Goal: Information Seeking & Learning: Learn about a topic

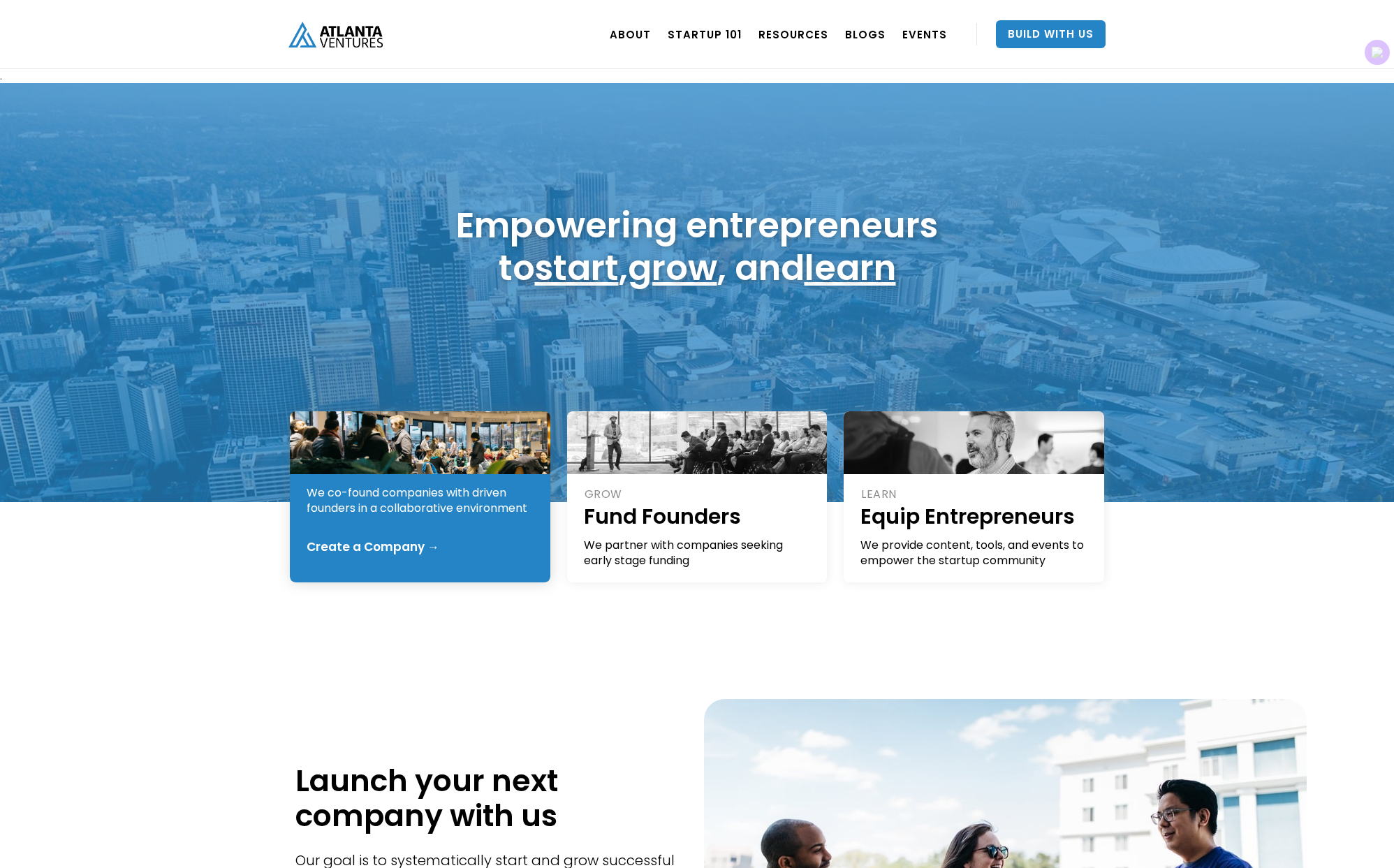
click at [408, 489] on div "We co-found companies with driven founders in a collaborative environment" at bounding box center [420, 500] width 228 height 31
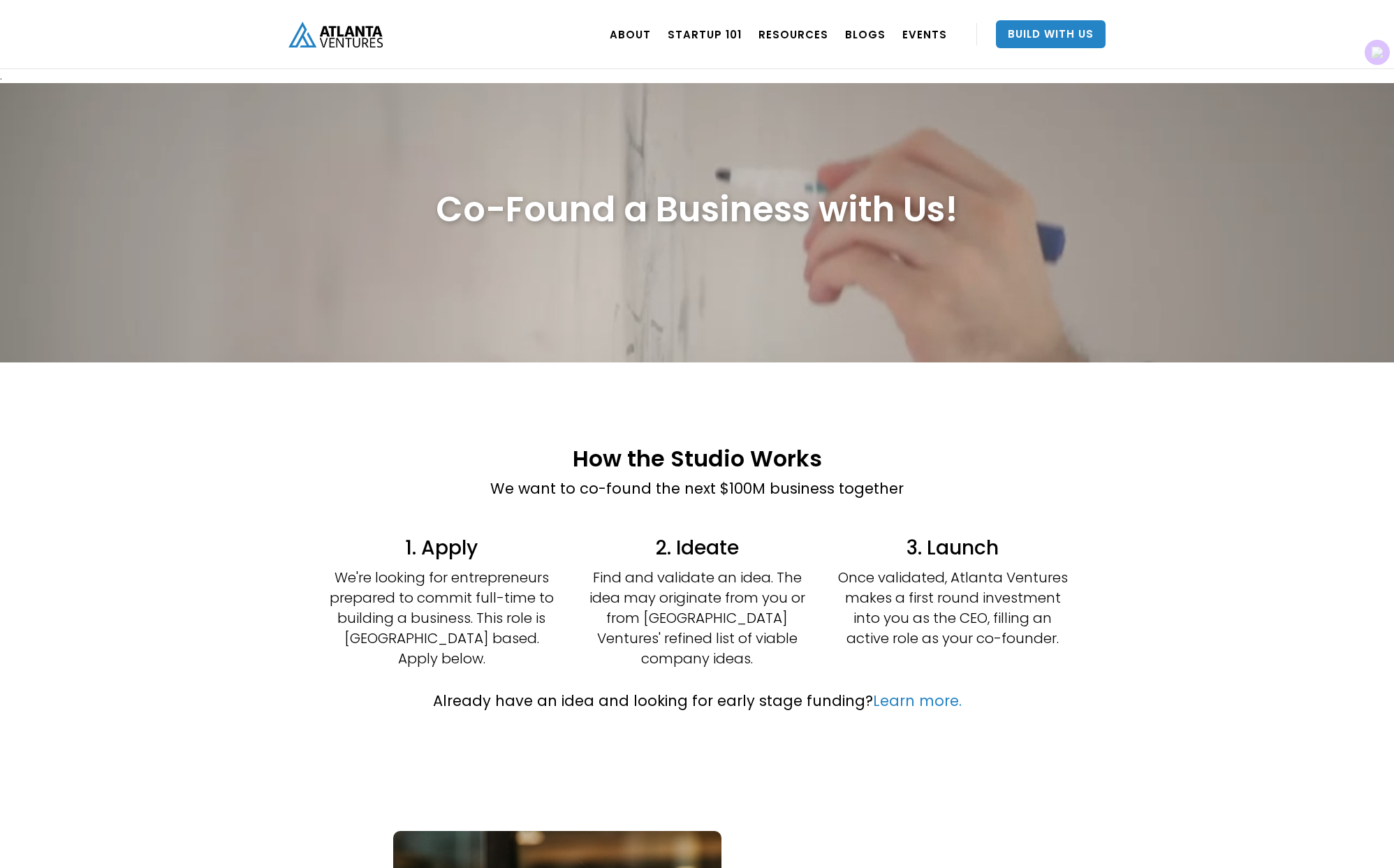
scroll to position [74, 0]
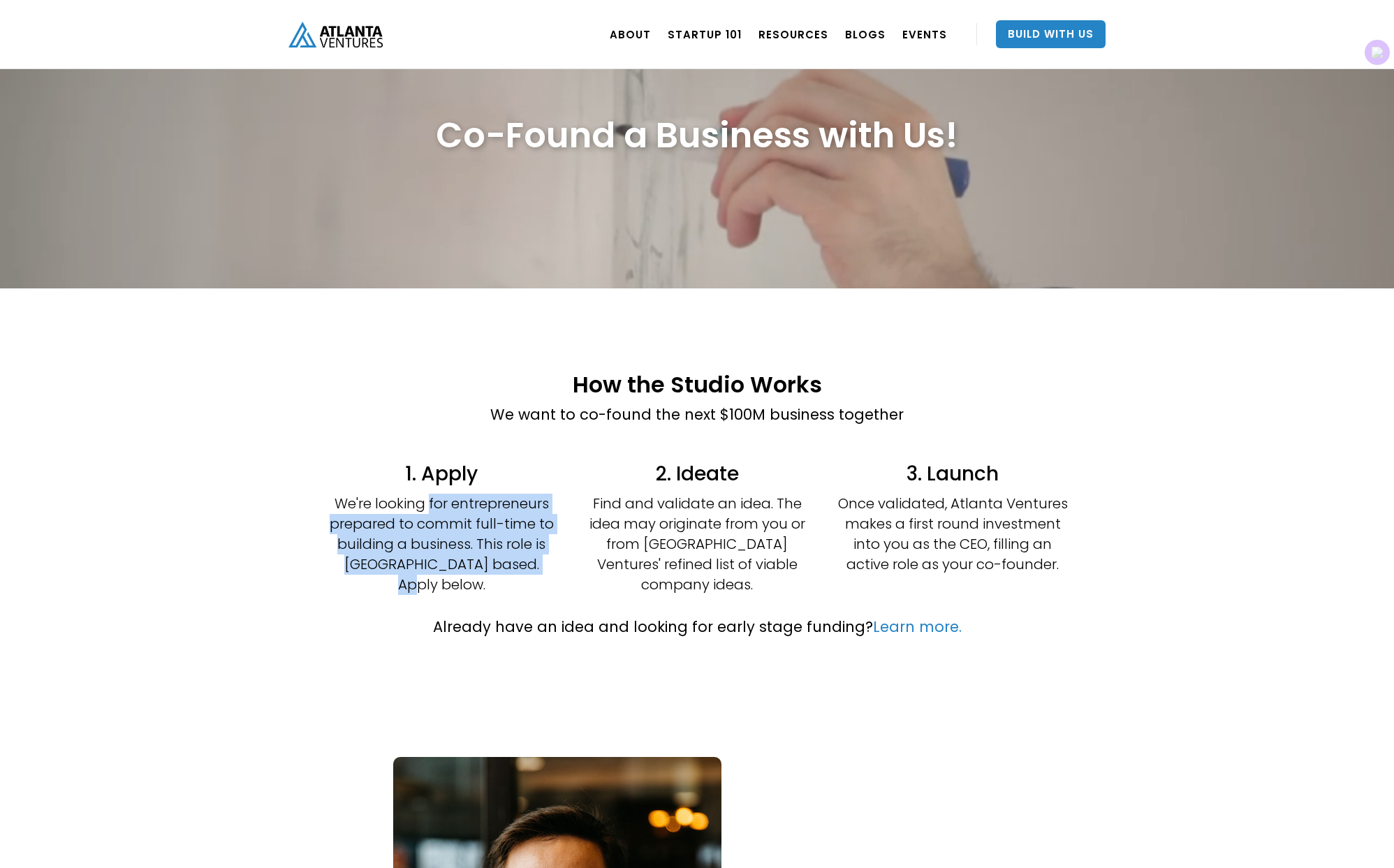
drag, startPoint x: 426, startPoint y: 500, endPoint x: 549, endPoint y: 556, distance: 135.1
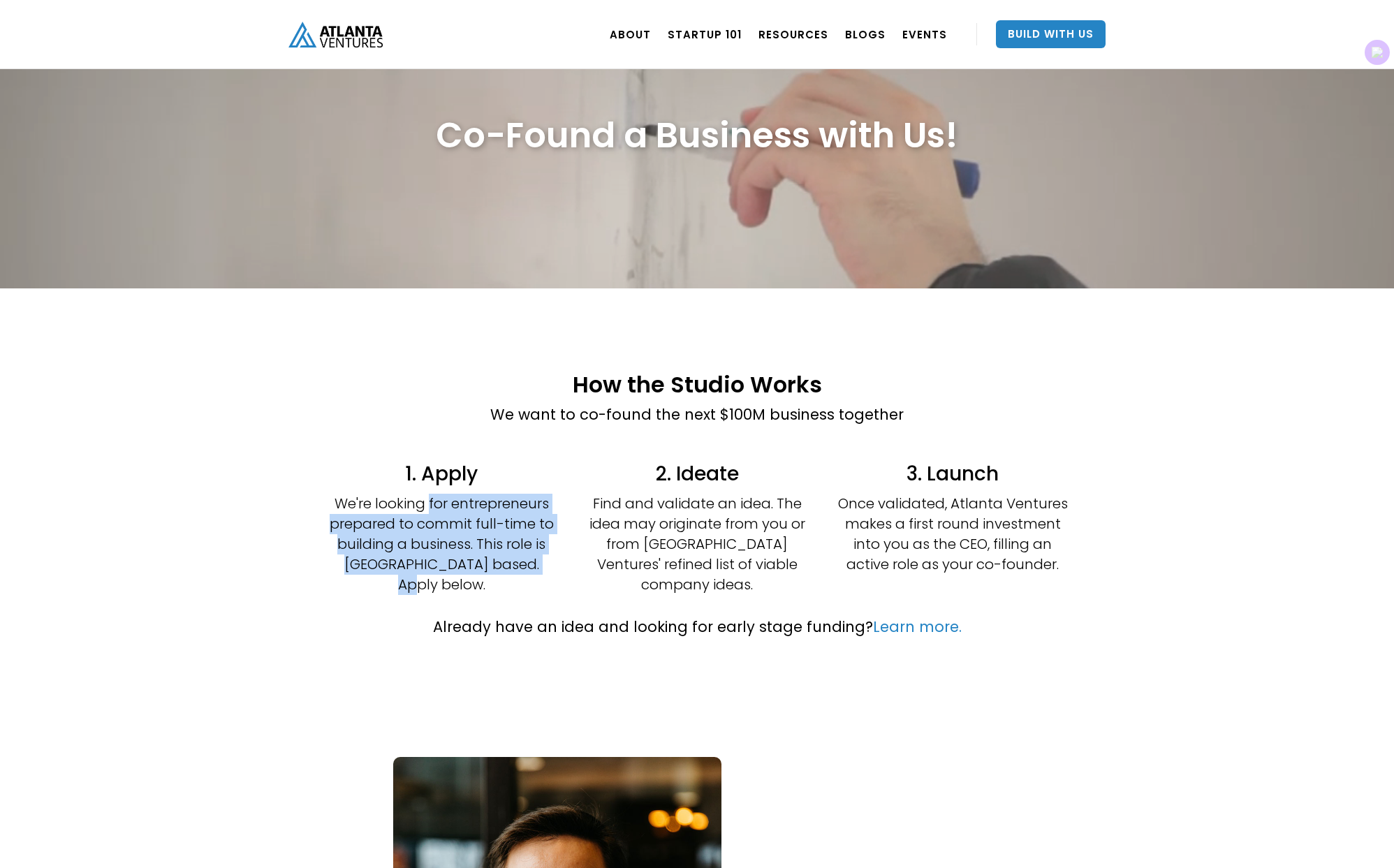
click at [549, 556] on p "We're looking for entrepreneurs prepared to commit full-time to building a busi…" at bounding box center [442, 544] width 231 height 101
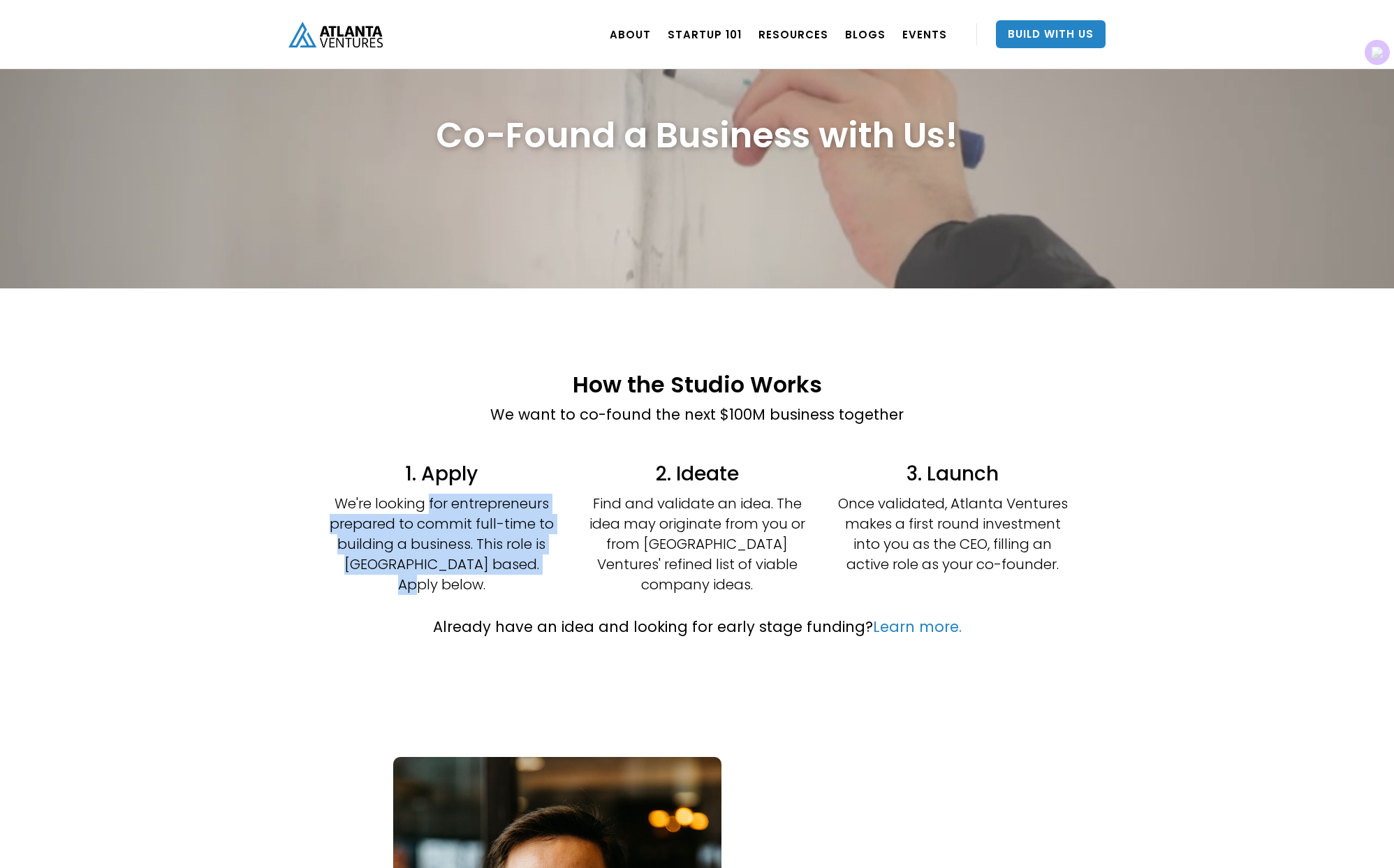
click at [549, 556] on p "We're looking for entrepreneurs prepared to commit full-time to building a busi…" at bounding box center [442, 544] width 231 height 101
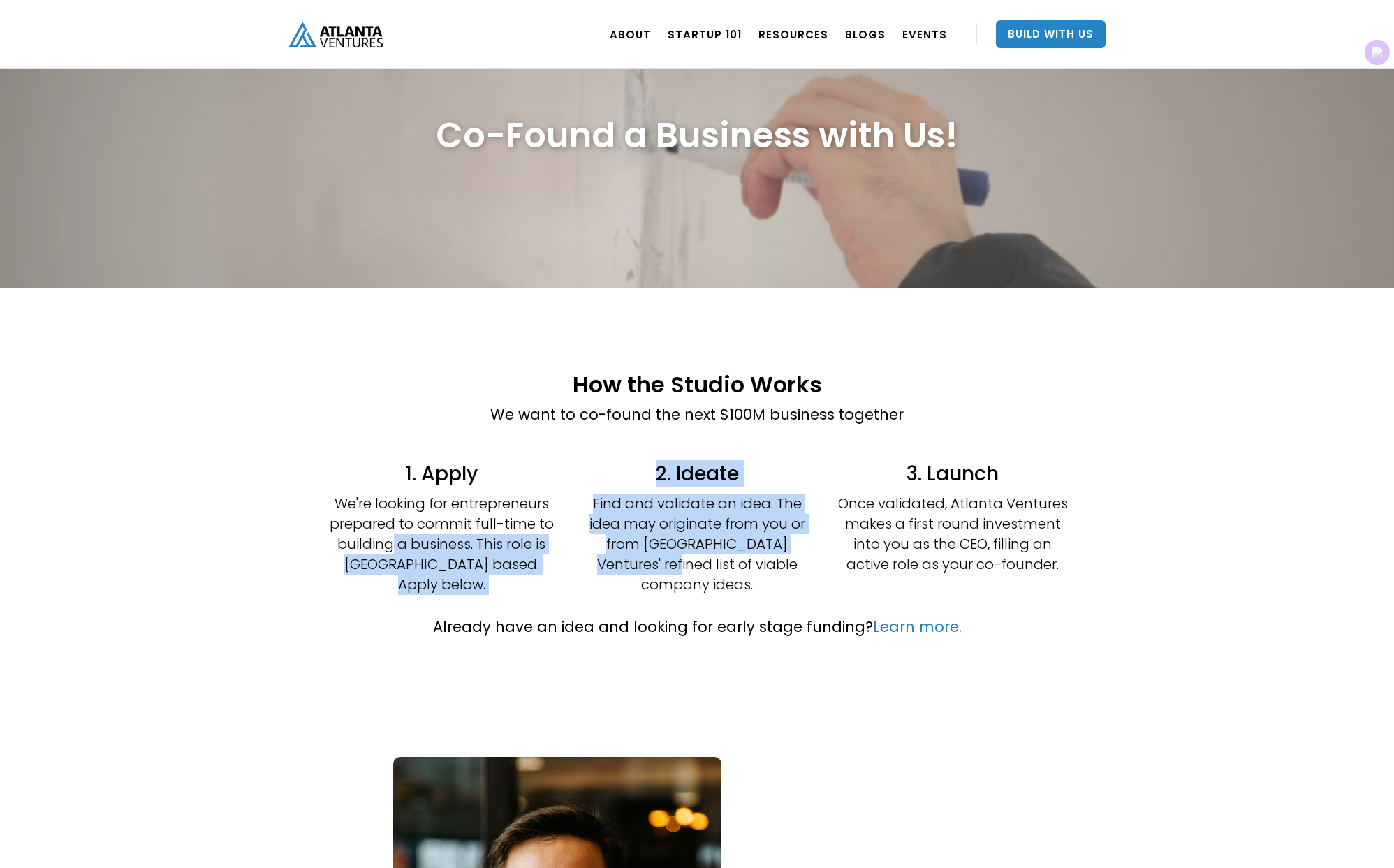
drag, startPoint x: 395, startPoint y: 539, endPoint x: 572, endPoint y: 564, distance: 178.8
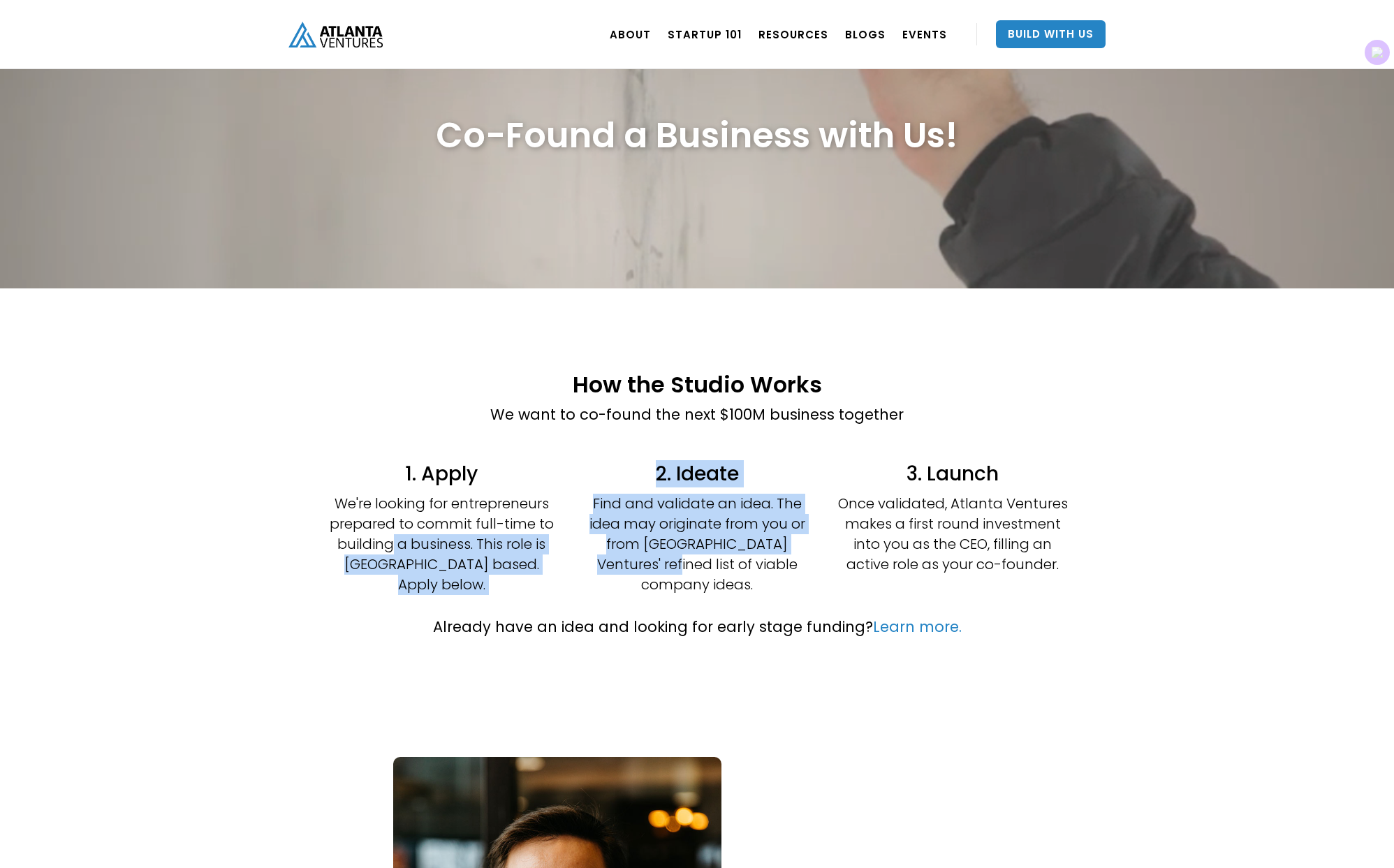
click at [572, 564] on div "1. Apply We're looking for entrepreneurs prepared to commit full-time to buildi…" at bounding box center [696, 527] width 838 height 148
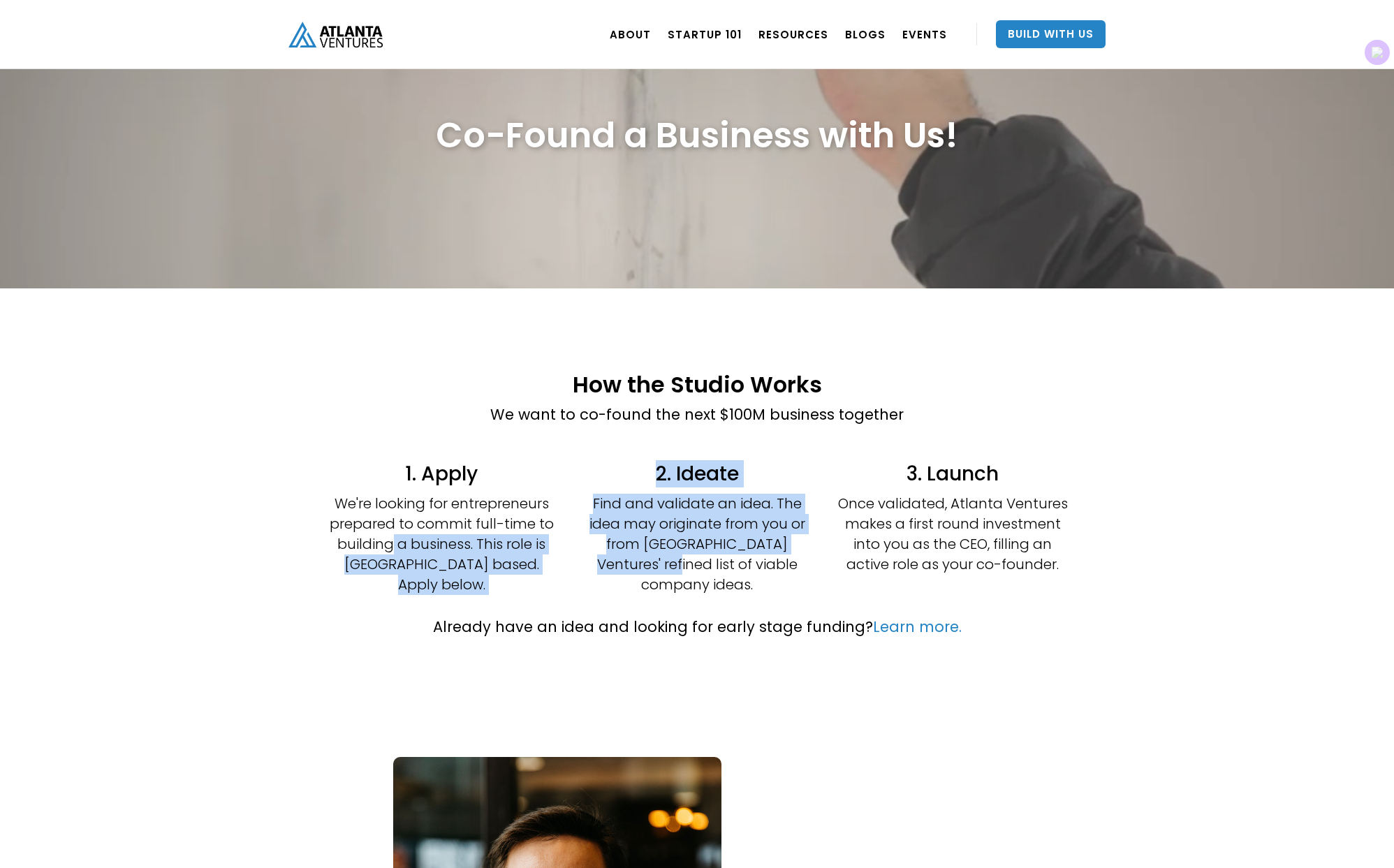
click at [572, 564] on div "1. Apply We're looking for entrepreneurs prepared to commit full-time to buildi…" at bounding box center [696, 527] width 838 height 148
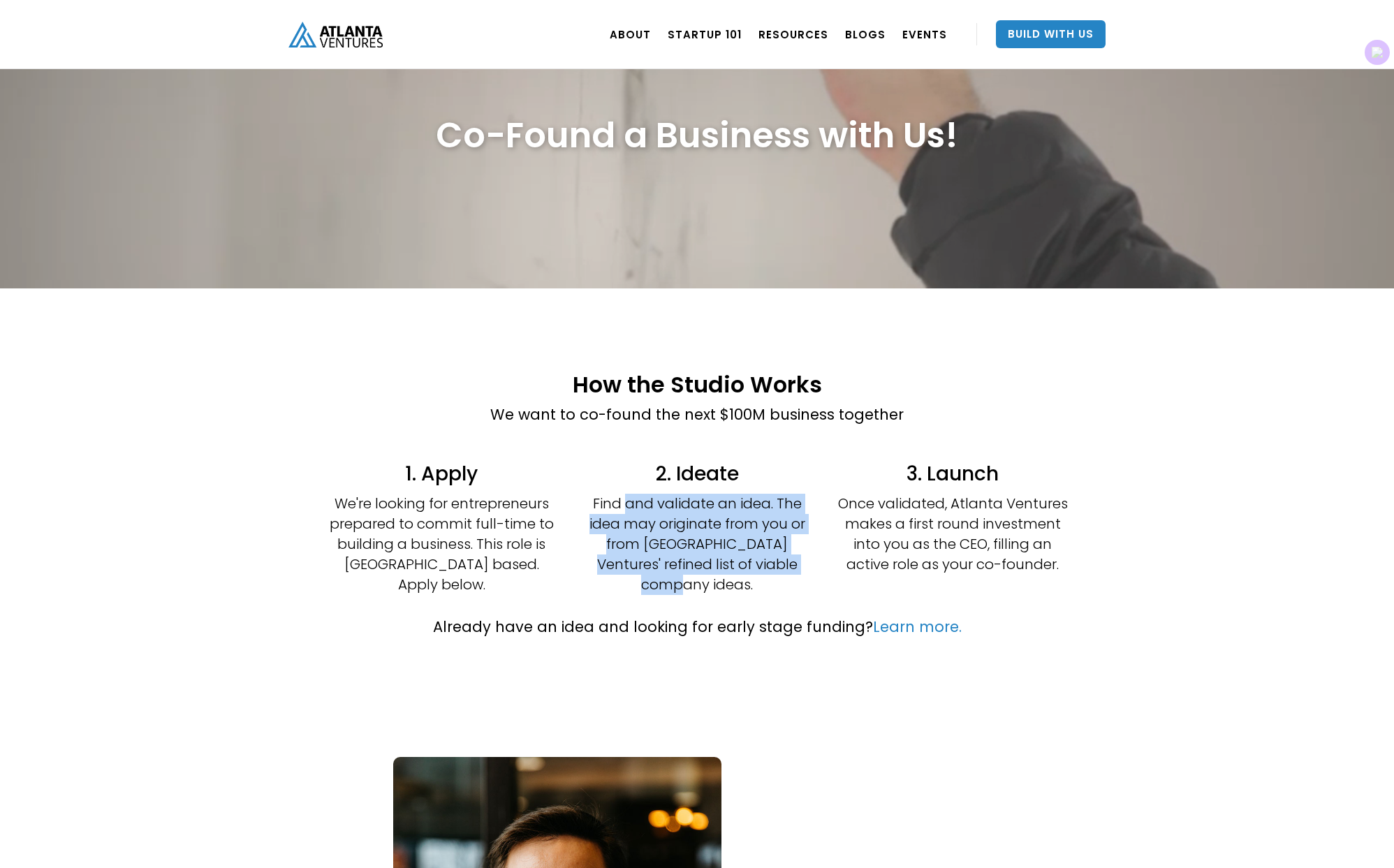
drag, startPoint x: 630, startPoint y: 500, endPoint x: 791, endPoint y: 564, distance: 173.3
click at [791, 564] on p "Find and validate an idea. The idea may originate from you or from Atlanta Vent…" at bounding box center [697, 544] width 231 height 101
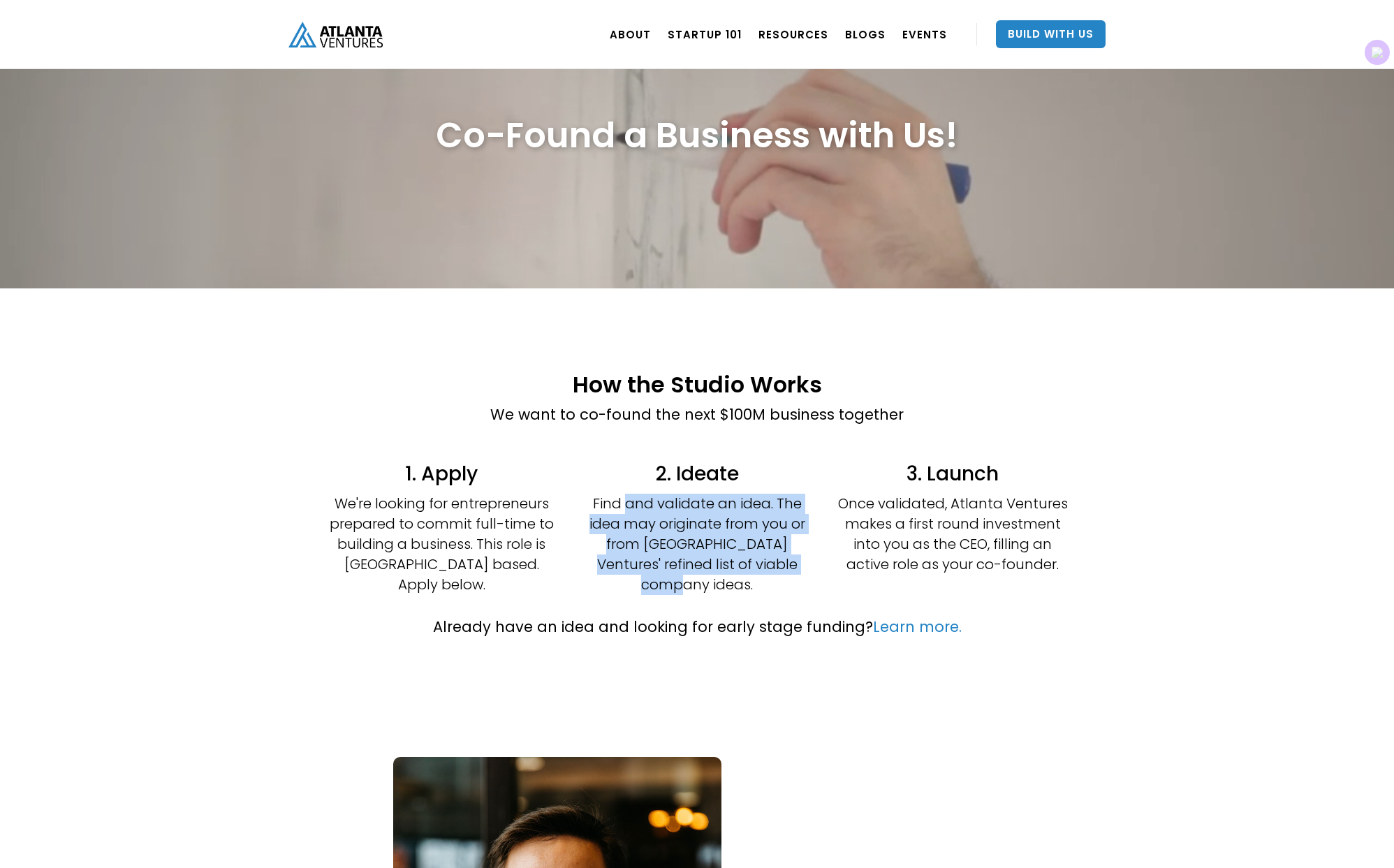
click at [791, 564] on p "Find and validate an idea. The idea may originate from you or from Atlanta Vent…" at bounding box center [697, 544] width 231 height 101
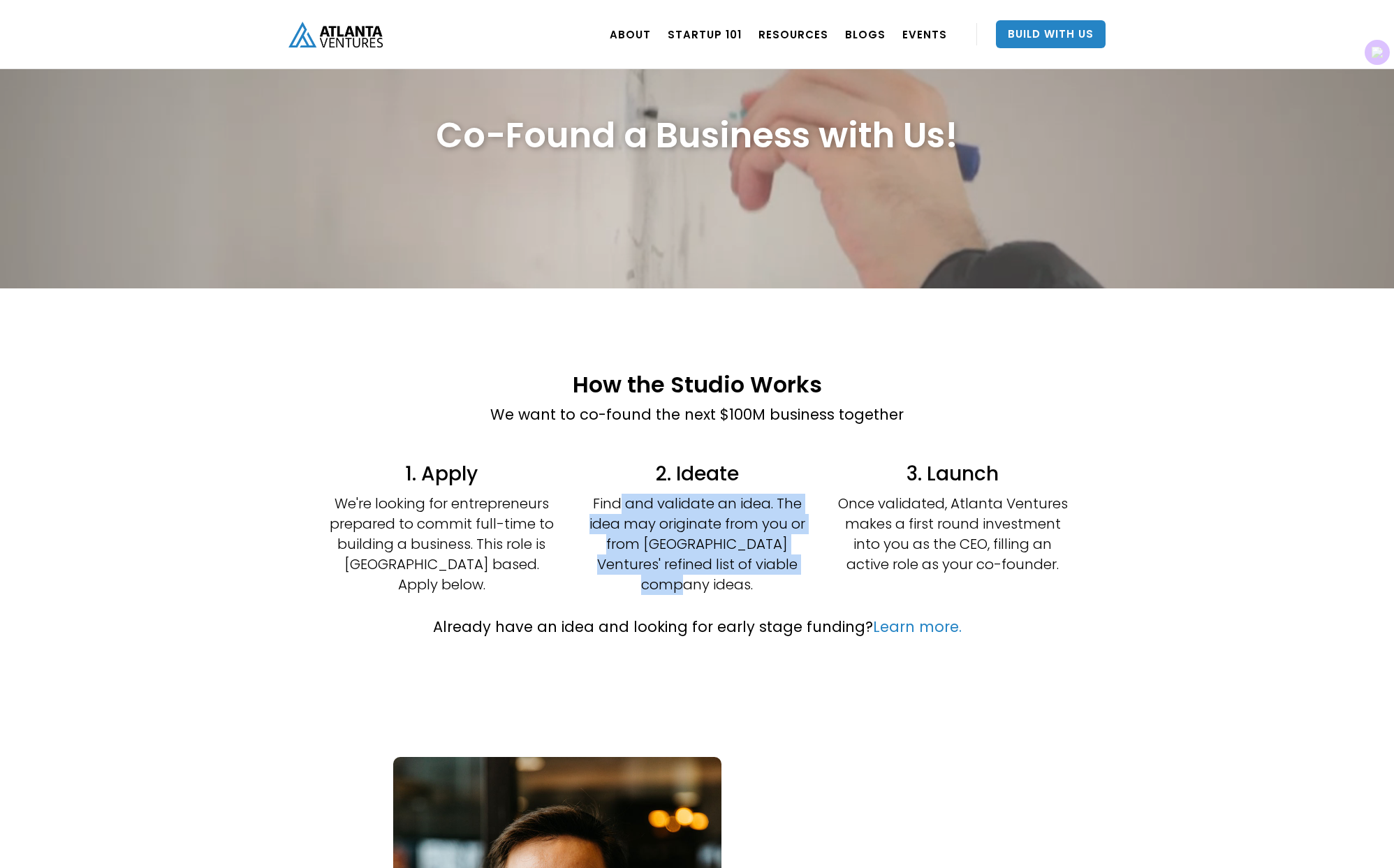
drag, startPoint x: 620, startPoint y: 498, endPoint x: 804, endPoint y: 580, distance: 201.4
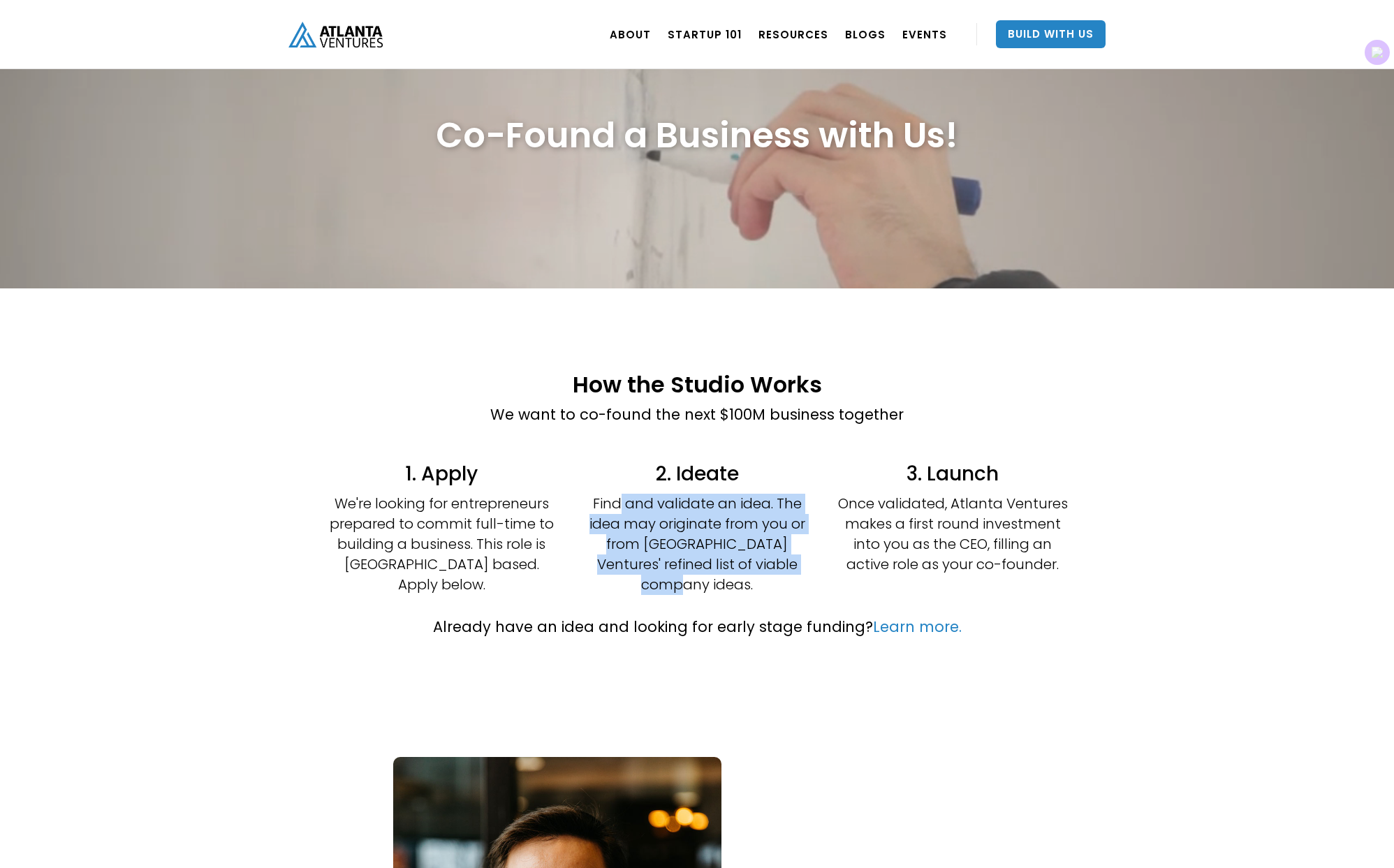
click at [804, 580] on div "2. Ideate Find and validate an idea. The idea may originate from you or from At…" at bounding box center [697, 533] width 231 height 138
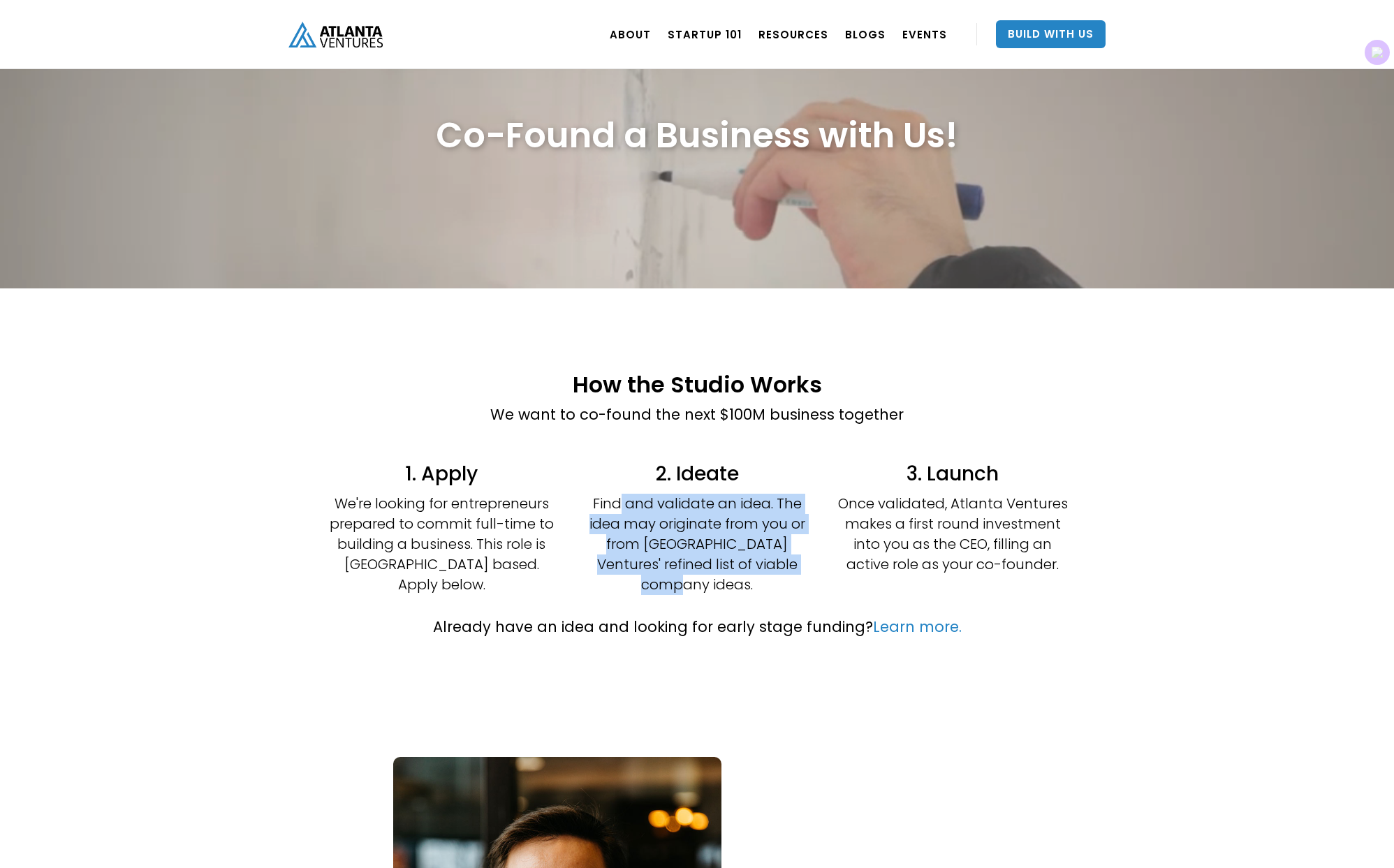
click at [804, 578] on div "2. Ideate Find and validate an idea. The idea may originate from you or from At…" at bounding box center [697, 533] width 231 height 138
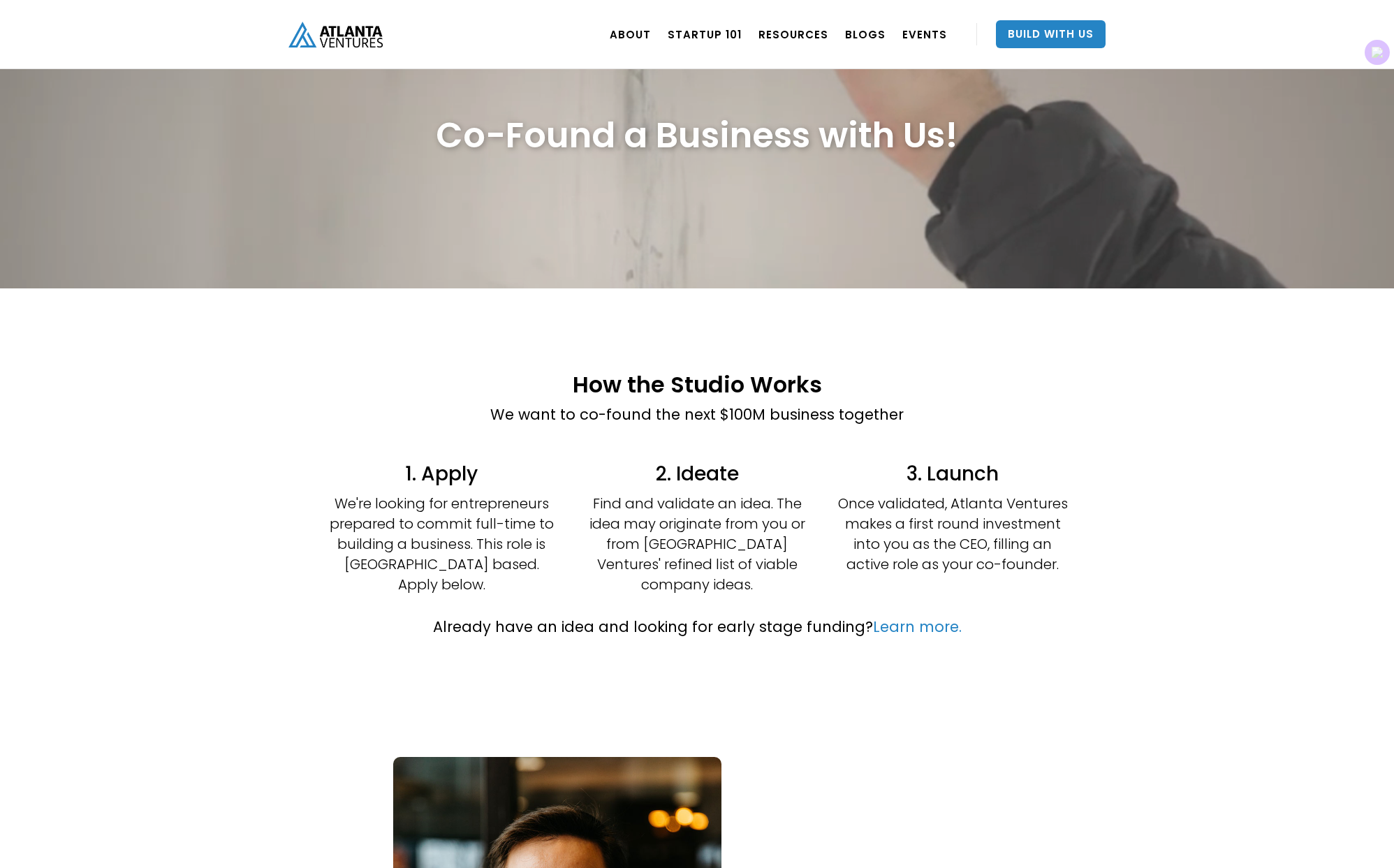
click at [780, 576] on div "2. Ideate Find and validate an idea. The idea may originate from you or from At…" at bounding box center [697, 533] width 231 height 138
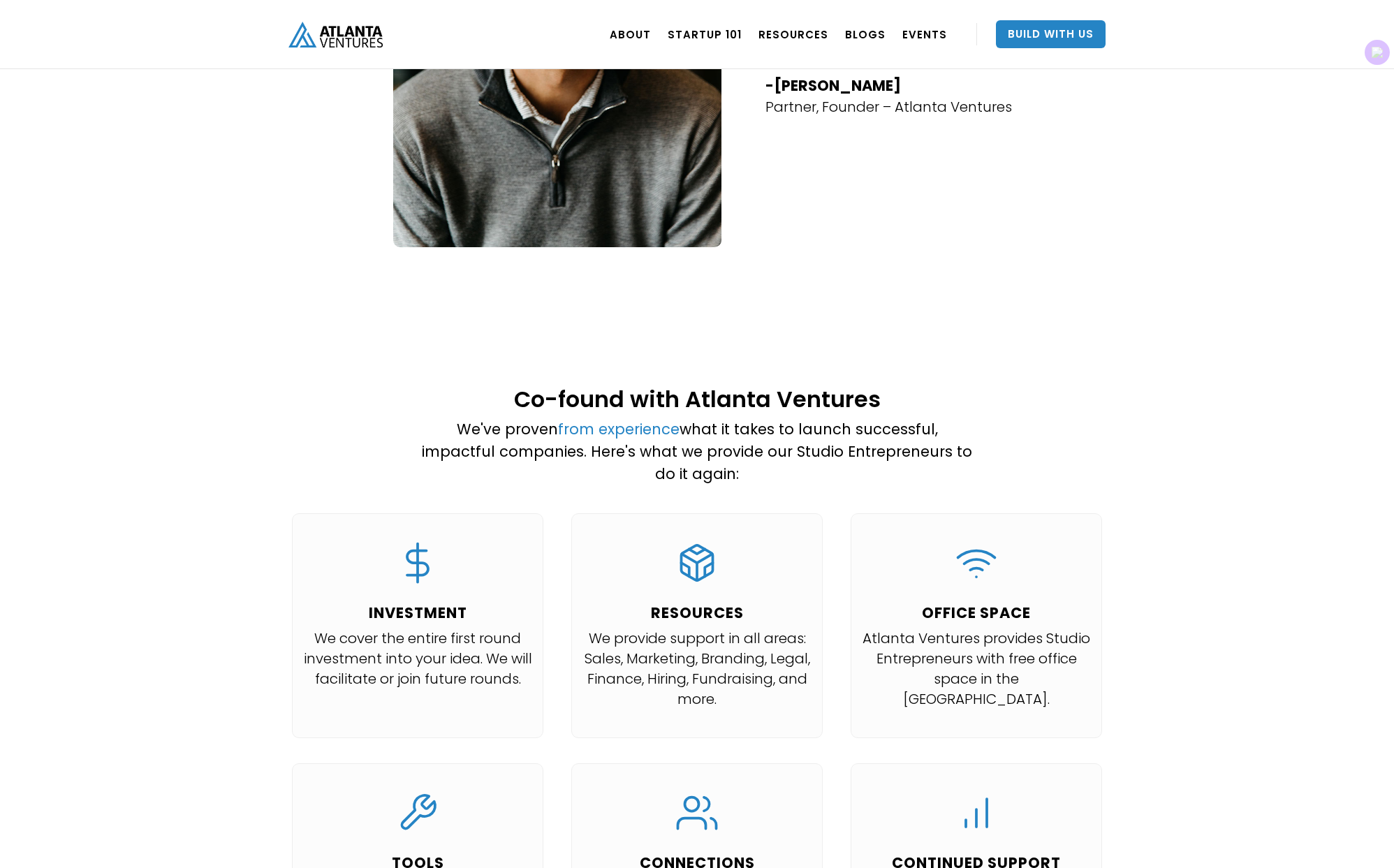
scroll to position [1078, 0]
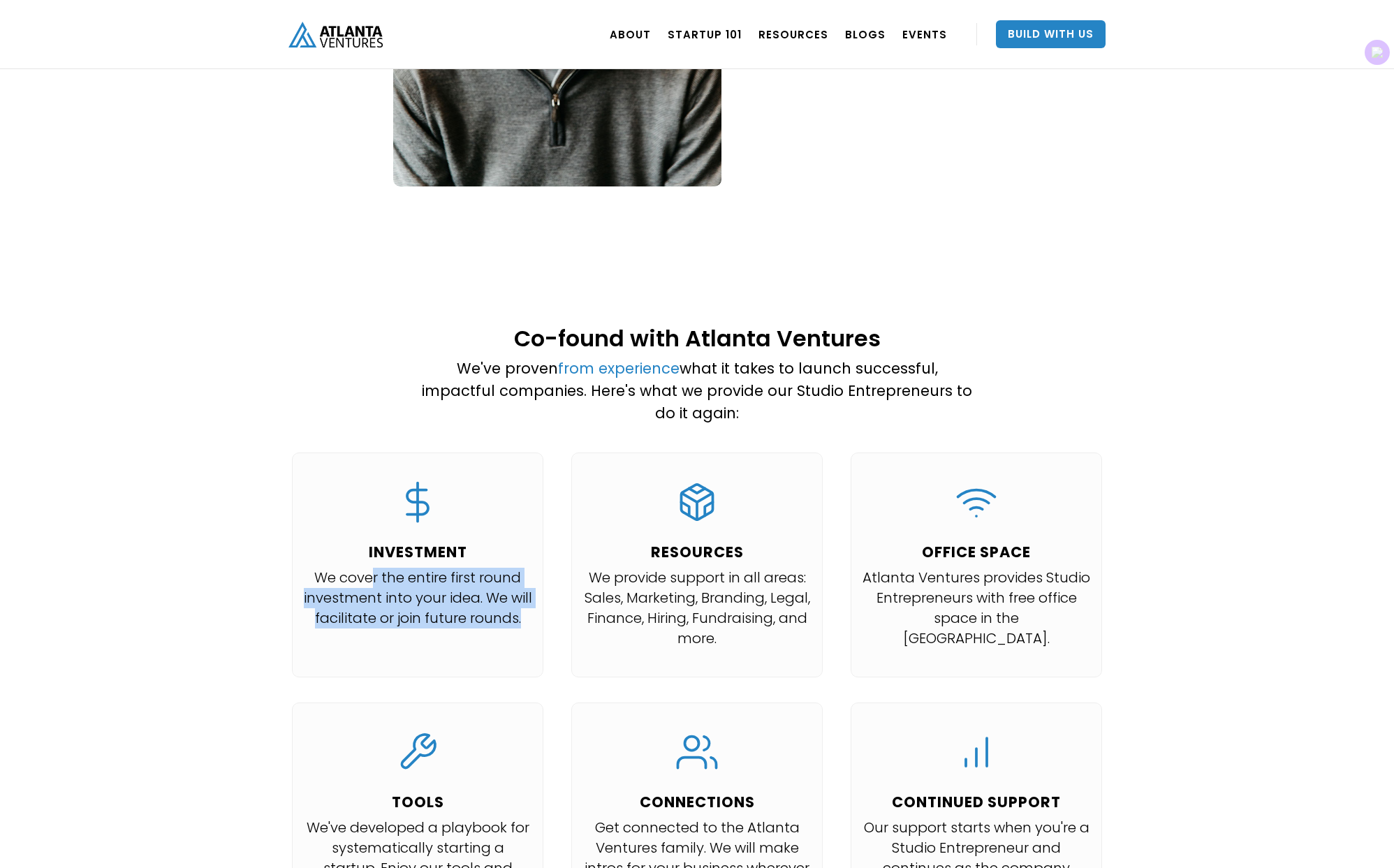
drag, startPoint x: 375, startPoint y: 534, endPoint x: 453, endPoint y: 589, distance: 95.4
click at [453, 589] on p "We cover the entire first round investment into your idea. We will facilitate o…" at bounding box center [417, 598] width 229 height 60
click at [464, 598] on p "We cover the entire first round investment into your idea. We will facilitate o…" at bounding box center [417, 598] width 229 height 60
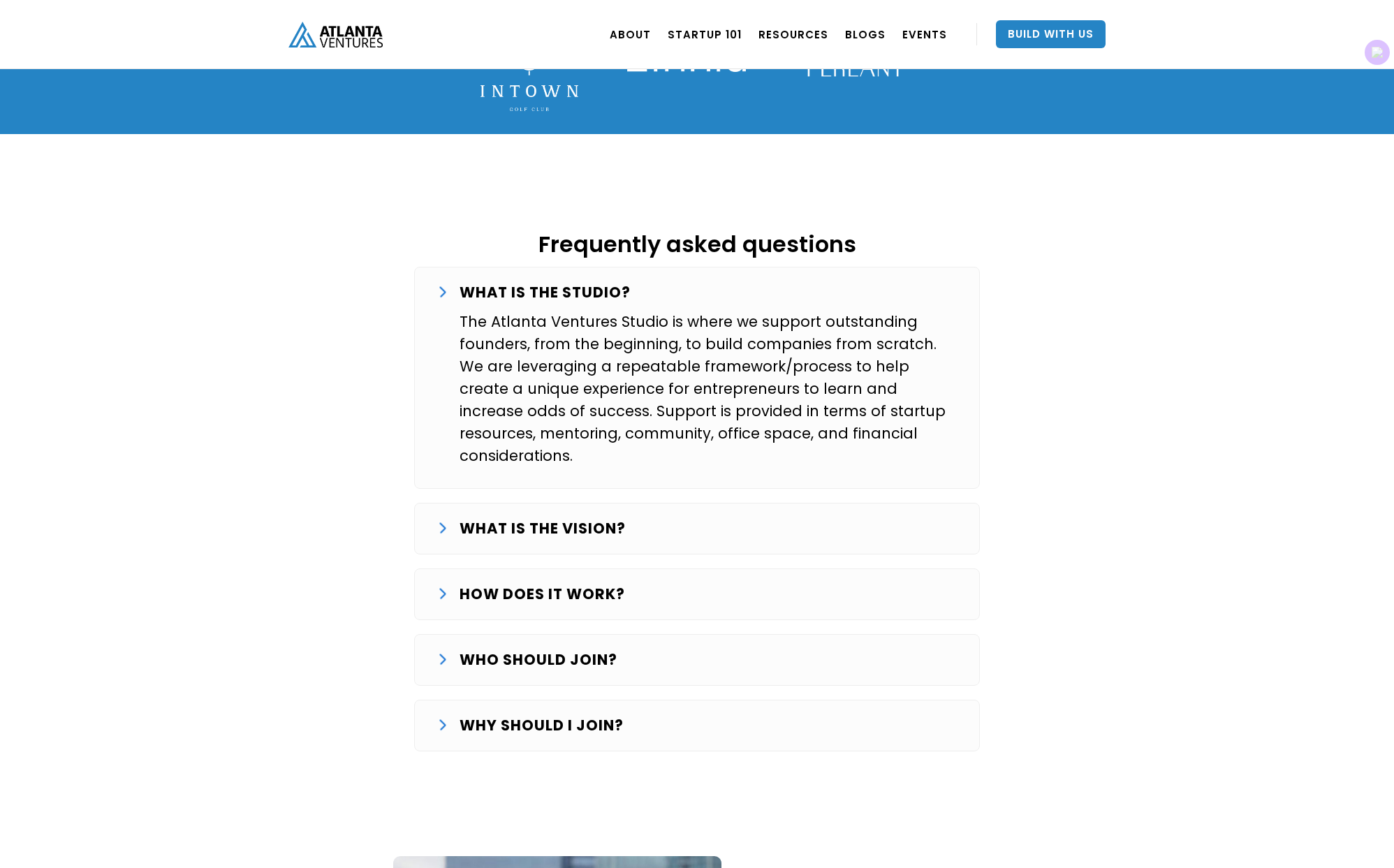
scroll to position [2168, 0]
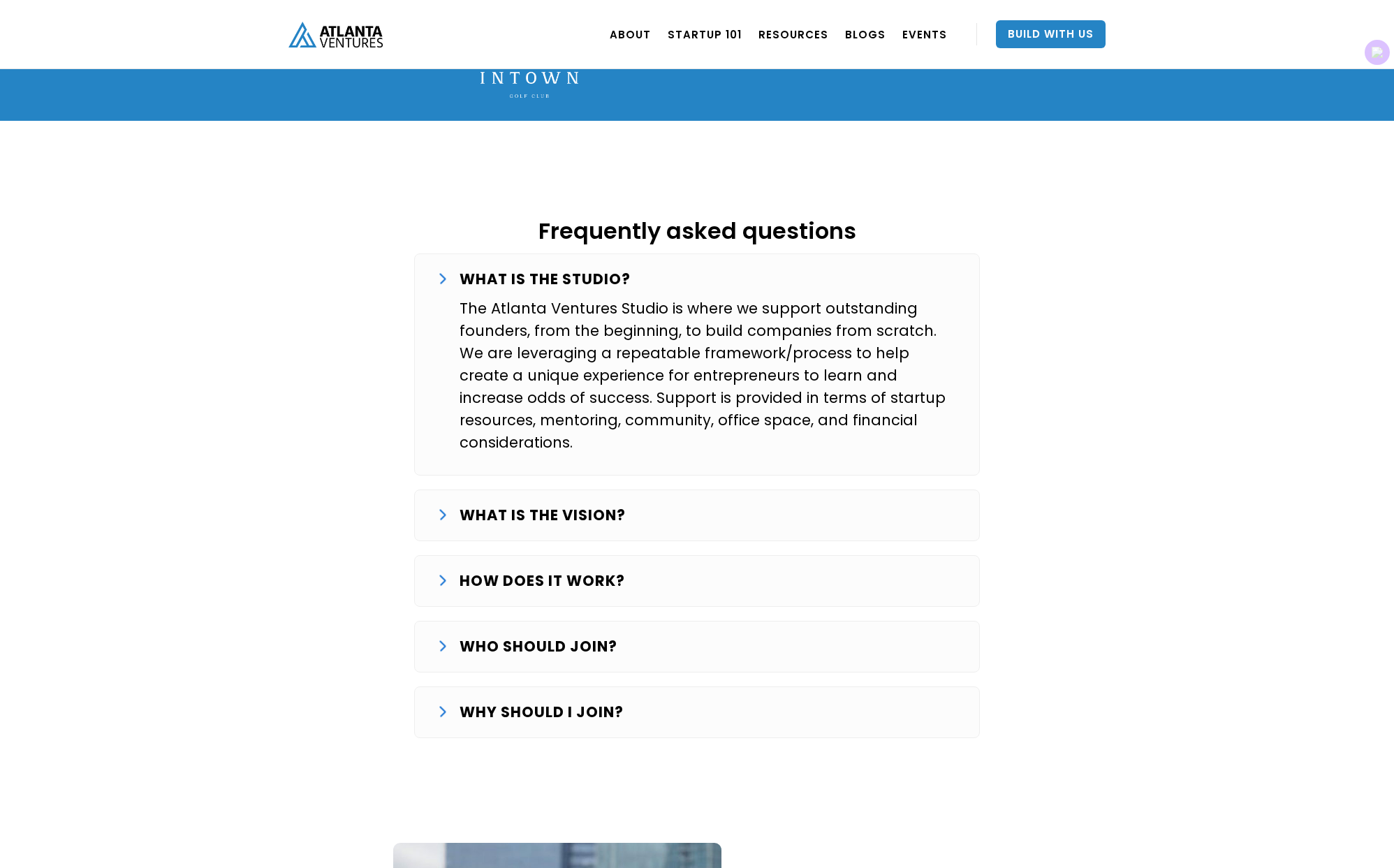
click at [553, 505] on strong "WHAT IS THE VISION?" at bounding box center [543, 515] width 166 height 20
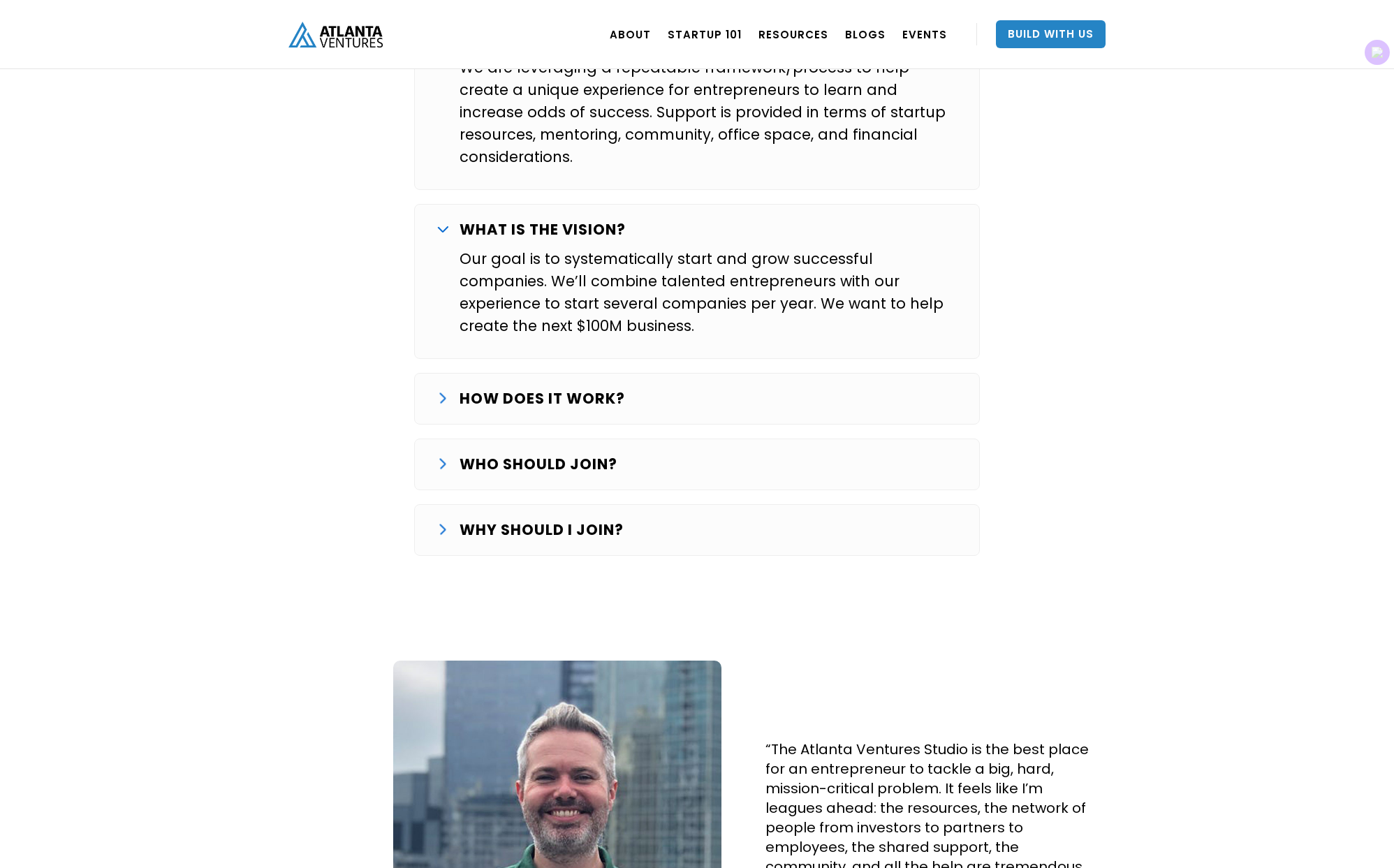
scroll to position [2454, 0]
click at [536, 388] on strong "HOW DOES IT WORK?" at bounding box center [543, 397] width 166 height 20
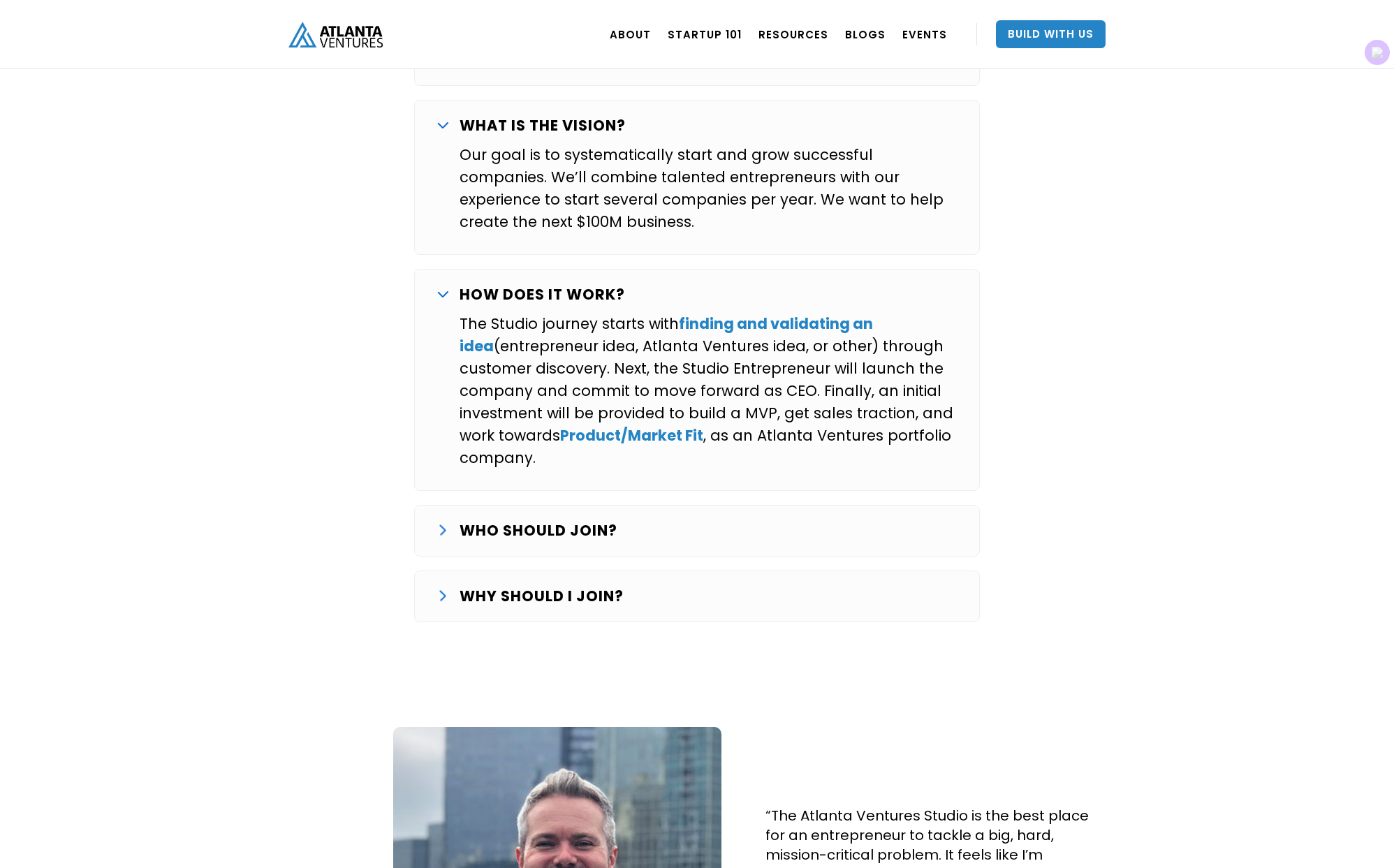
scroll to position [2605, 0]
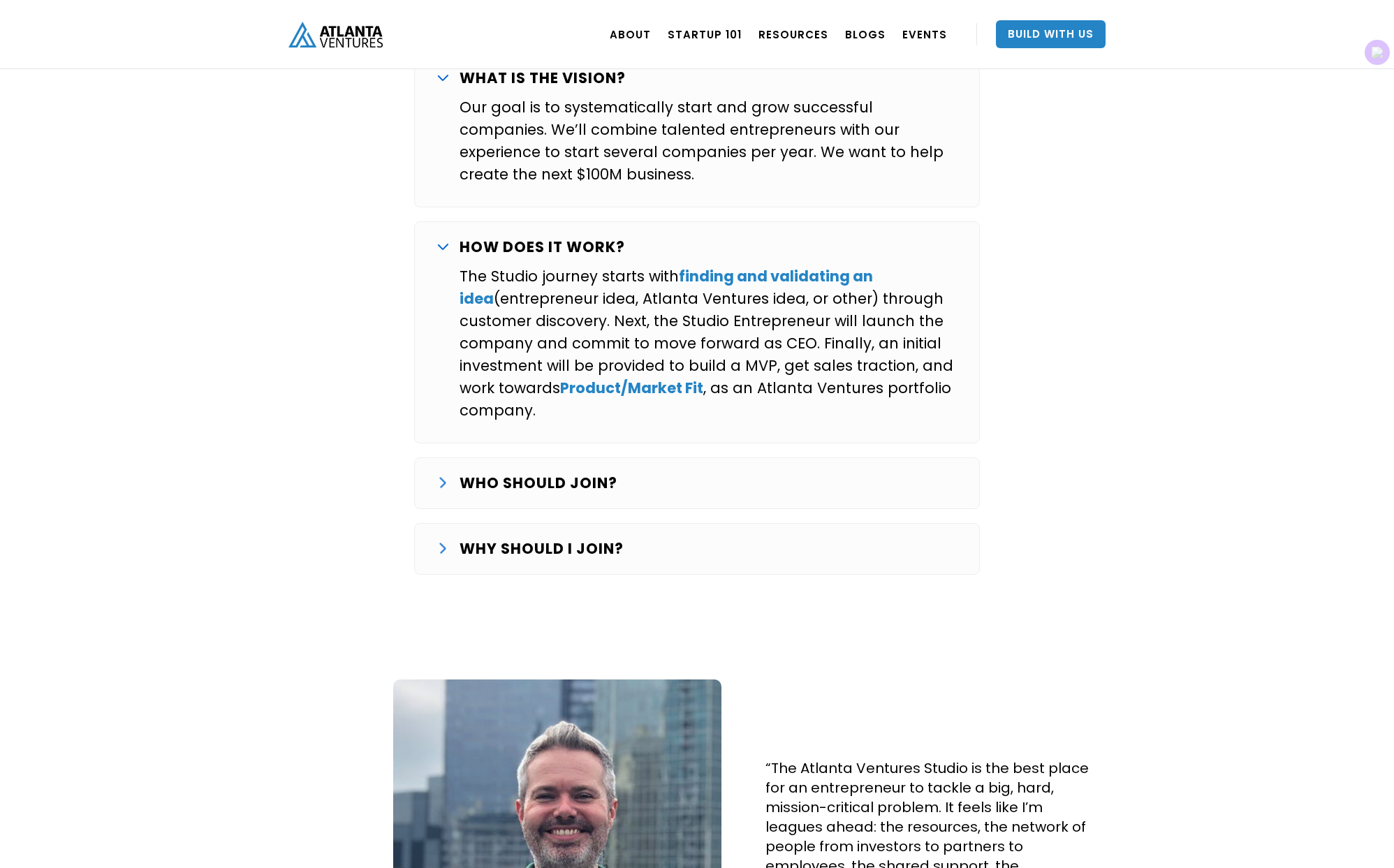
click at [574, 472] on p "WHO SHOULD JOIN?" at bounding box center [538, 483] width 158 height 23
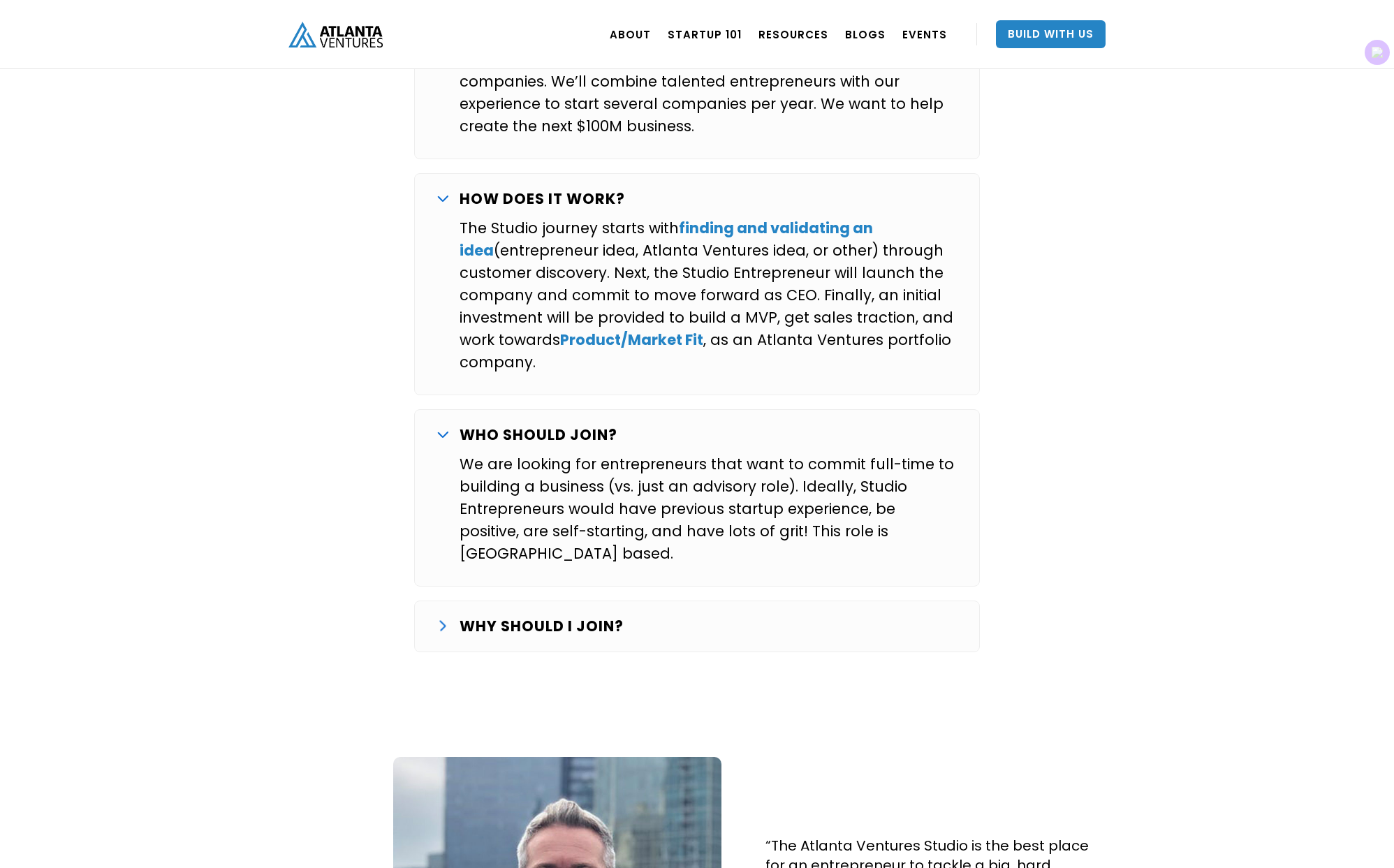
scroll to position [2655, 0]
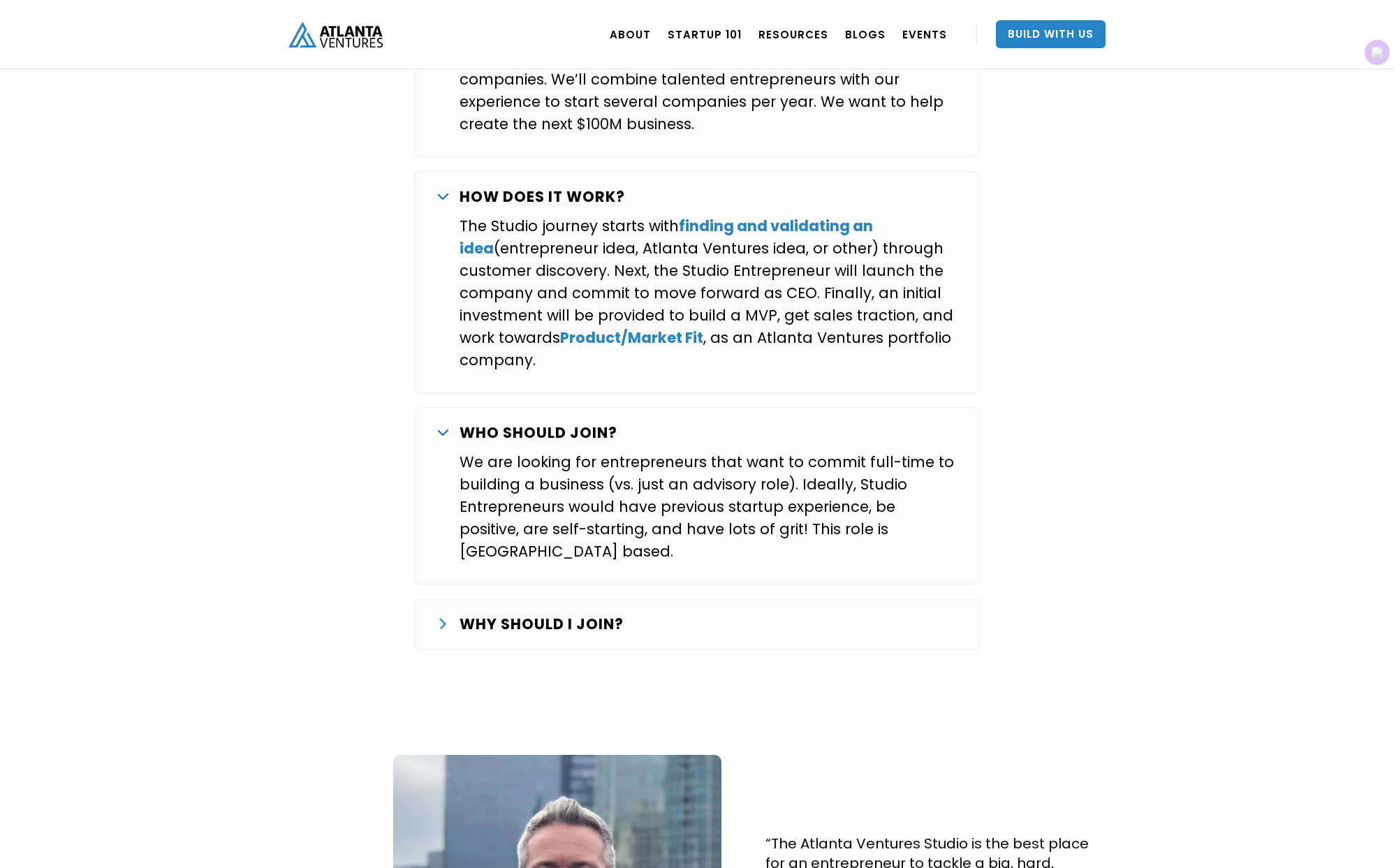
click at [550, 614] on strong "WHY SHOULD I JOIN?" at bounding box center [542, 624] width 164 height 20
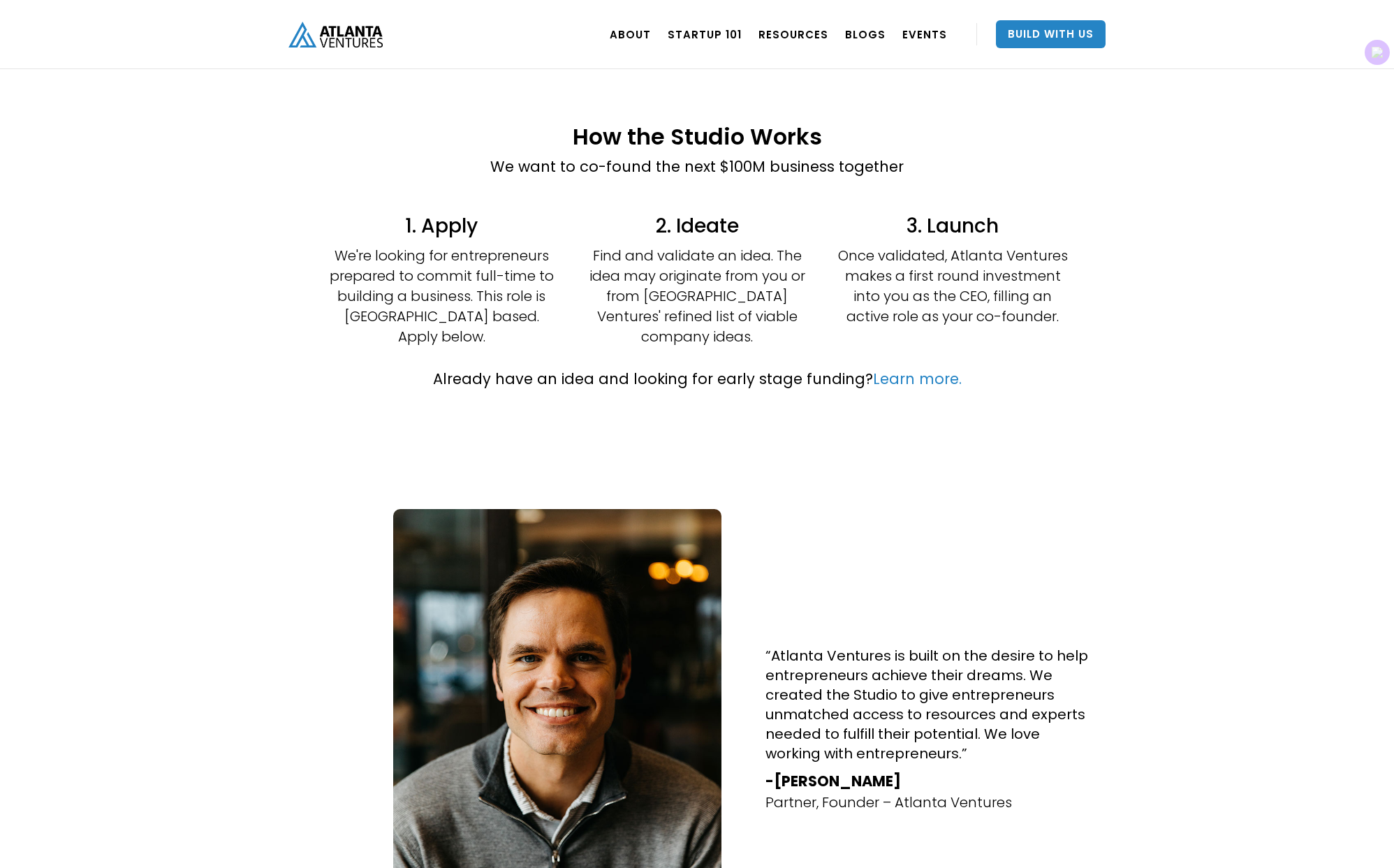
scroll to position [0, 0]
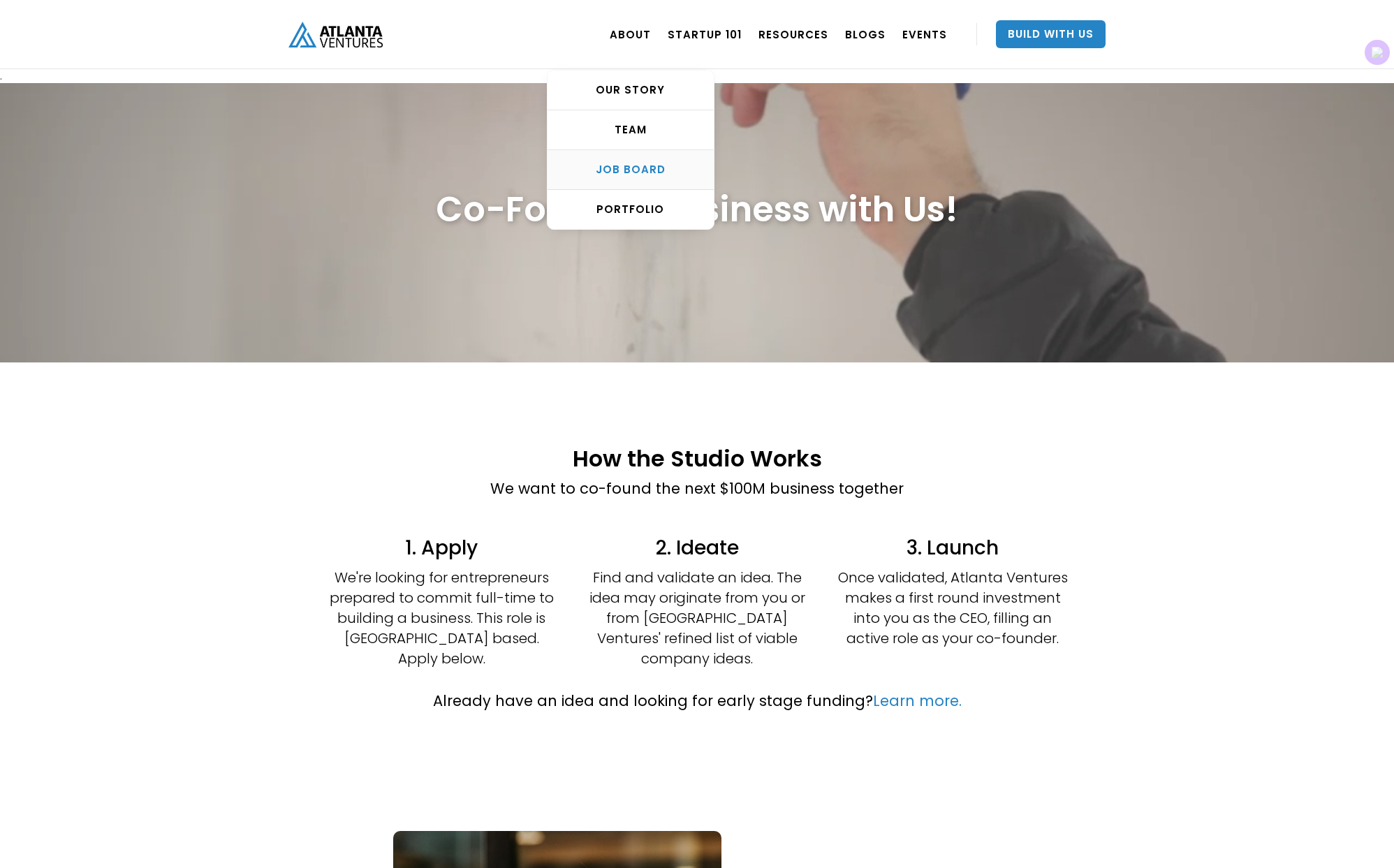
click at [646, 182] on link "Job Board" at bounding box center [630, 170] width 166 height 40
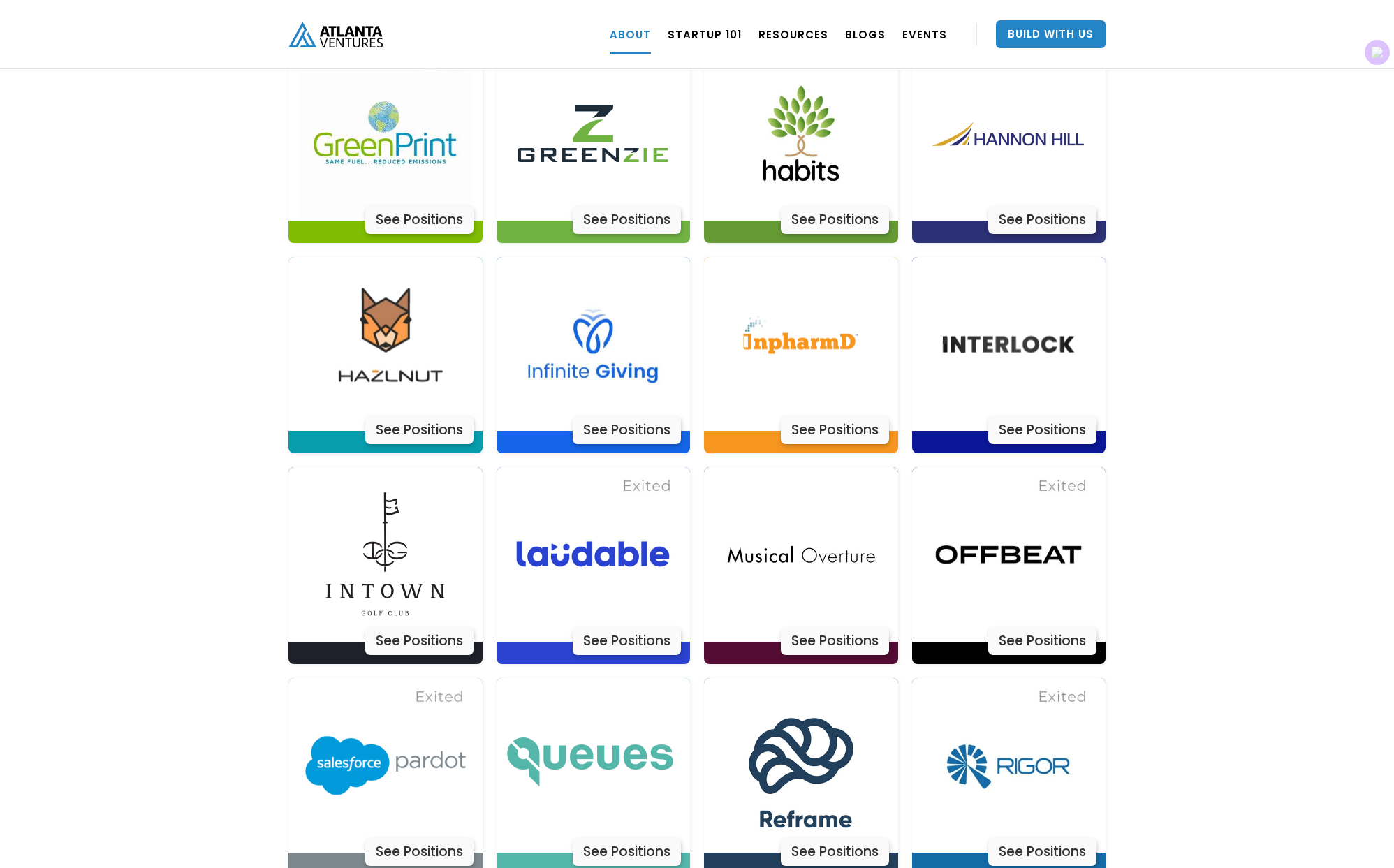
scroll to position [3562, 0]
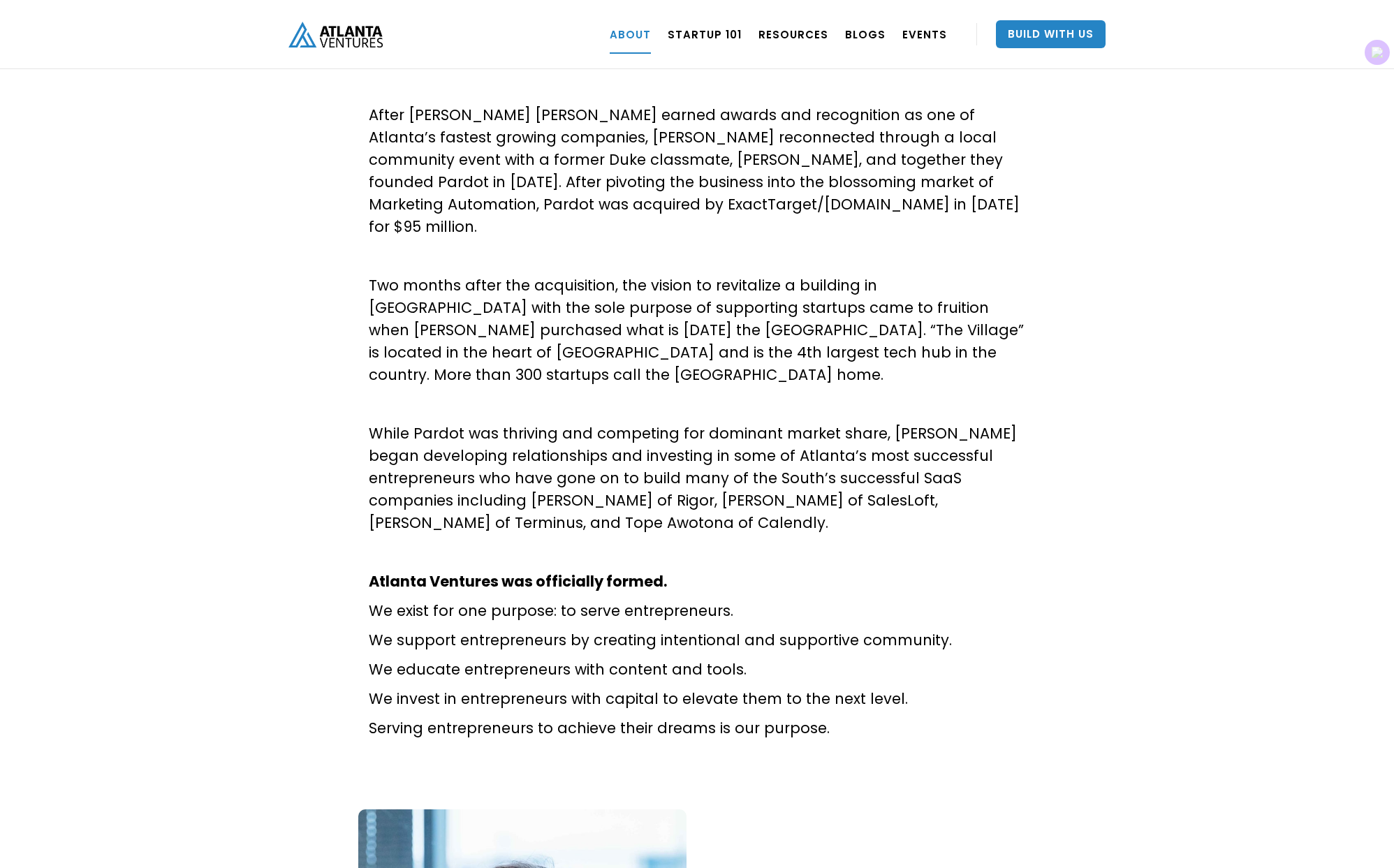
scroll to position [546, 0]
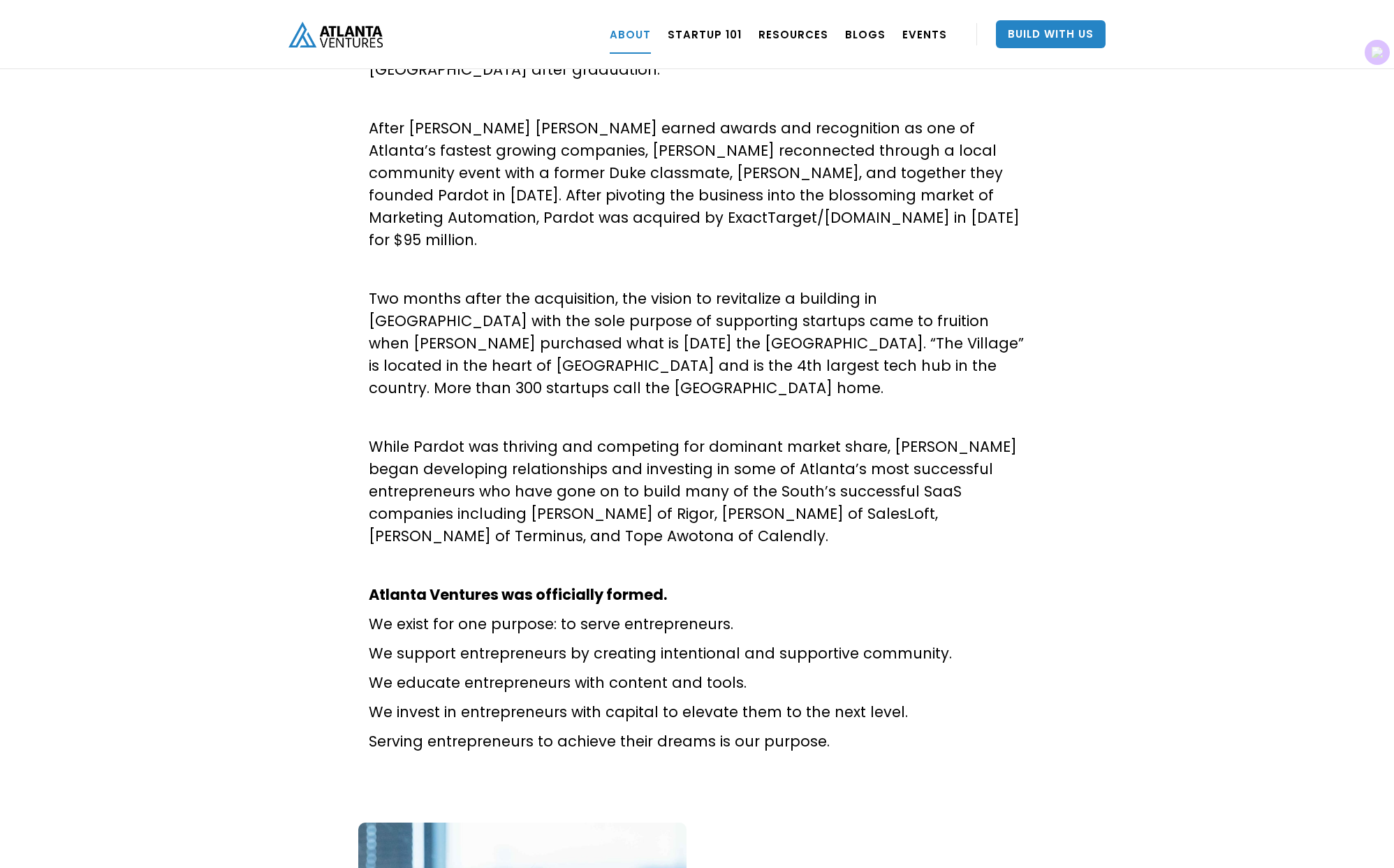
click at [316, 32] on img "home" at bounding box center [335, 34] width 95 height 26
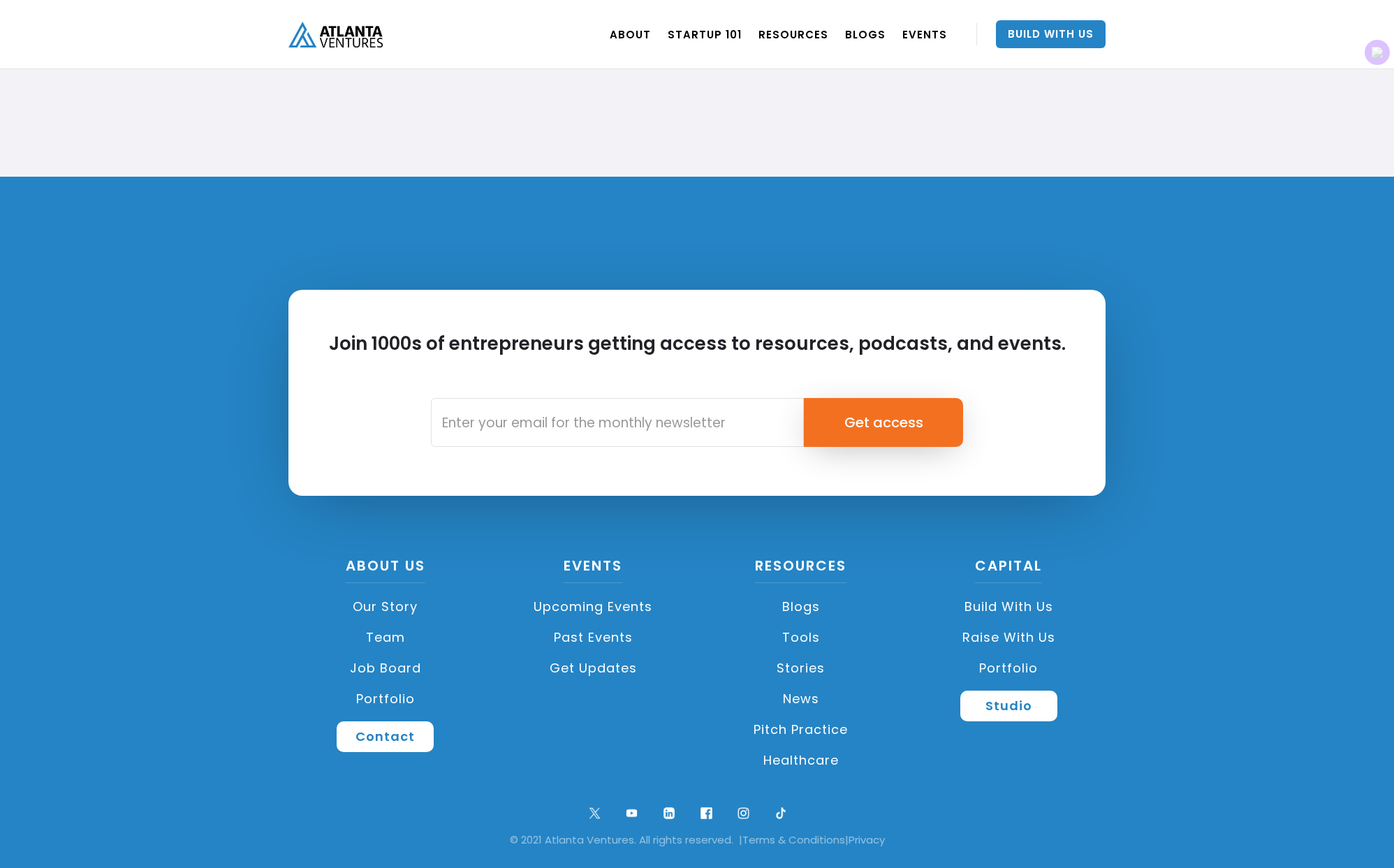
scroll to position [3162, 0]
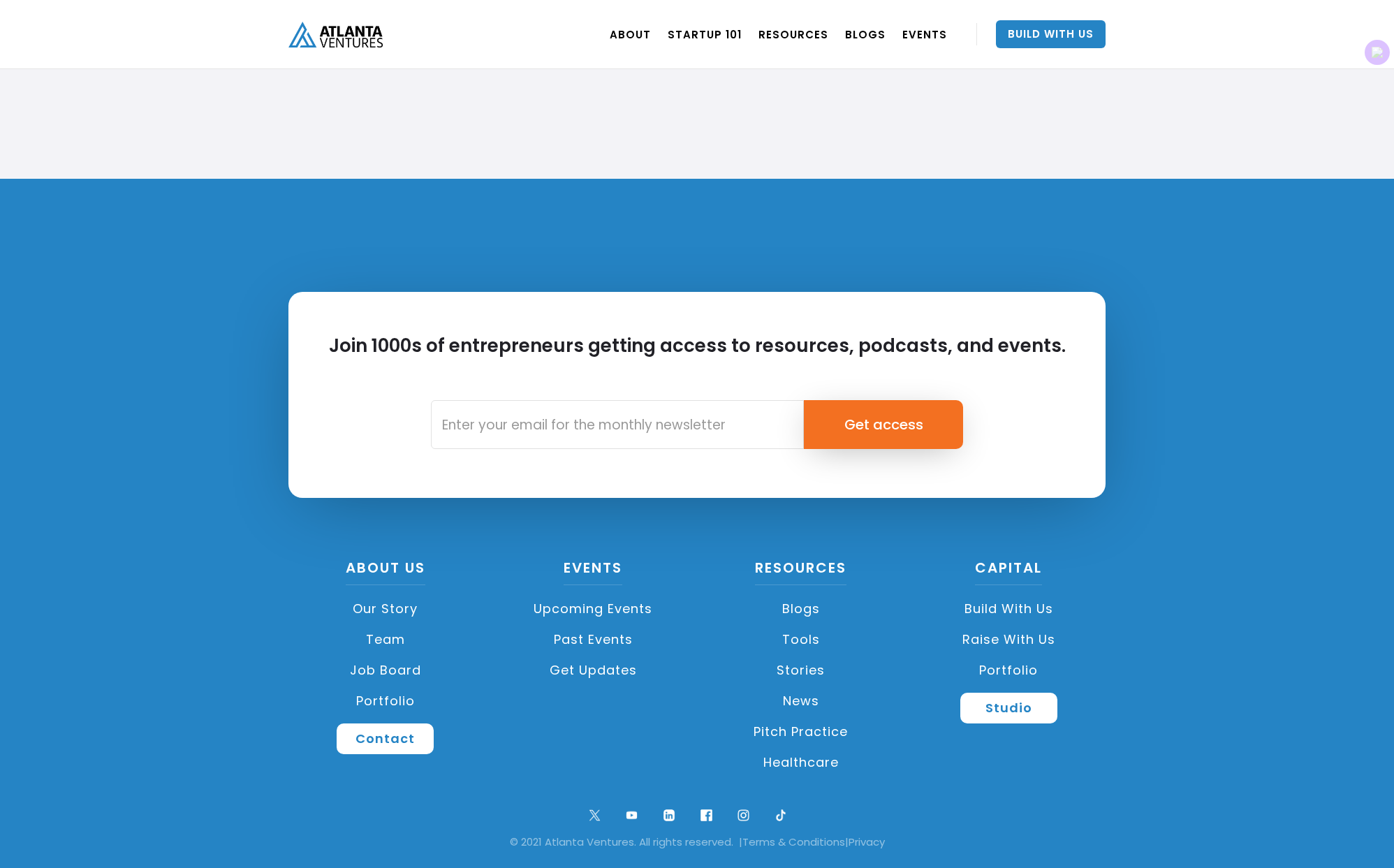
click at [209, 382] on div "Join 1000s of entrepreneurs getting access to resources, podcasts, and events. …" at bounding box center [697, 524] width 1394 height 690
click at [795, 637] on link "Tools" at bounding box center [801, 639] width 194 height 31
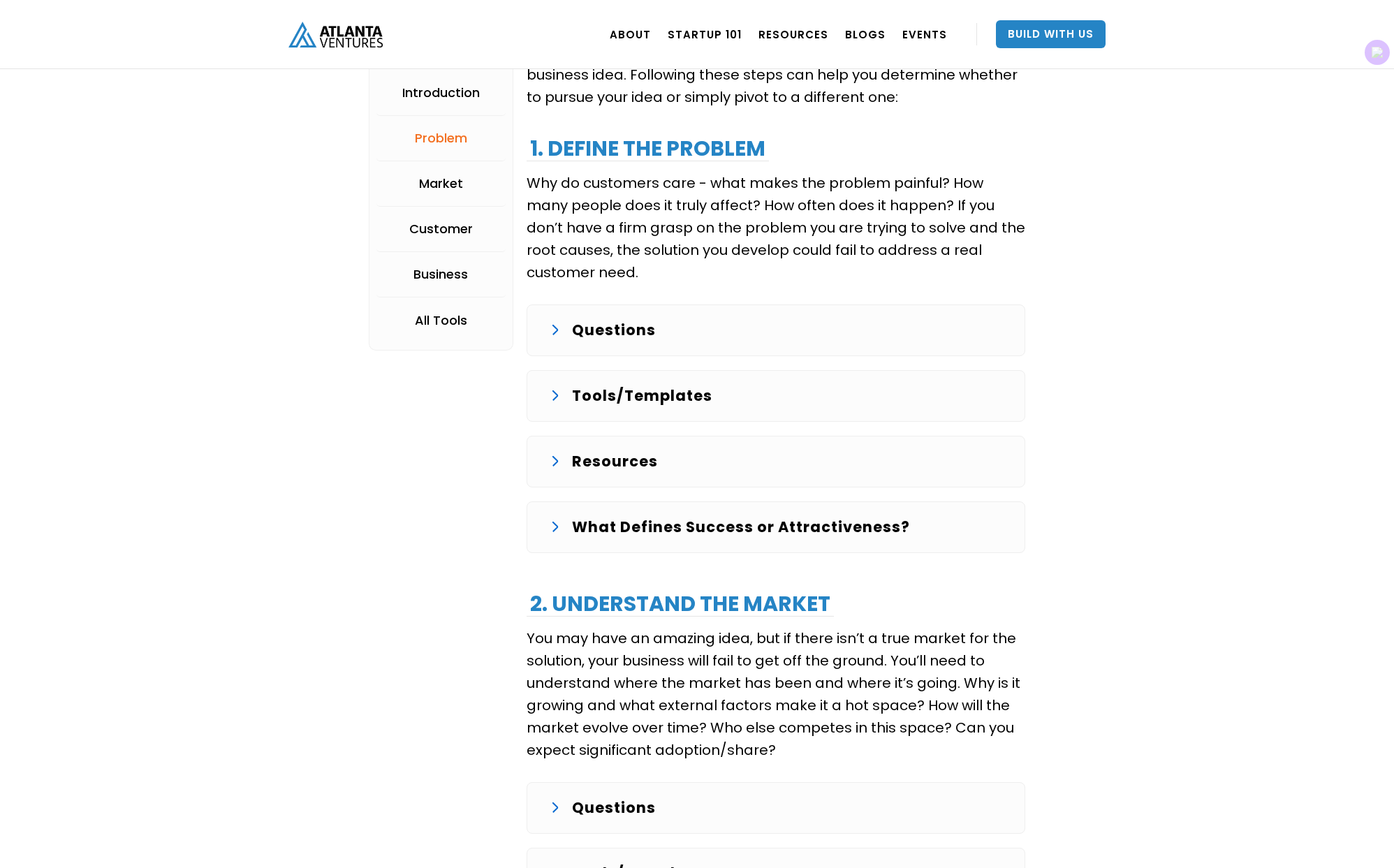
scroll to position [1479, 0]
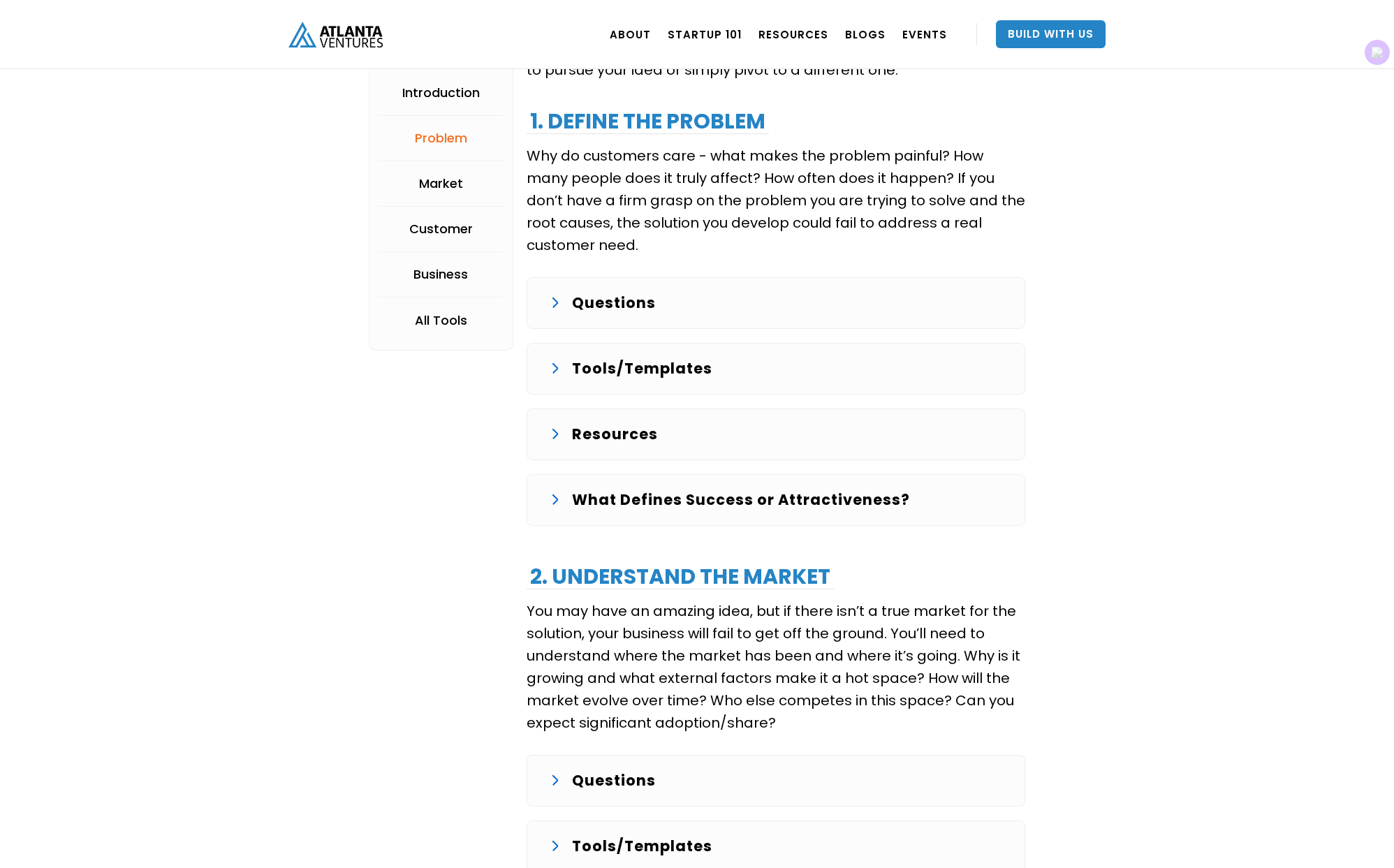
click at [610, 305] on p "Questions" at bounding box center [613, 303] width 84 height 23
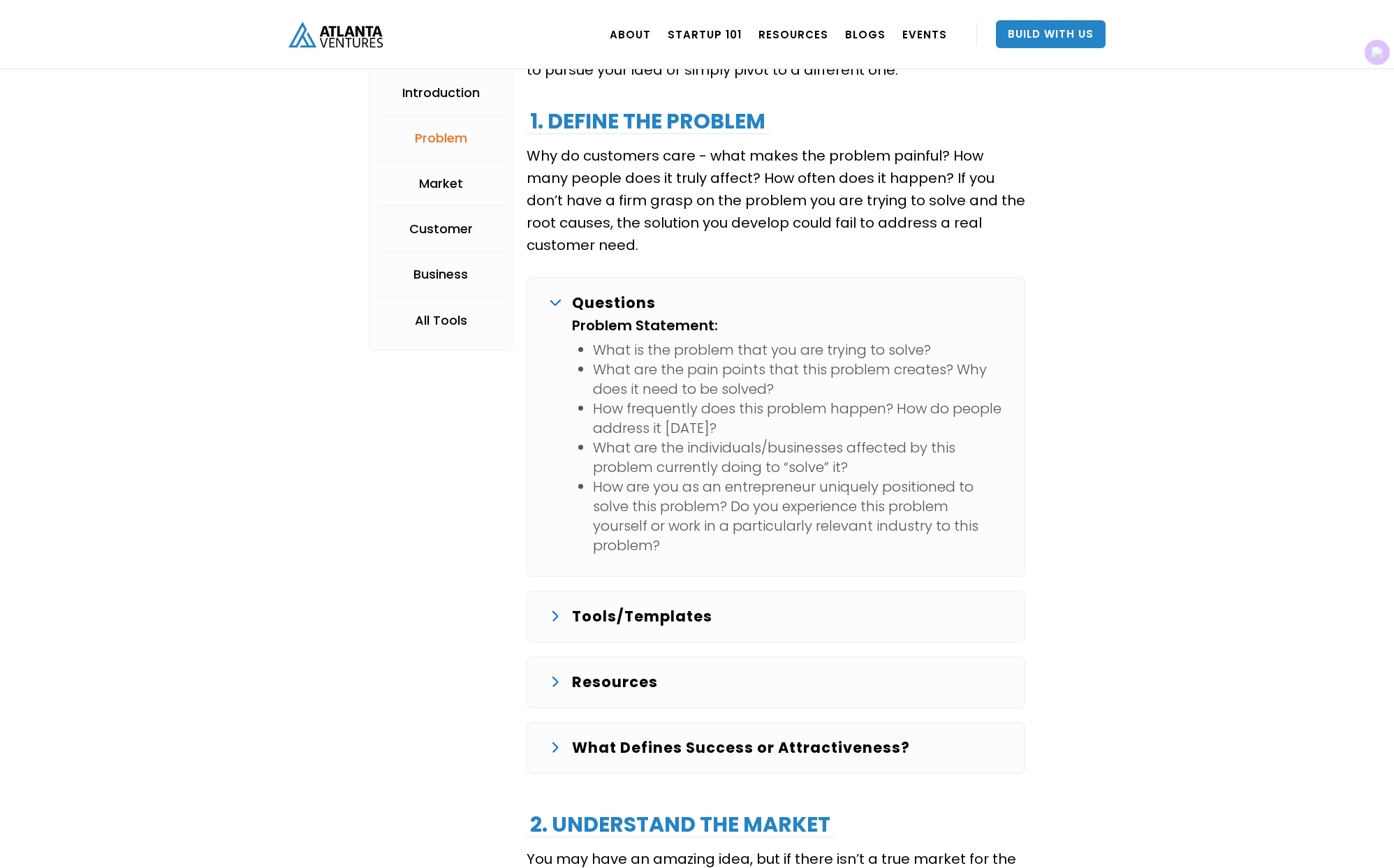
click at [610, 306] on p "Questions" at bounding box center [613, 303] width 84 height 23
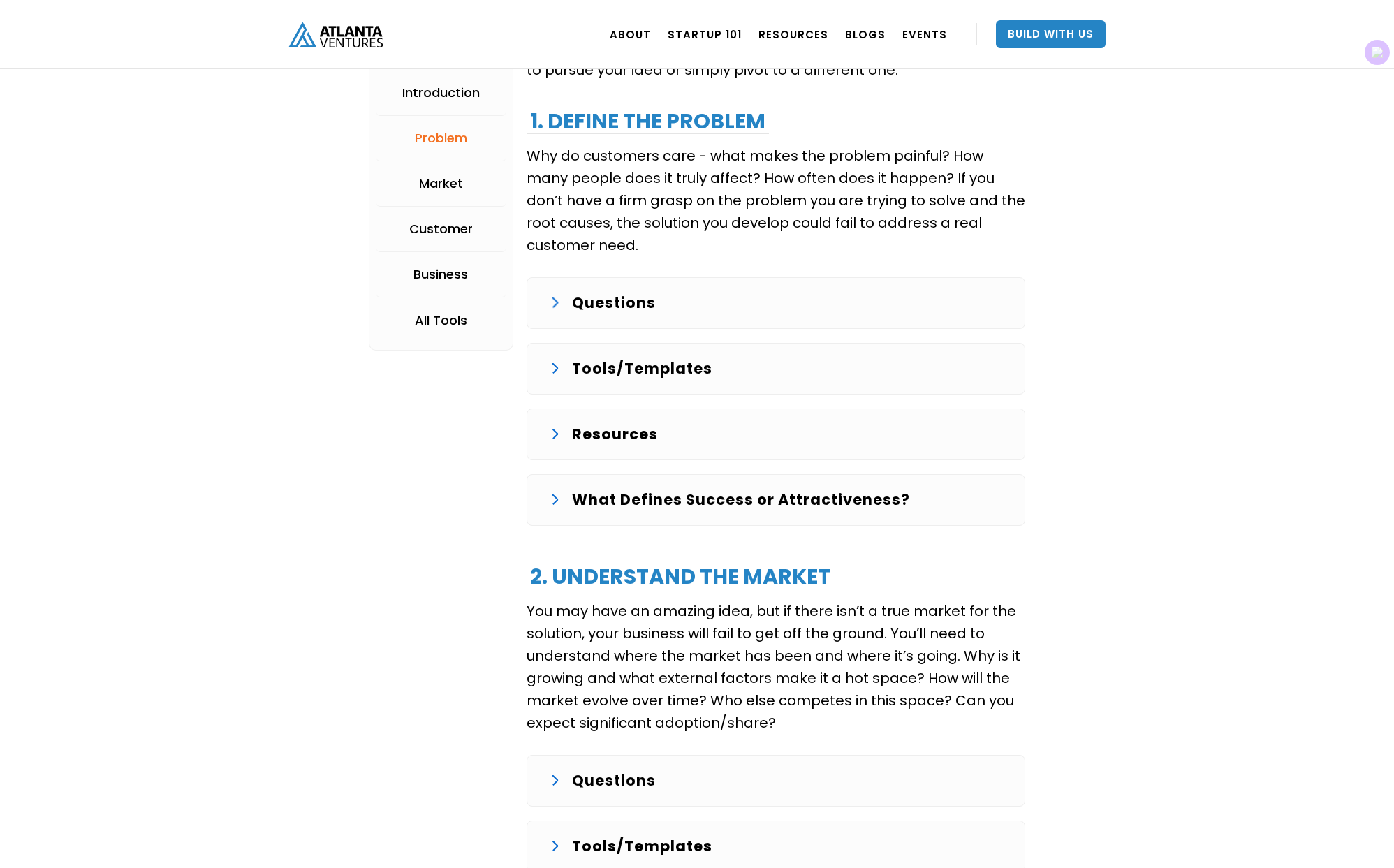
click at [602, 362] on p "Tools/Templates" at bounding box center [642, 369] width 141 height 23
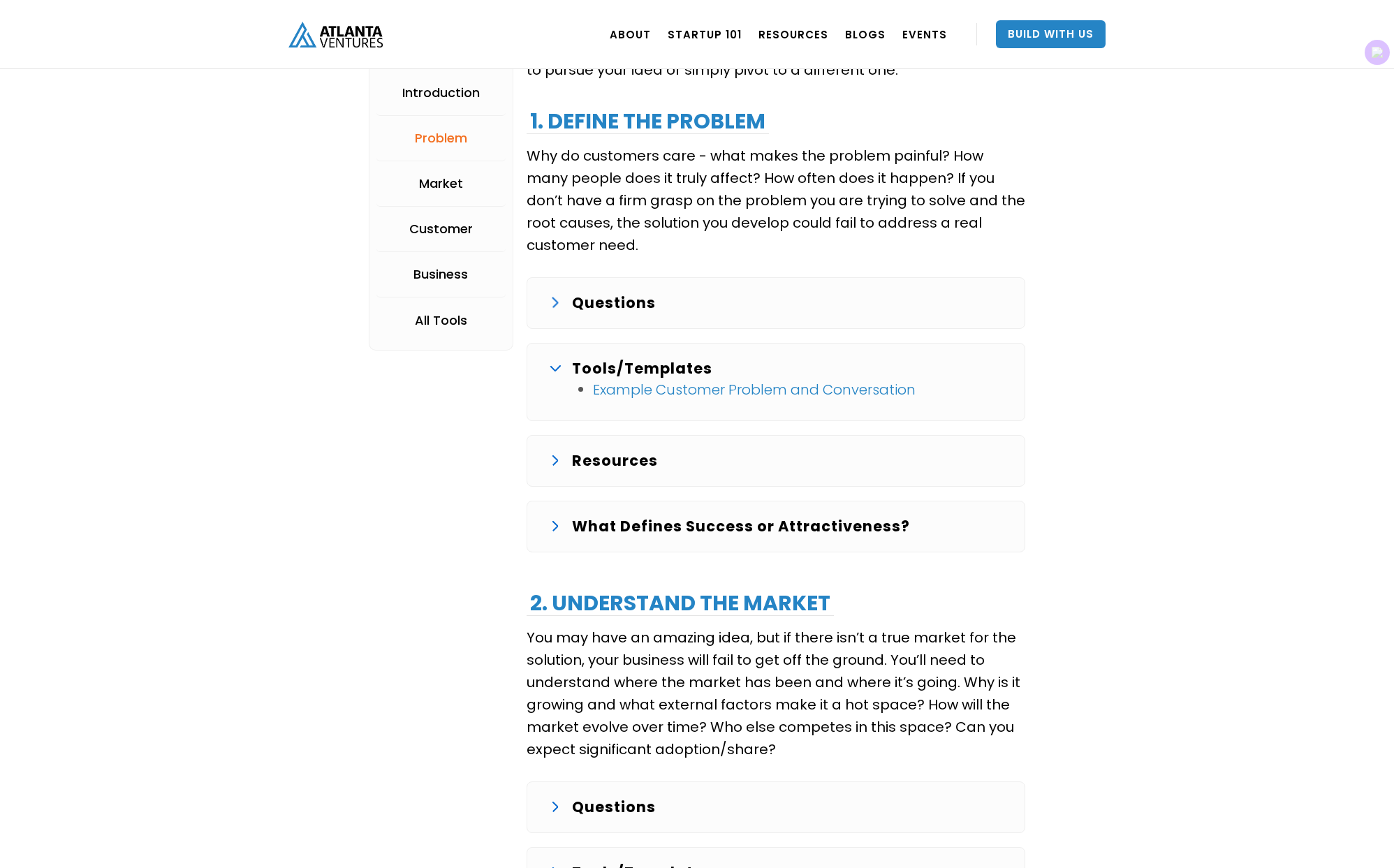
click at [647, 393] on link "Example Customer Problem and Conversation" at bounding box center [755, 389] width 323 height 20
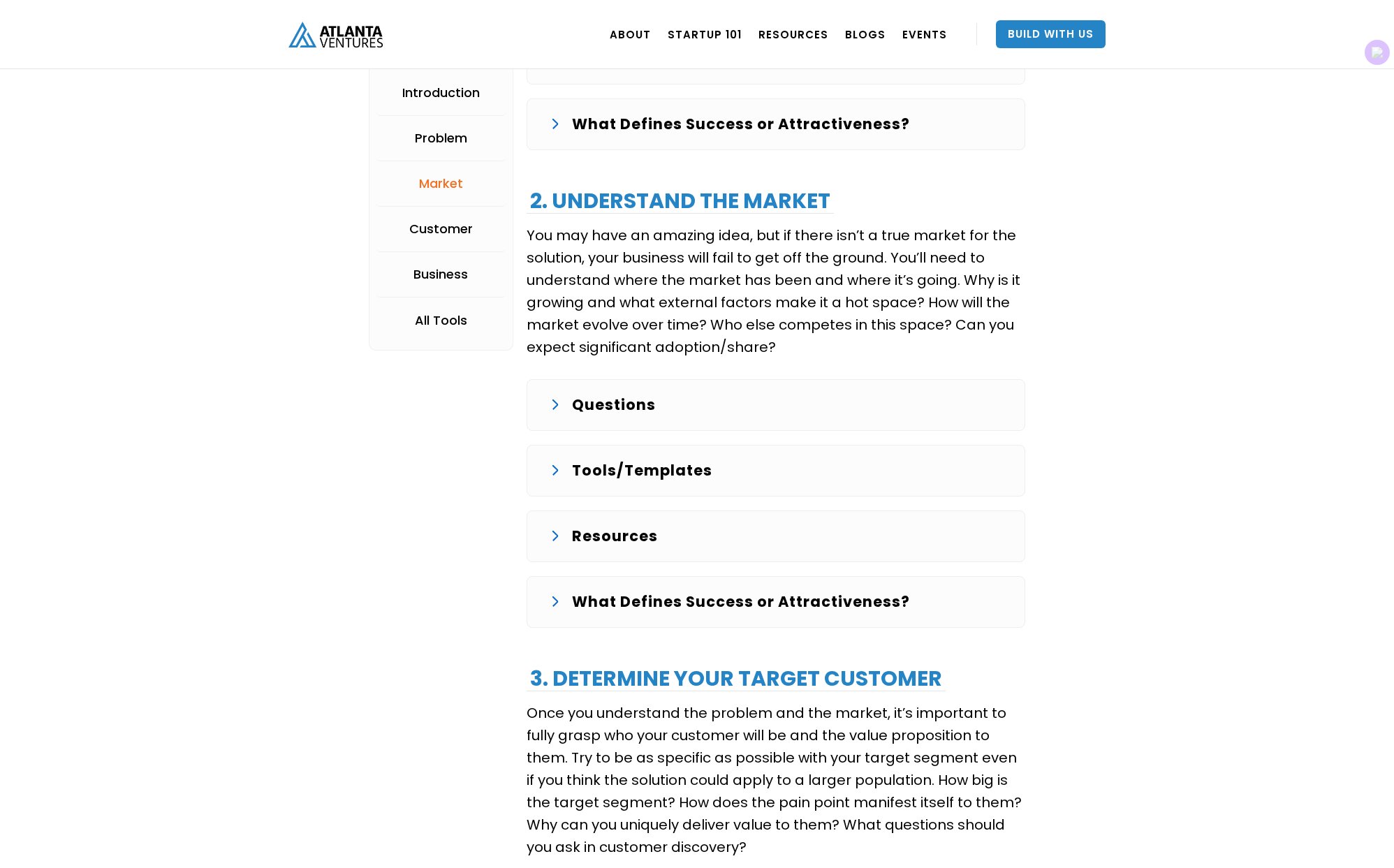
scroll to position [1879, 0]
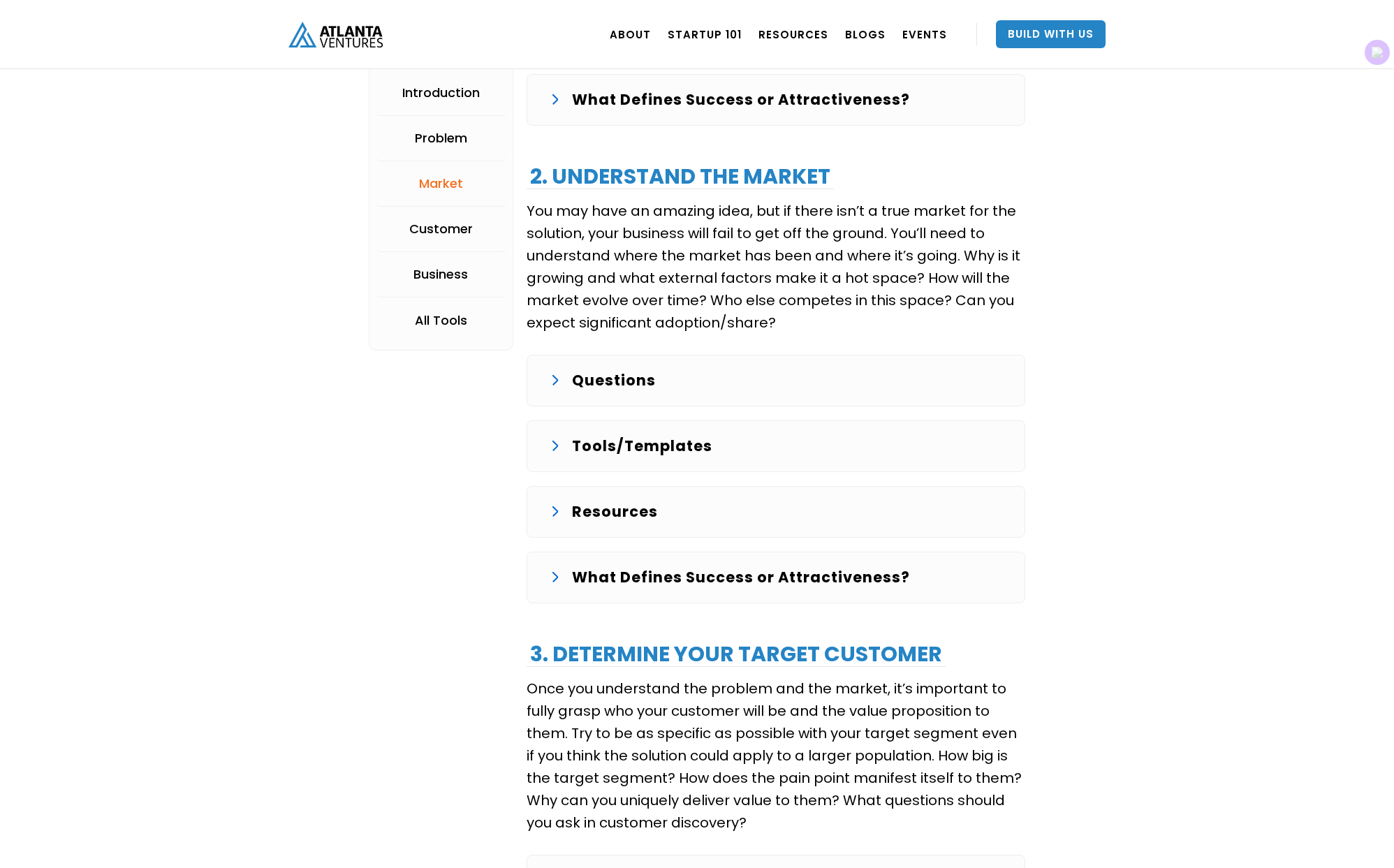
click at [587, 451] on p "Tools/Templates" at bounding box center [642, 446] width 141 height 23
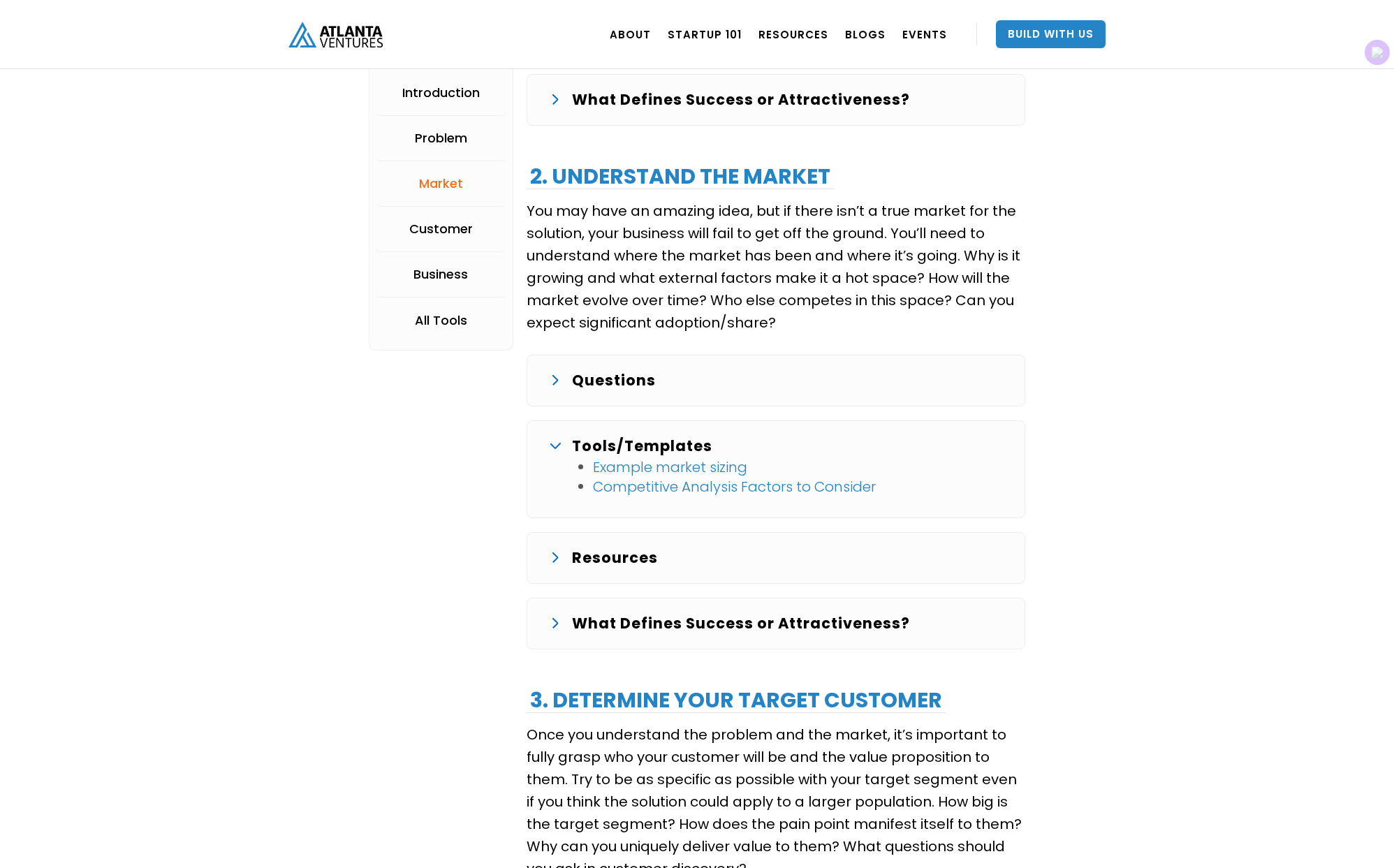
click at [587, 450] on p "Tools/Templates" at bounding box center [642, 446] width 141 height 23
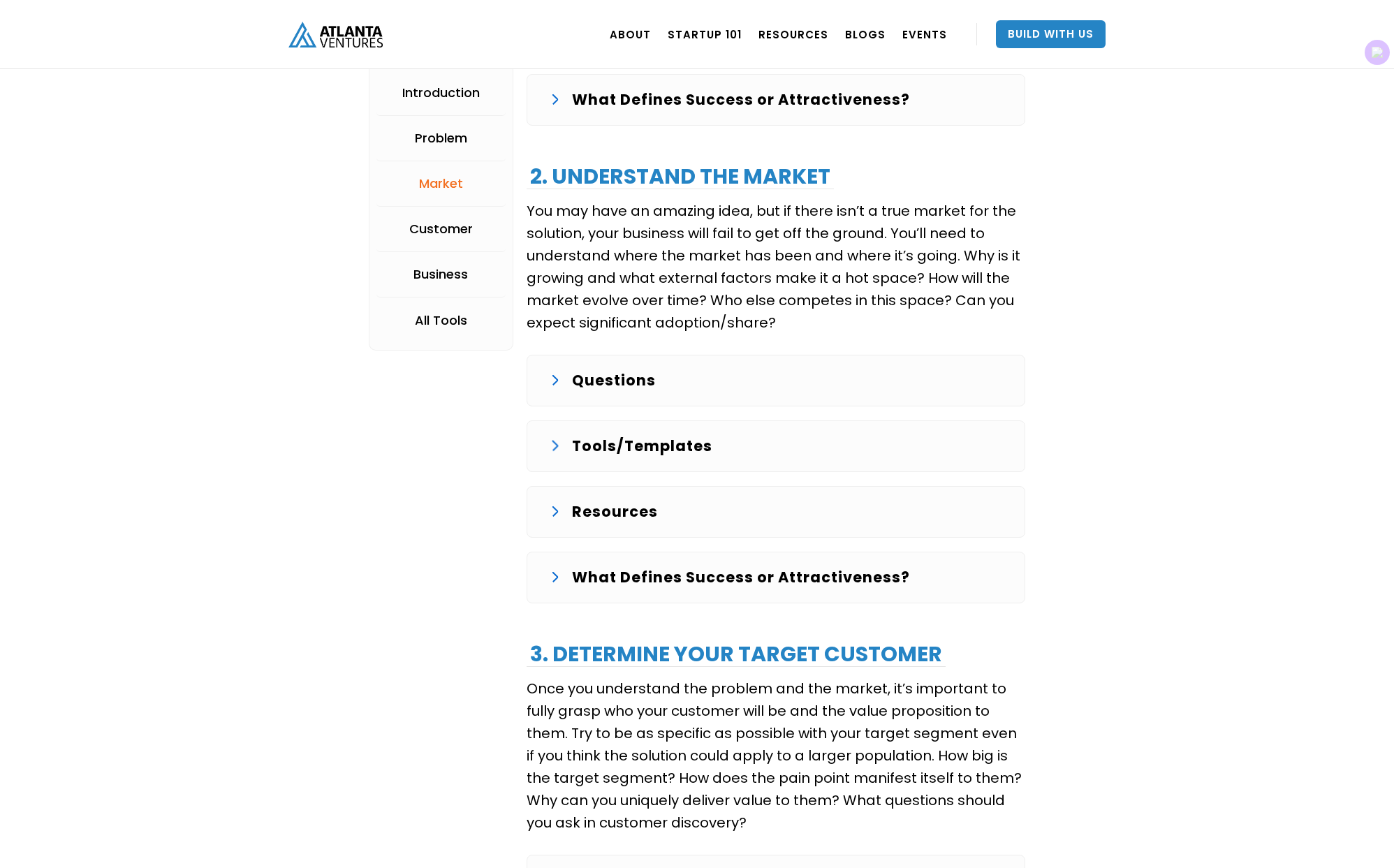
click at [601, 512] on p "Resources" at bounding box center [614, 511] width 86 height 23
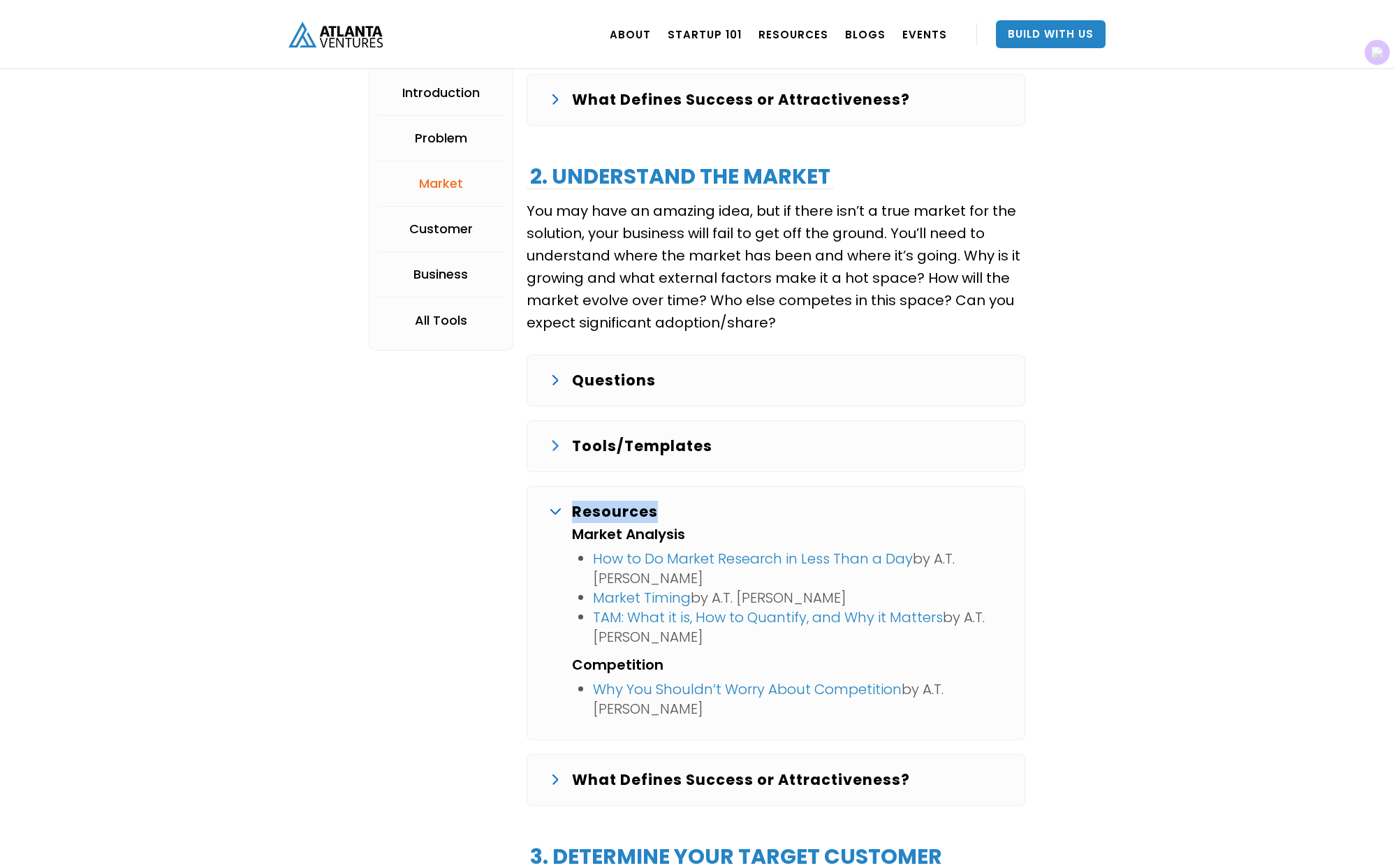
click at [601, 513] on p "Resources" at bounding box center [614, 511] width 86 height 23
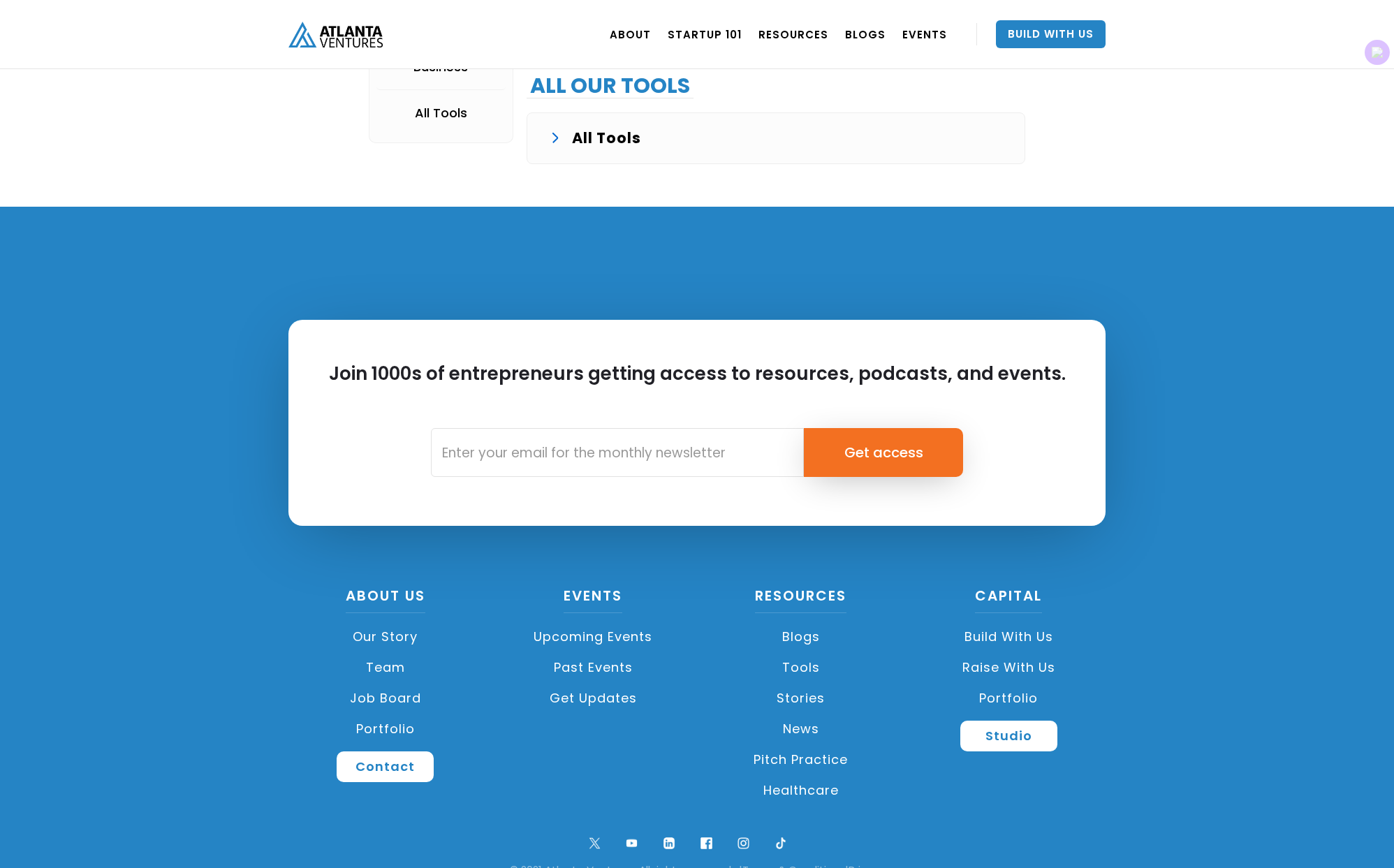
scroll to position [3440, 0]
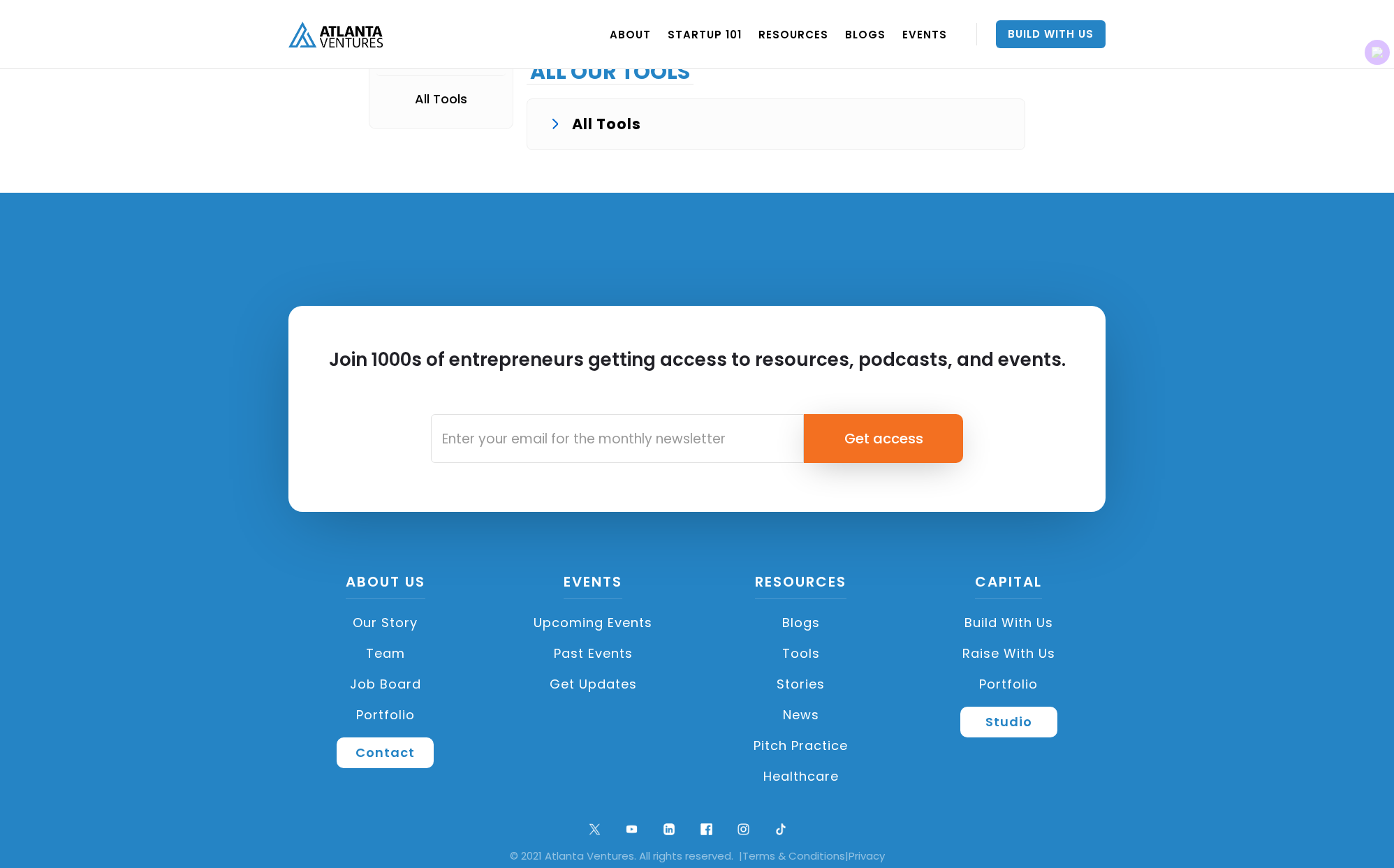
click at [597, 125] on p "All Tools" at bounding box center [606, 123] width 69 height 23
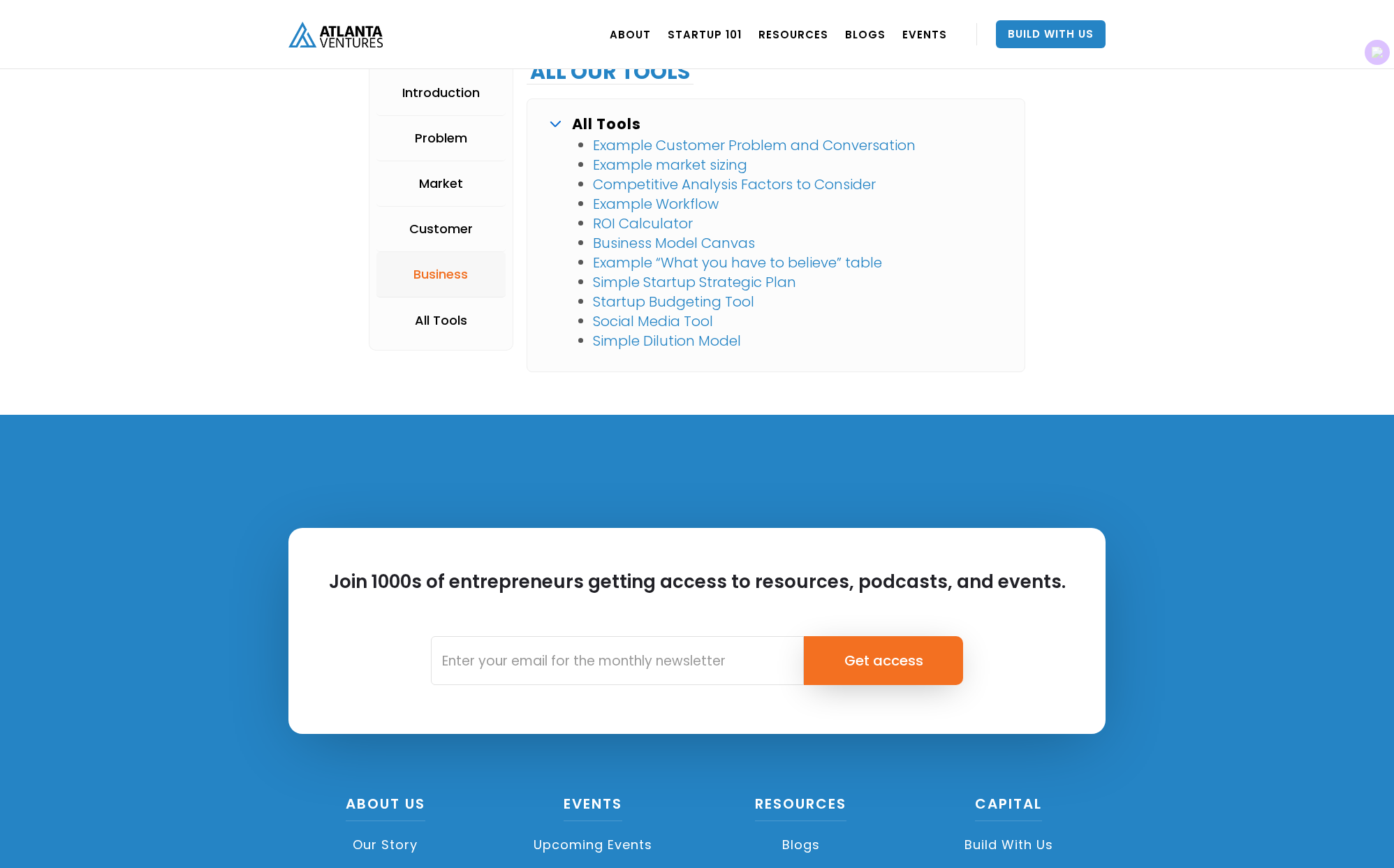
click at [442, 268] on div "Business" at bounding box center [441, 274] width 54 height 14
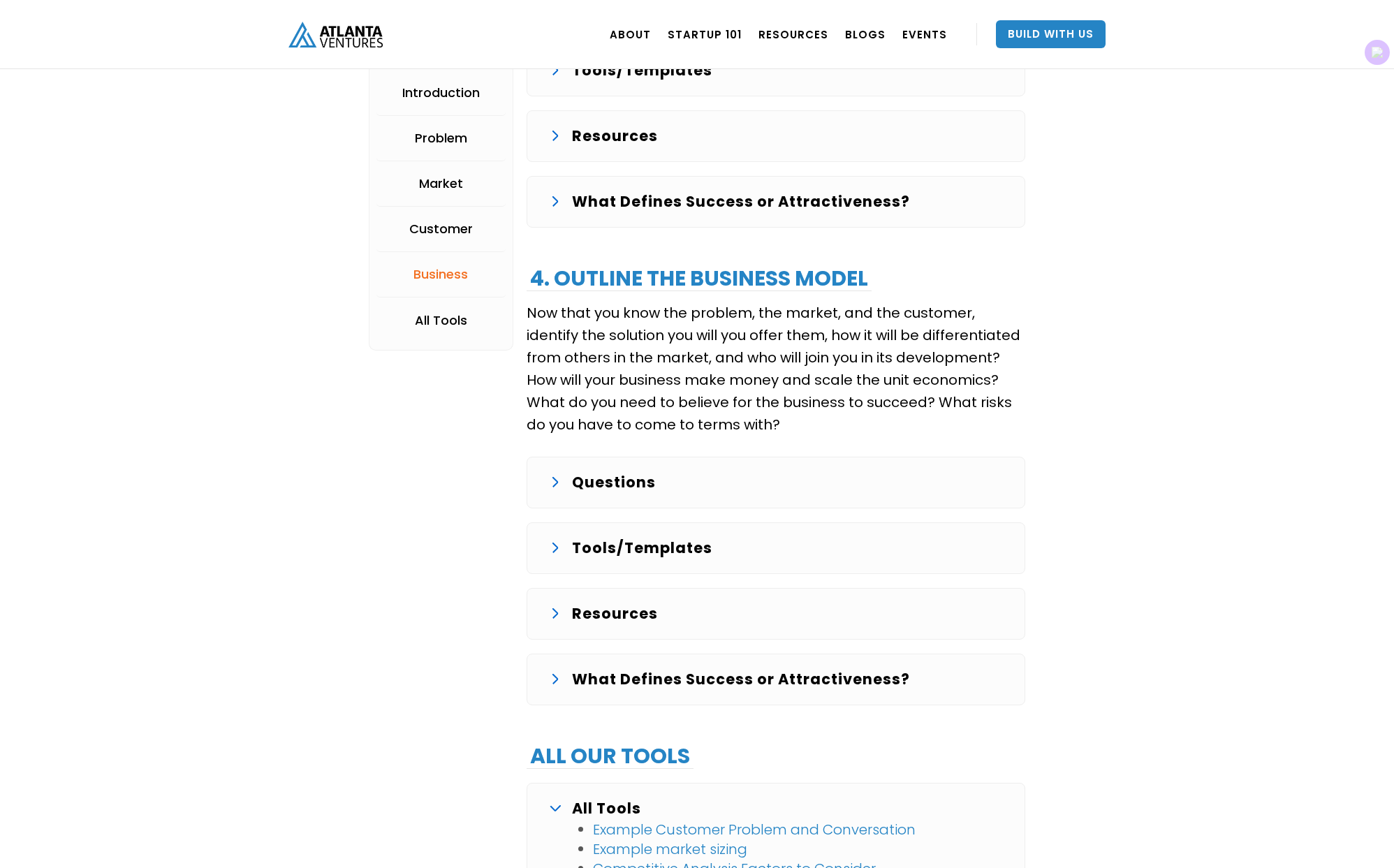
scroll to position [2755, 0]
click at [610, 479] on p "Questions" at bounding box center [613, 481] width 84 height 23
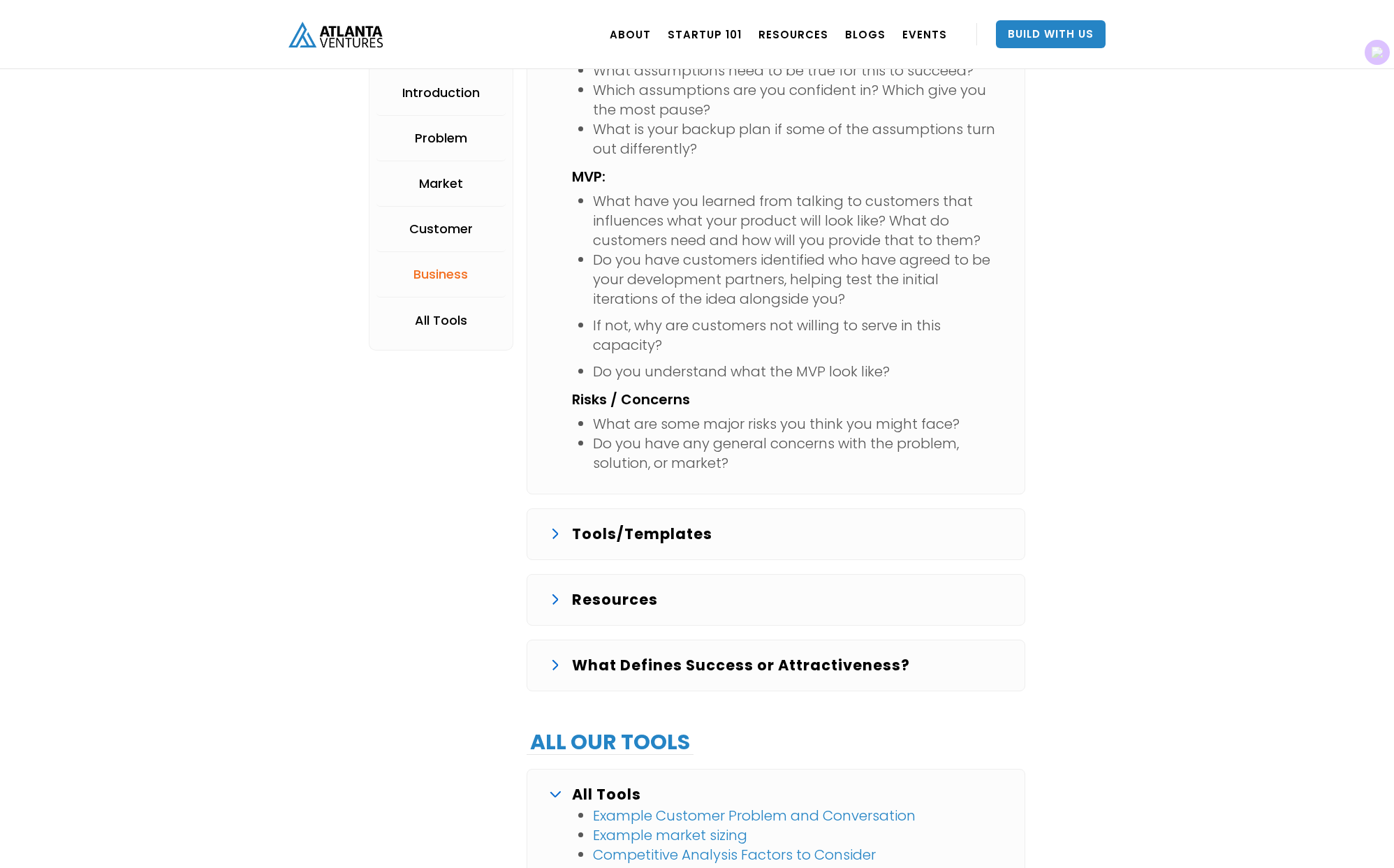
scroll to position [4474, 0]
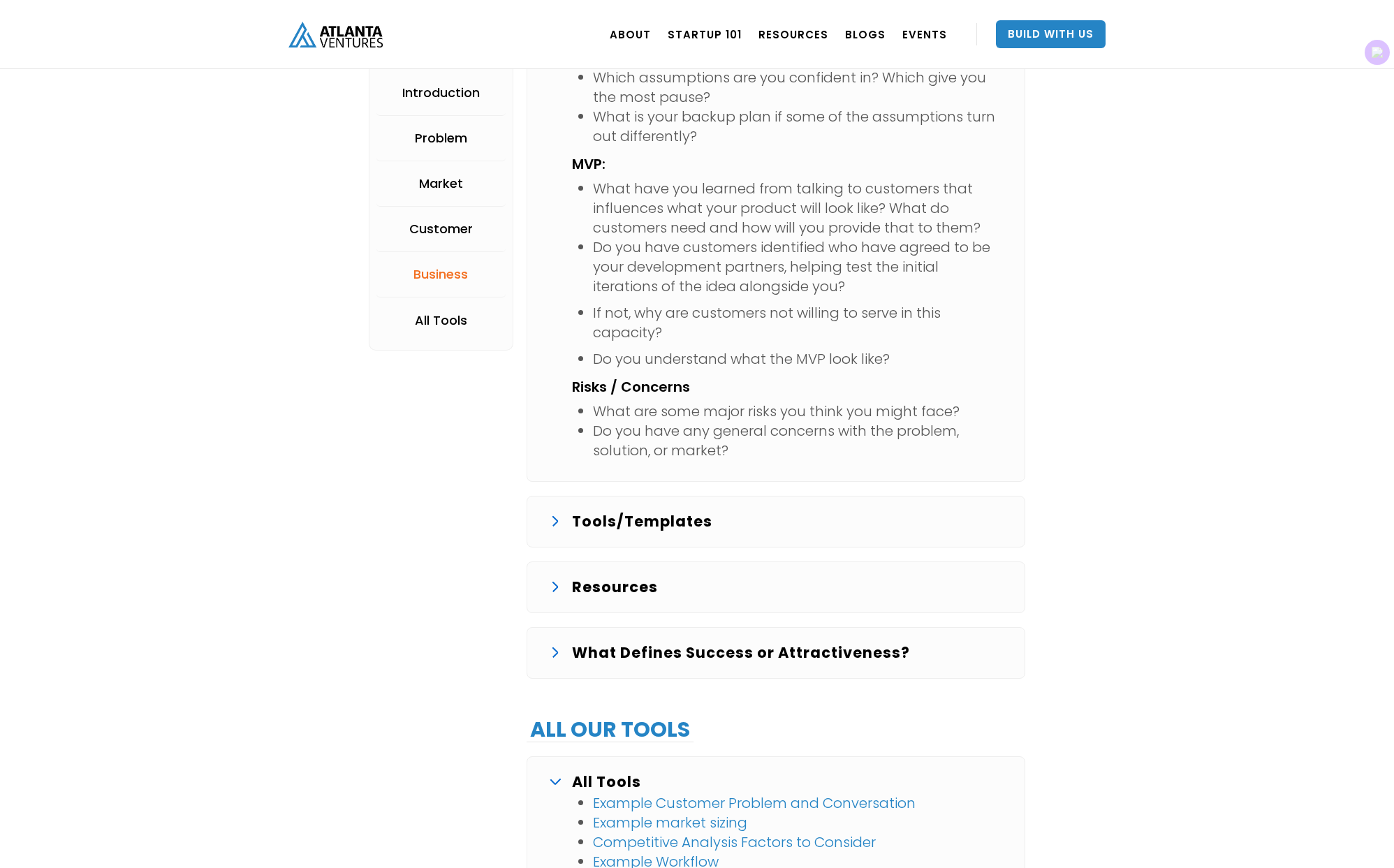
click at [631, 522] on p "Tools/Templates" at bounding box center [642, 521] width 141 height 23
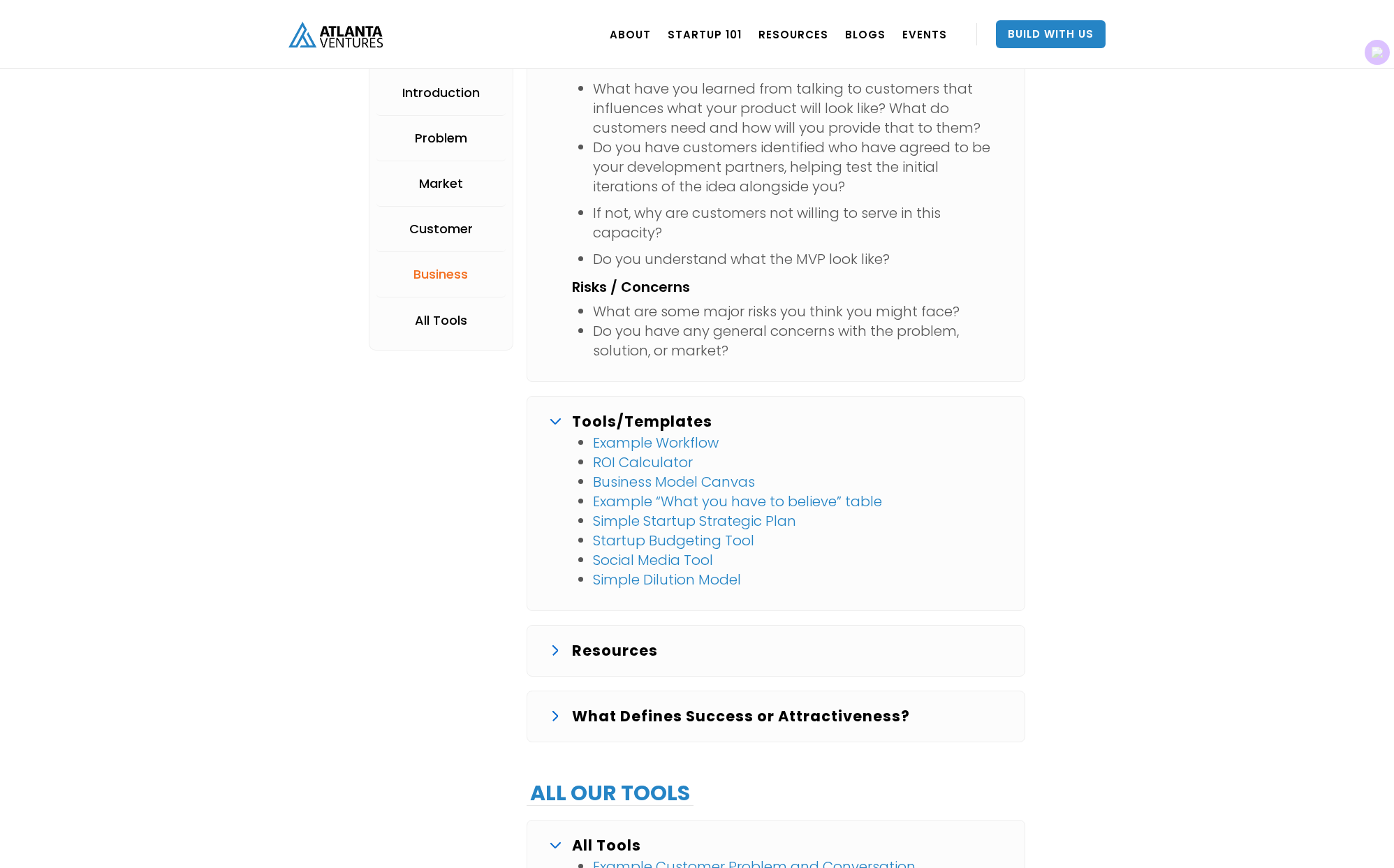
scroll to position [4614, 0]
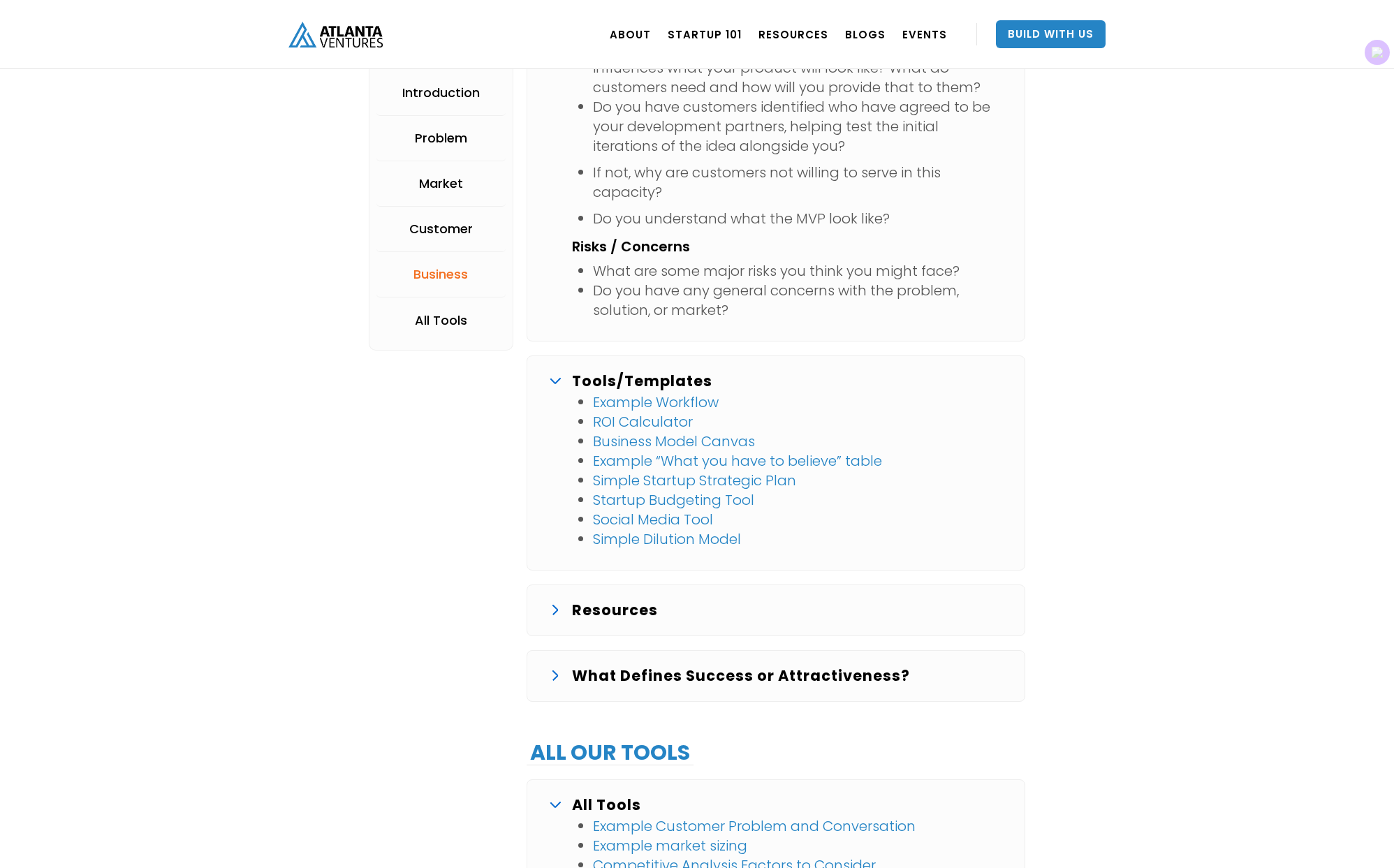
click at [656, 404] on link "Example Workflow" at bounding box center [656, 402] width 125 height 20
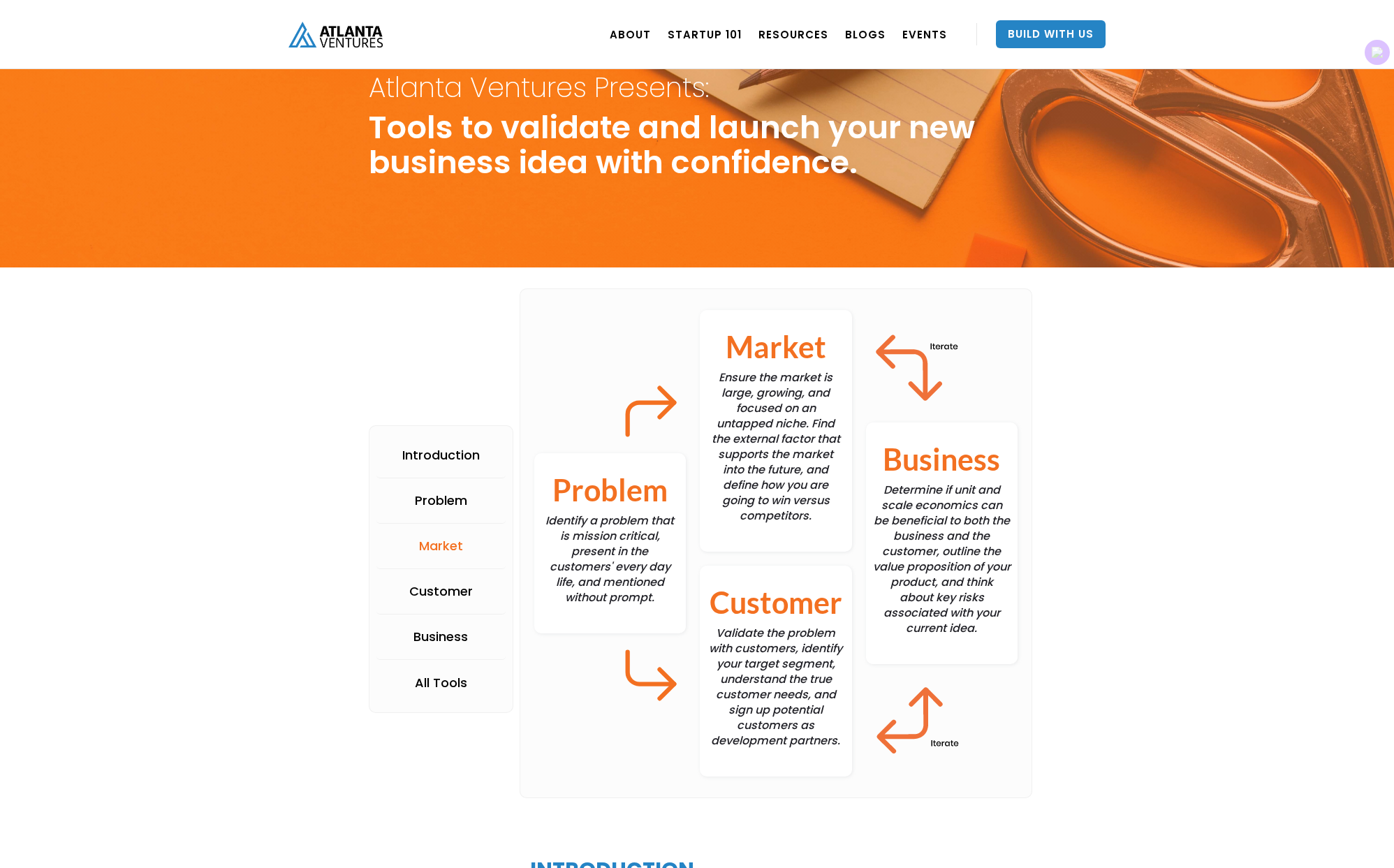
scroll to position [0, 0]
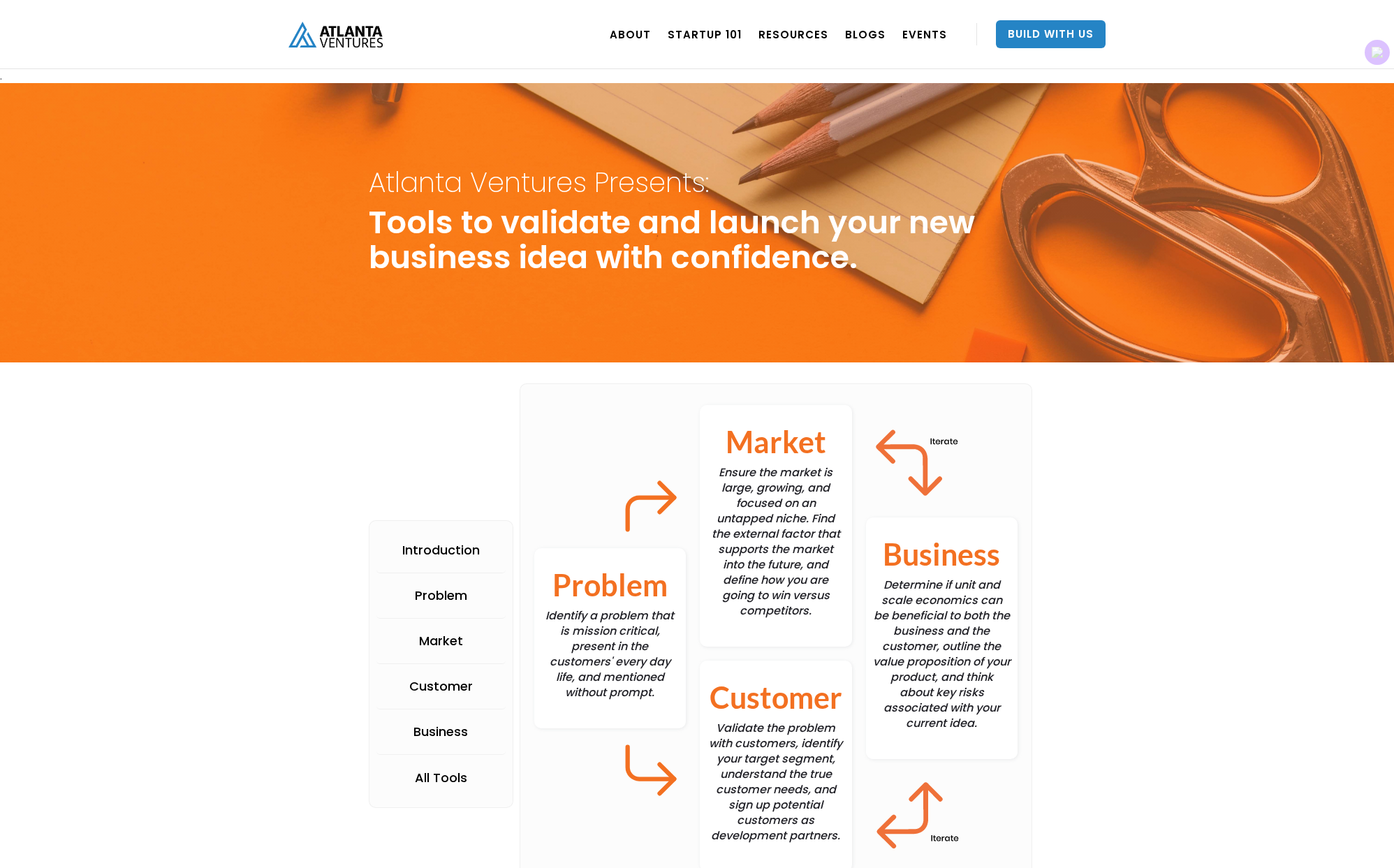
click at [328, 26] on img "home" at bounding box center [335, 34] width 95 height 26
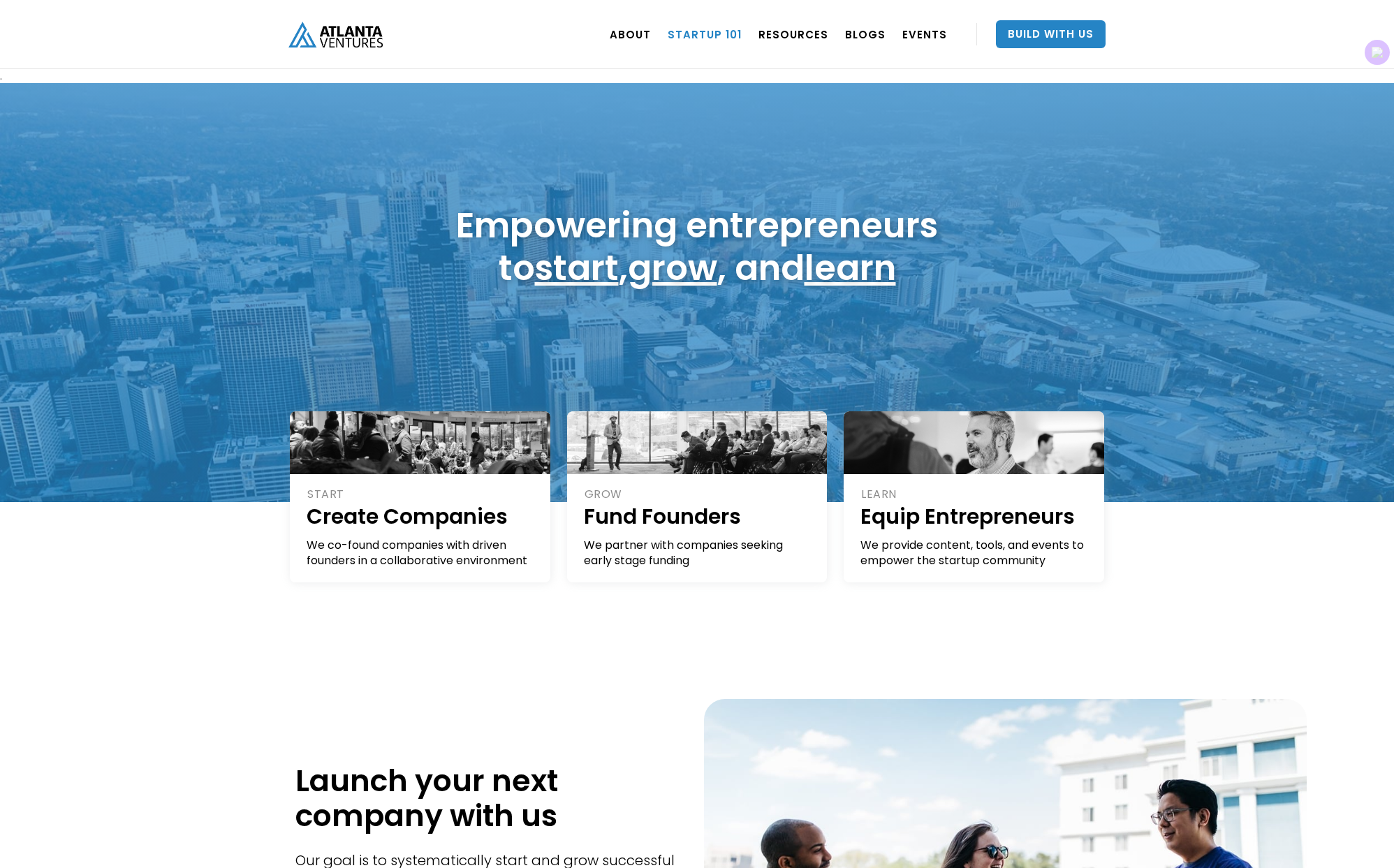
click at [711, 41] on link "Startup 101" at bounding box center [705, 33] width 74 height 39
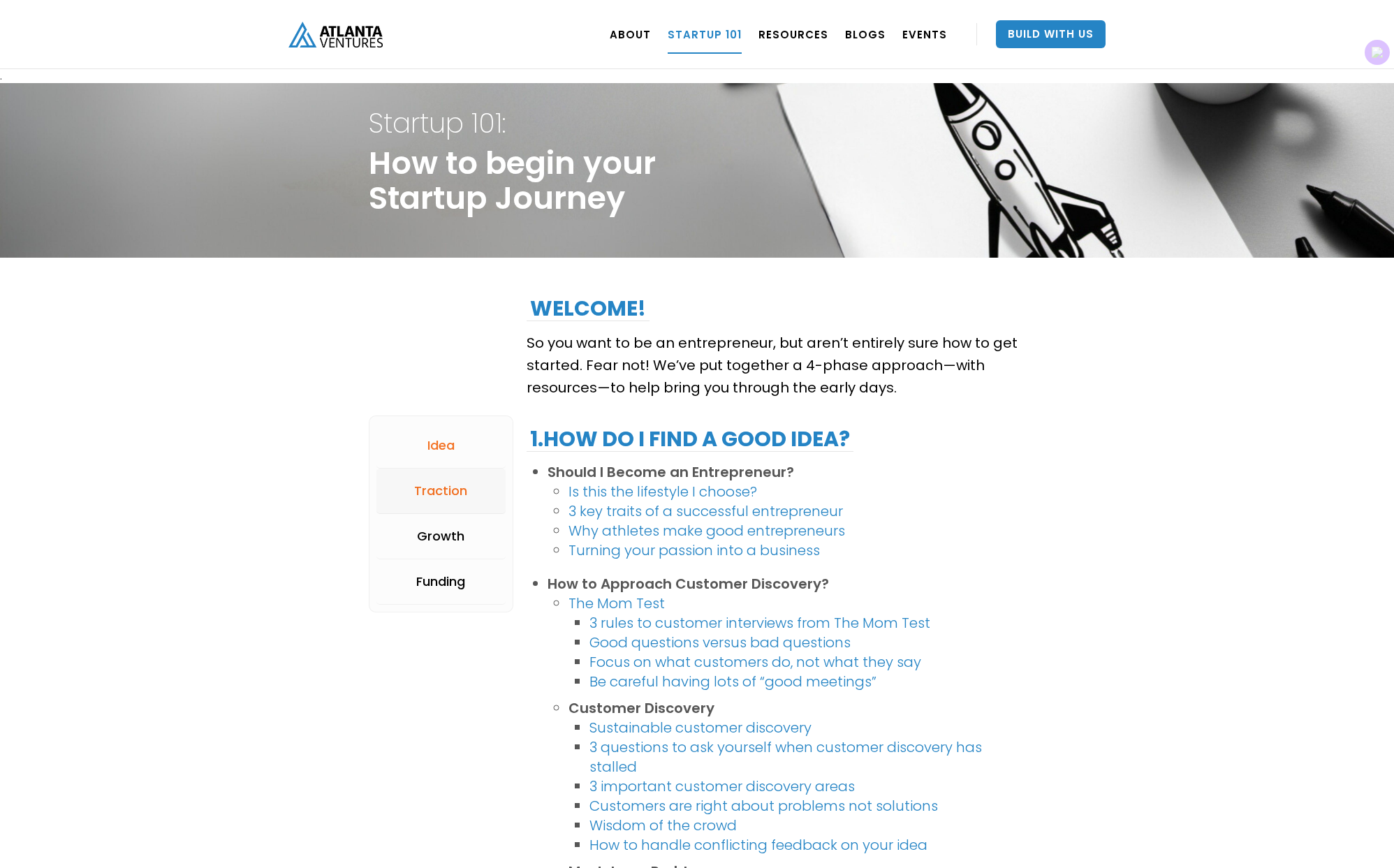
click at [408, 494] on link "Traction" at bounding box center [441, 491] width 129 height 45
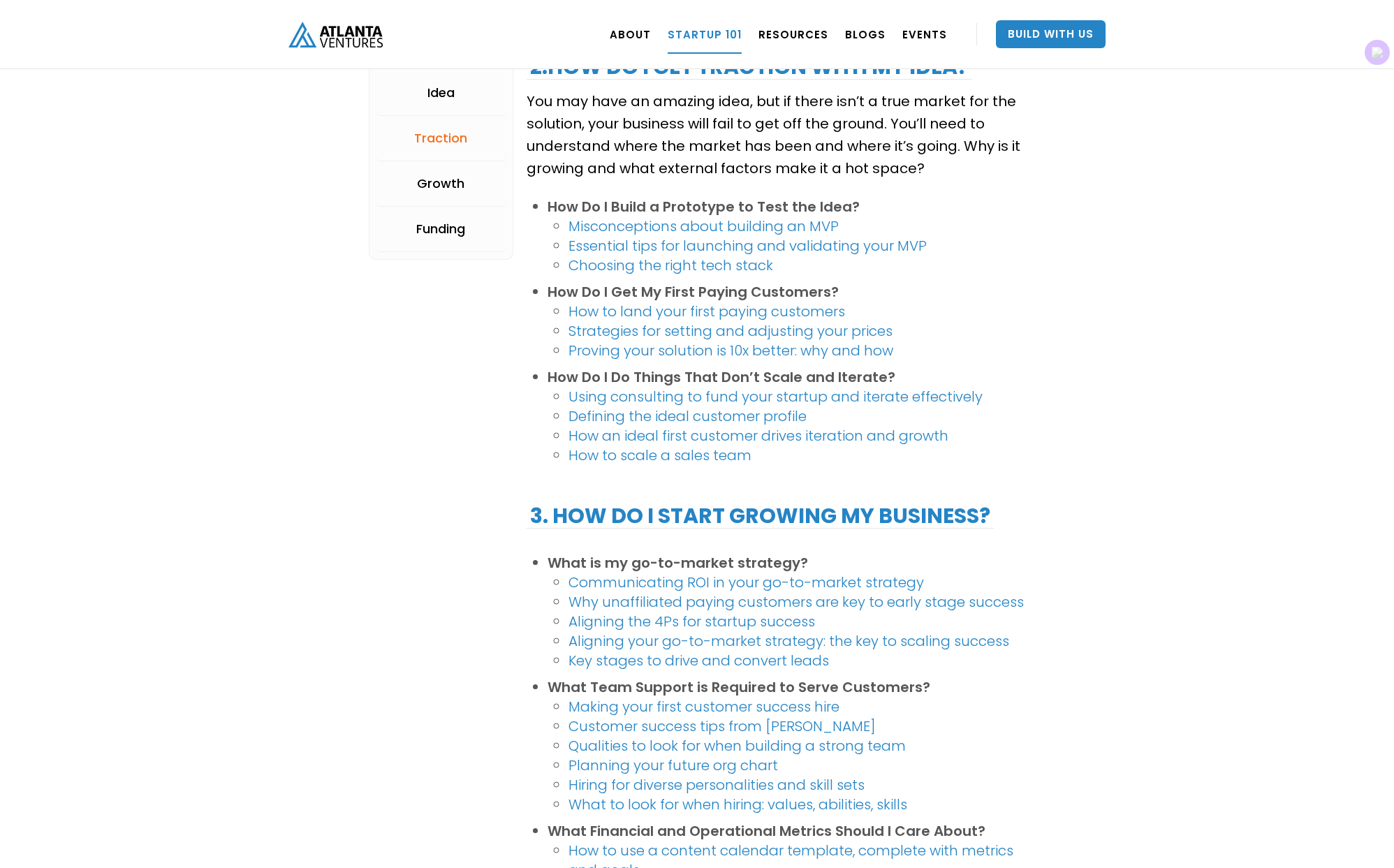
click at [416, 443] on div "Idea Traction Growth Funding Welcome! So you want to be an entrepreneur, but ar…" at bounding box center [697, 316] width 656 height 3043
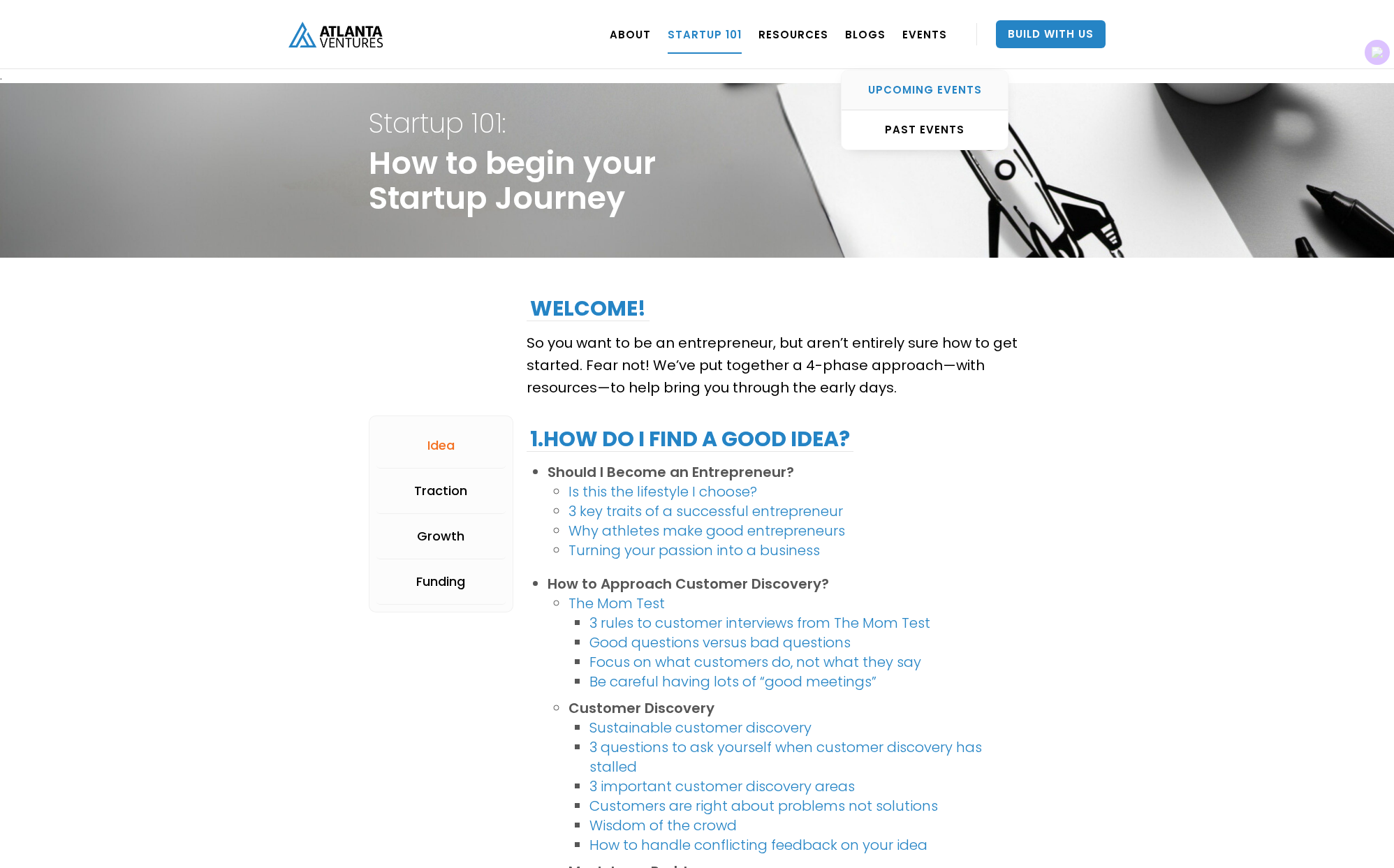
click at [937, 92] on div "UPCOMING EVENTS" at bounding box center [924, 89] width 166 height 14
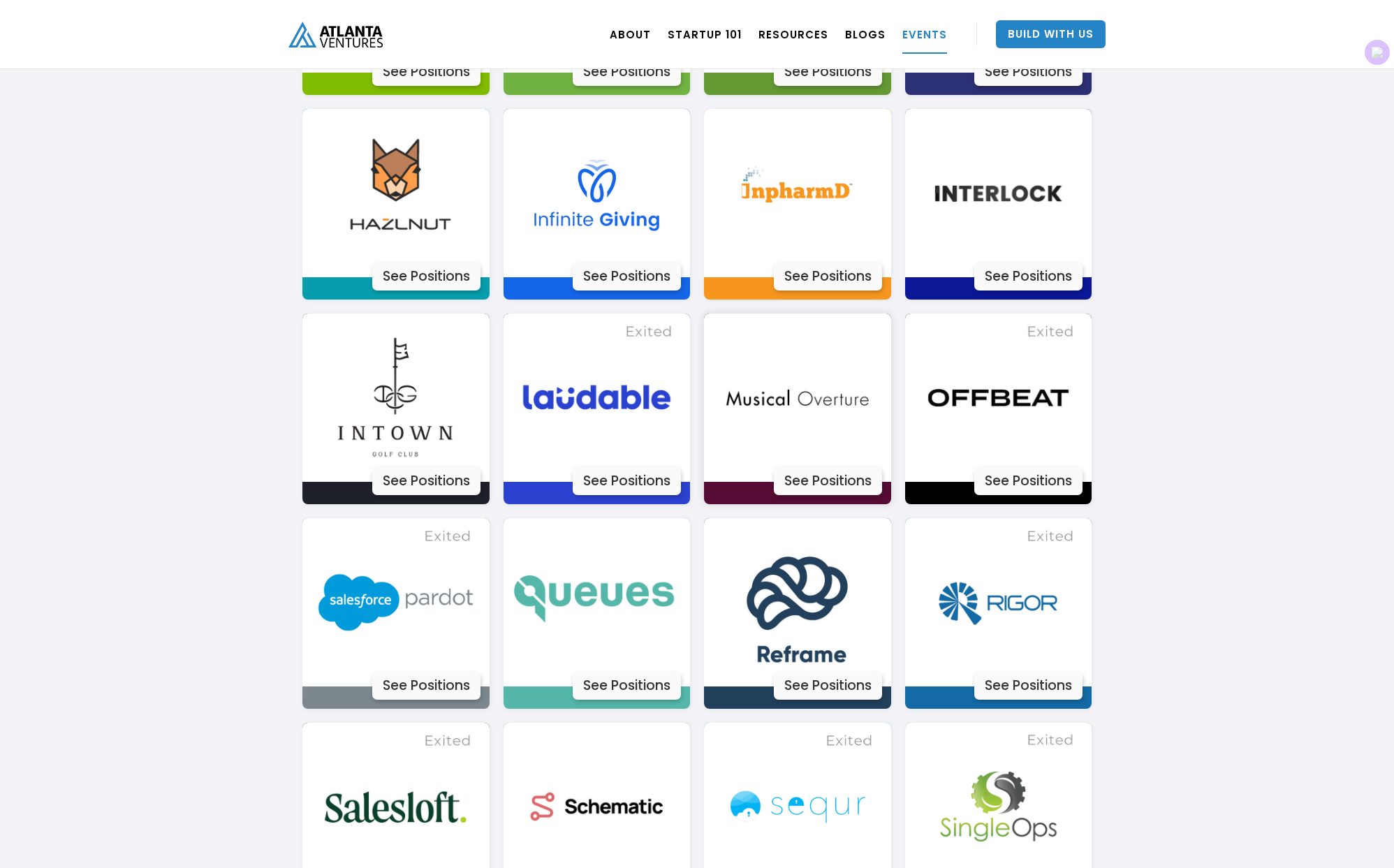
scroll to position [3357, 0]
click at [405, 485] on div "See Positions" at bounding box center [426, 480] width 108 height 28
click at [849, 690] on div "See Positions" at bounding box center [828, 684] width 108 height 28
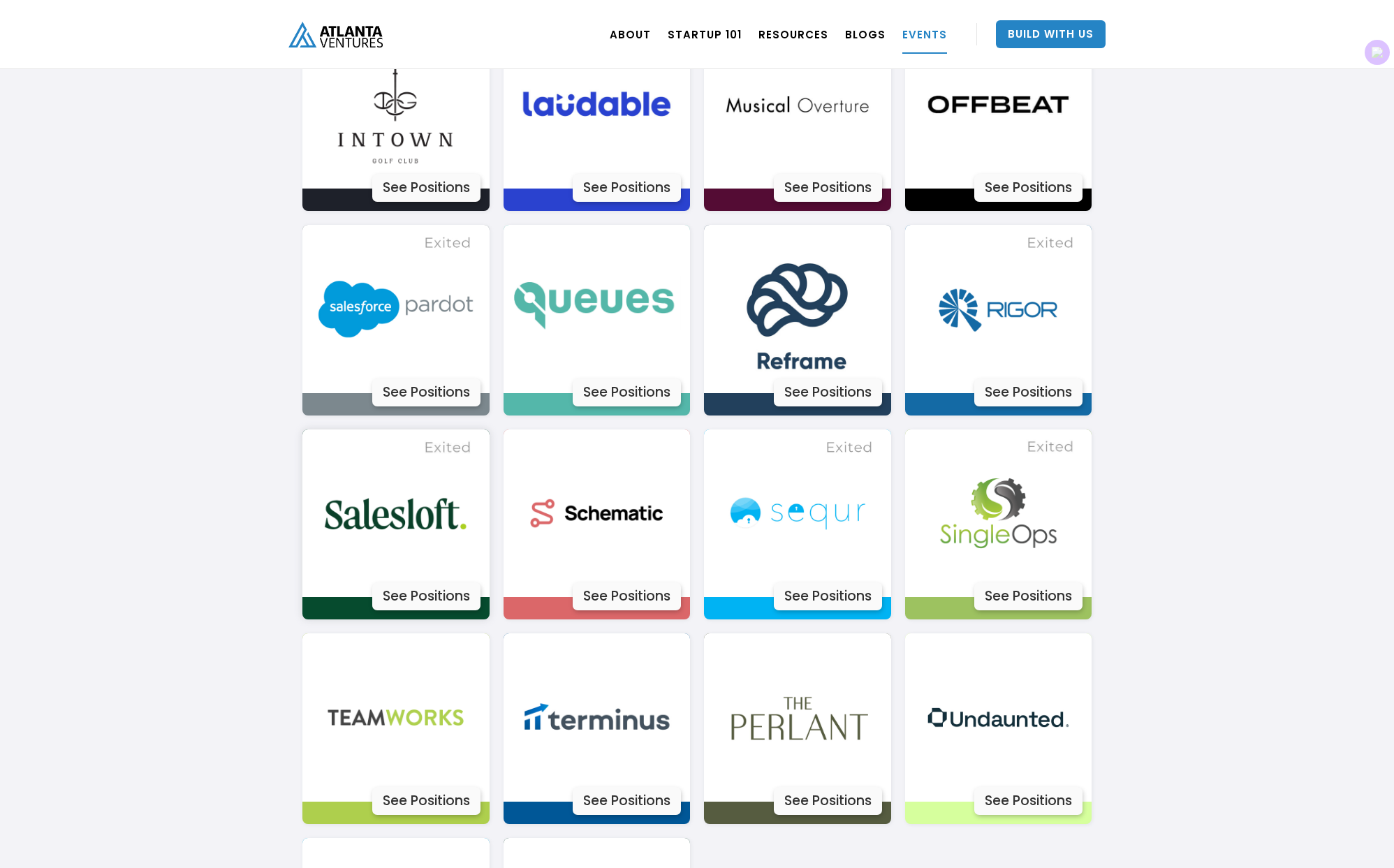
scroll to position [3662, 0]
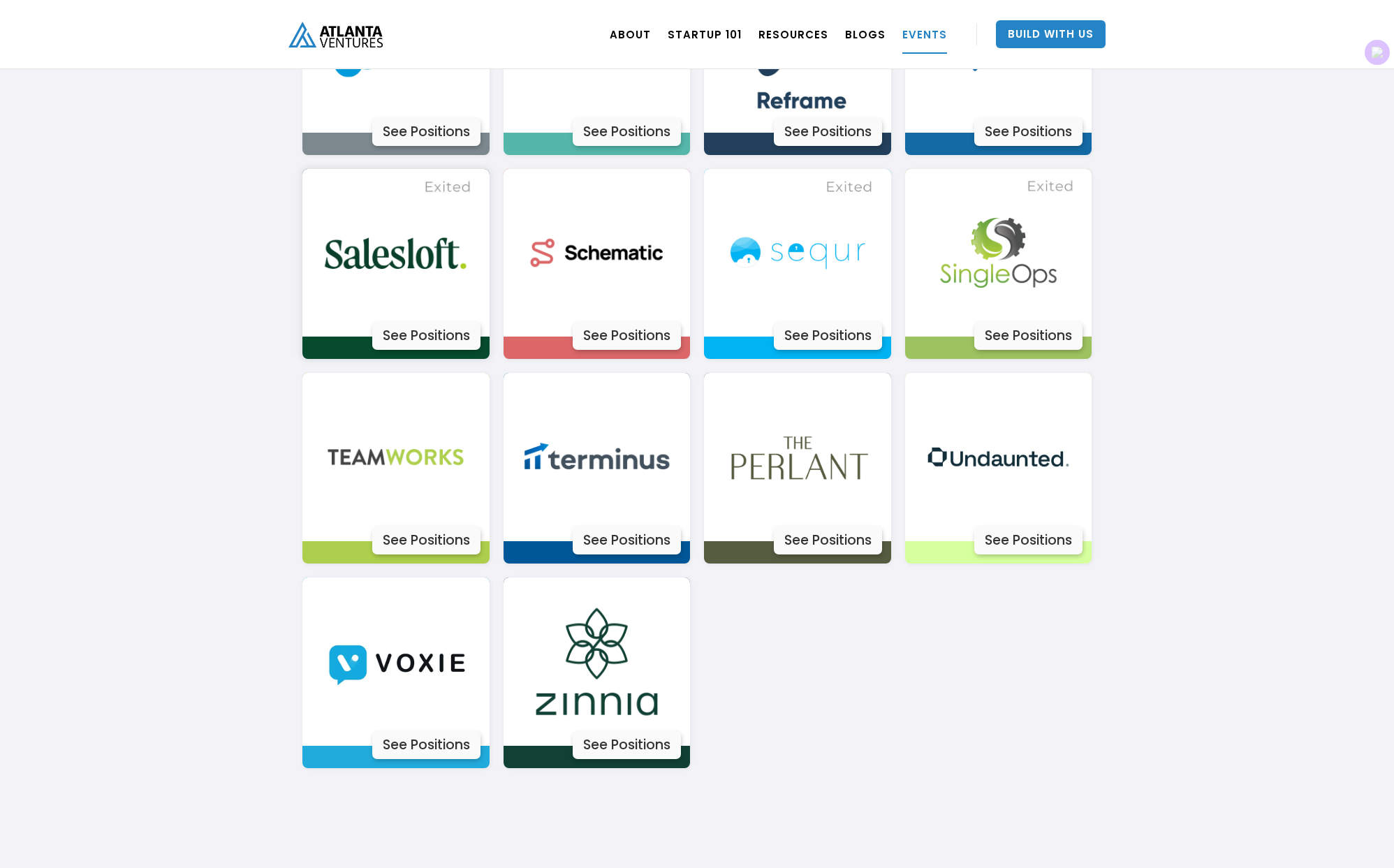
scroll to position [3924, 0]
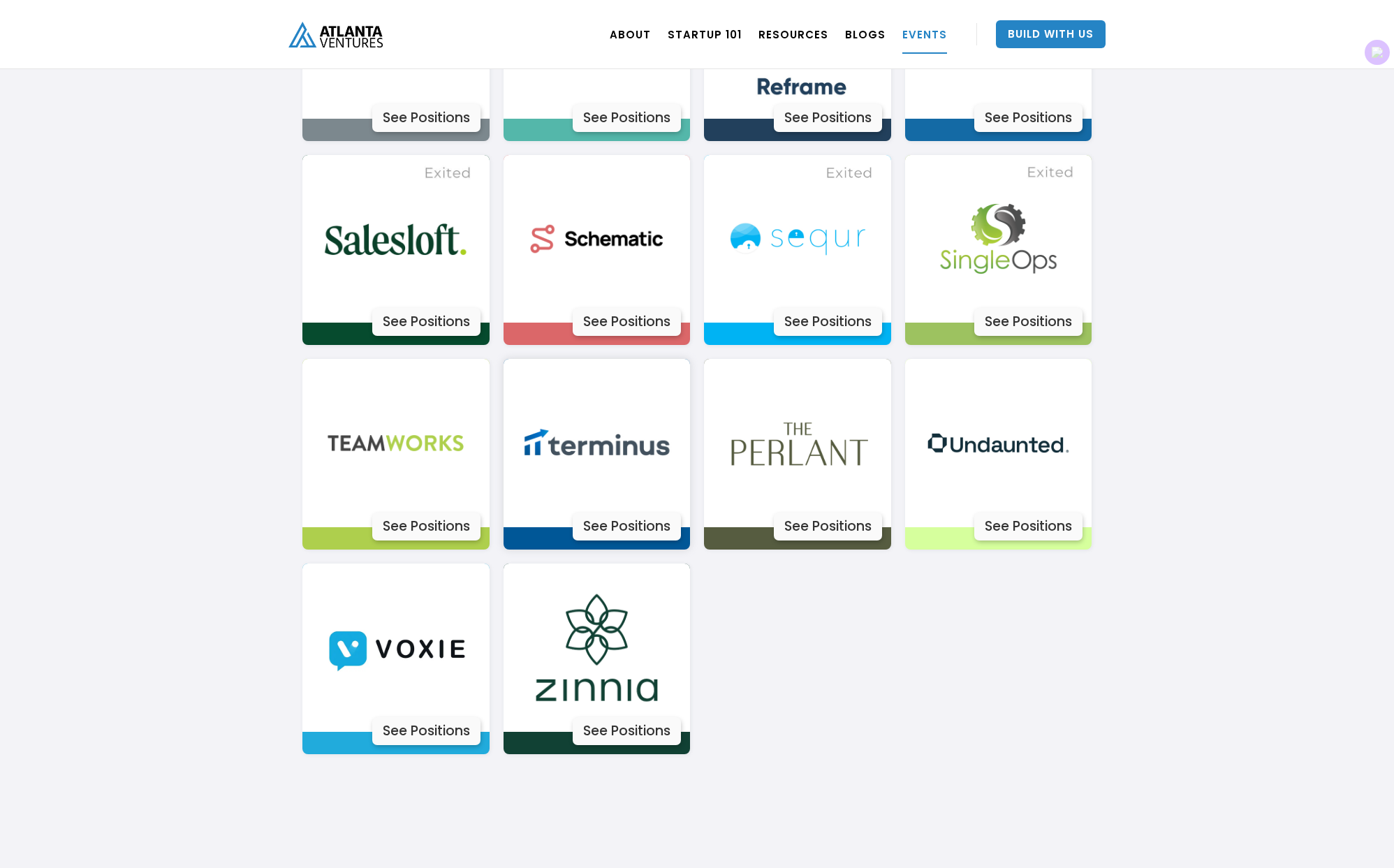
click at [621, 525] on div "See Positions" at bounding box center [627, 526] width 108 height 28
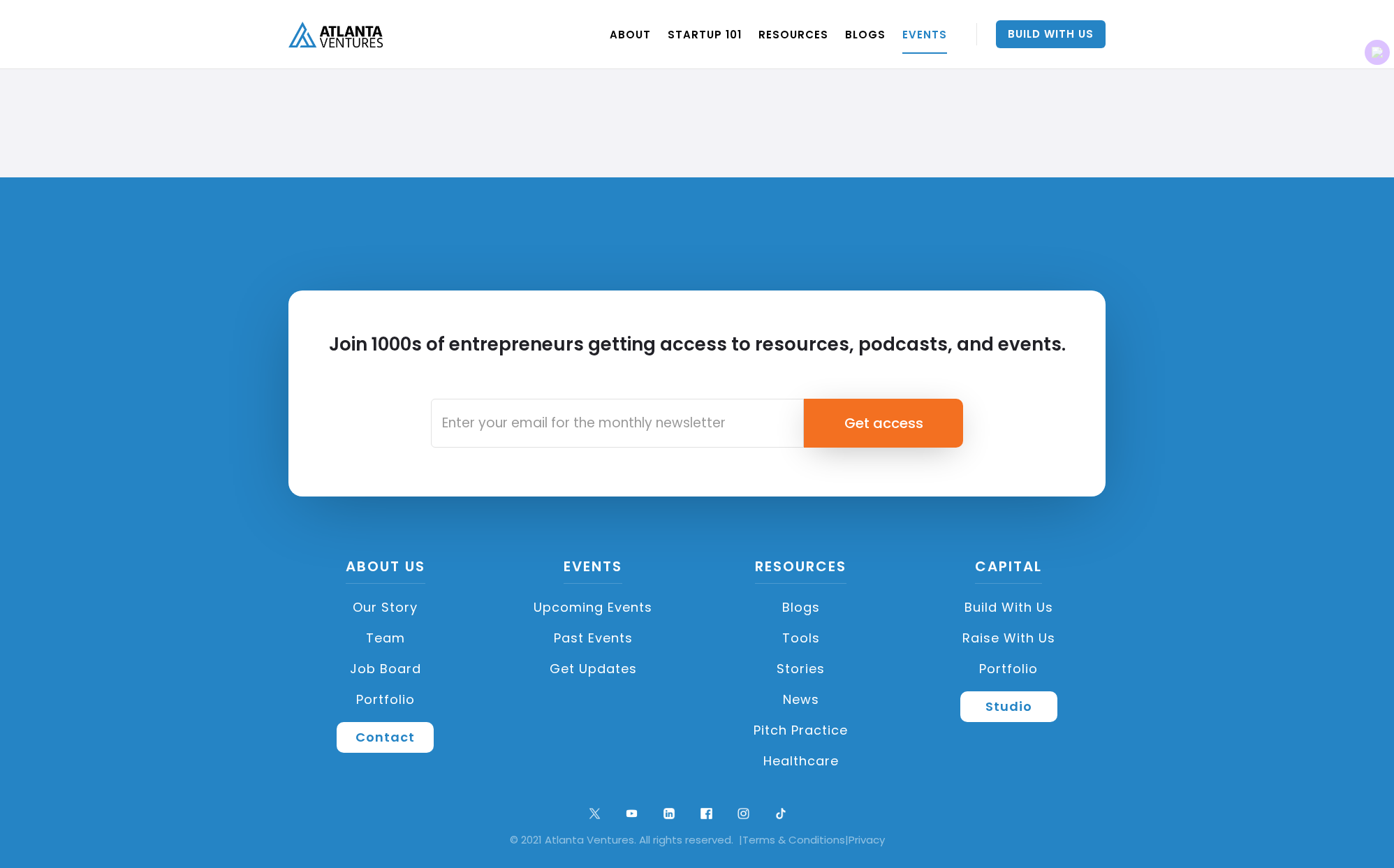
click at [807, 763] on link "Healthcare" at bounding box center [801, 761] width 194 height 31
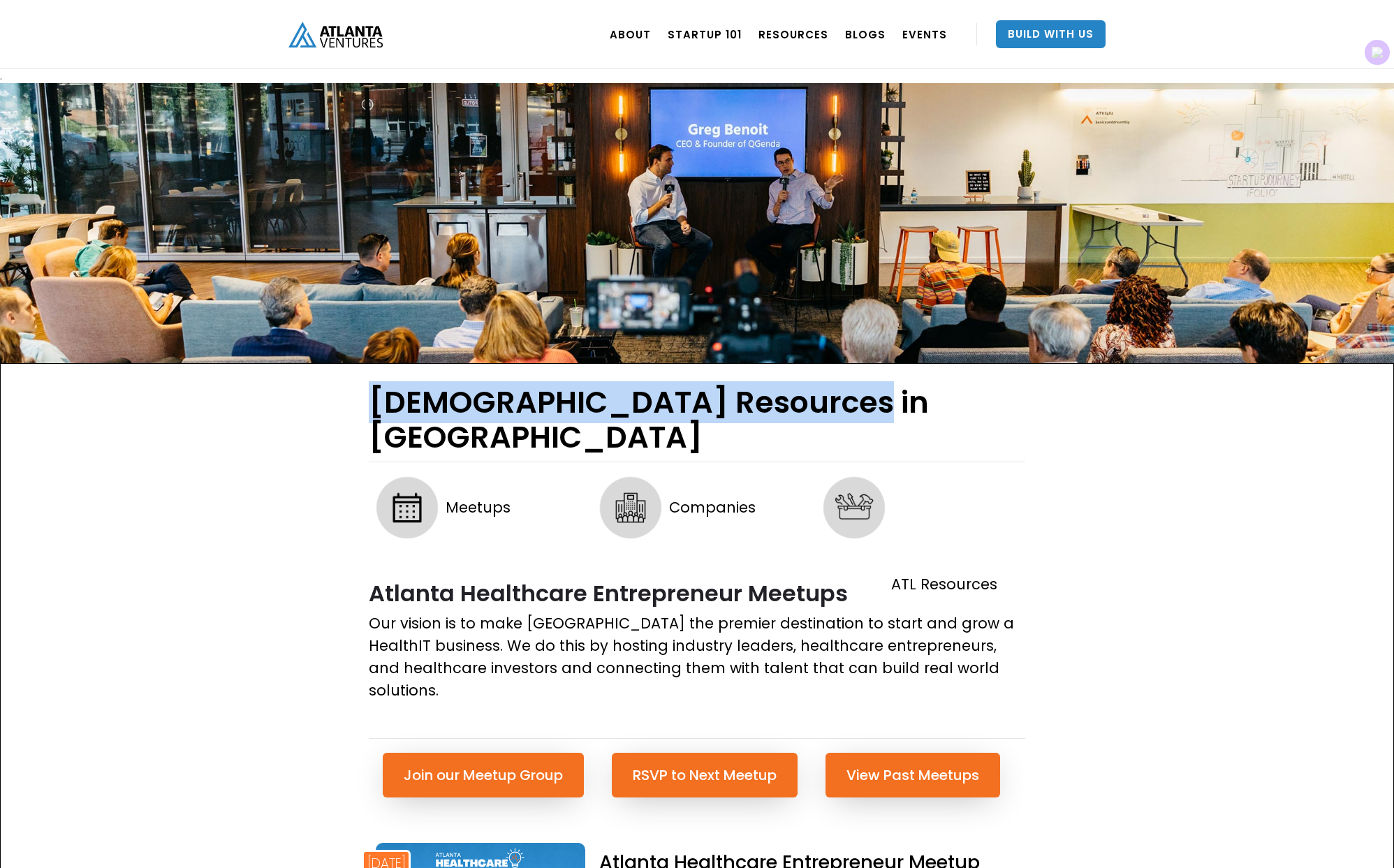
drag, startPoint x: 349, startPoint y: 406, endPoint x: 880, endPoint y: 401, distance: 531.0
click at [880, 401] on h1 "HeathIT Resources in Atlanta" at bounding box center [697, 424] width 656 height 78
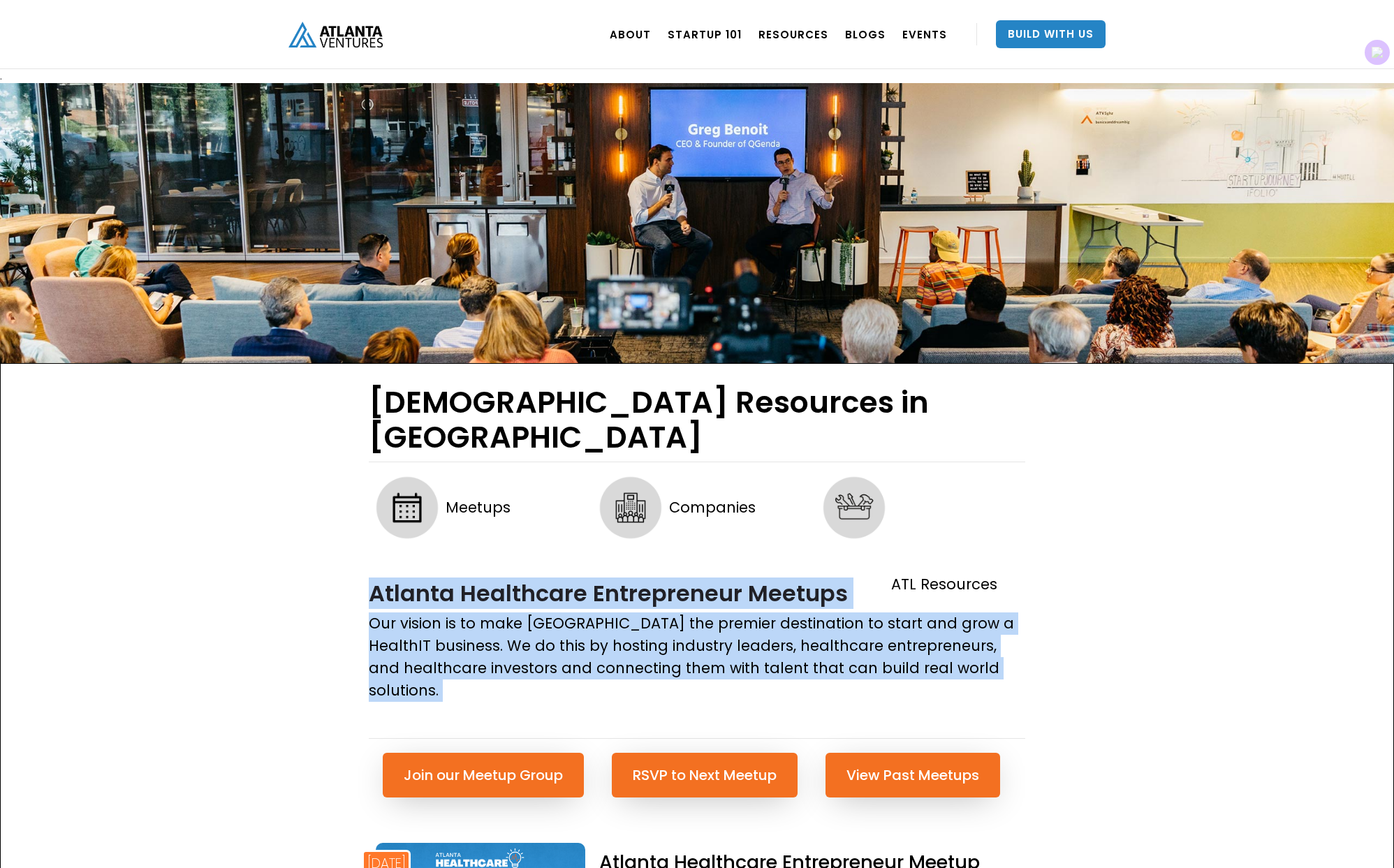
drag, startPoint x: 359, startPoint y: 556, endPoint x: 1090, endPoint y: 664, distance: 738.9
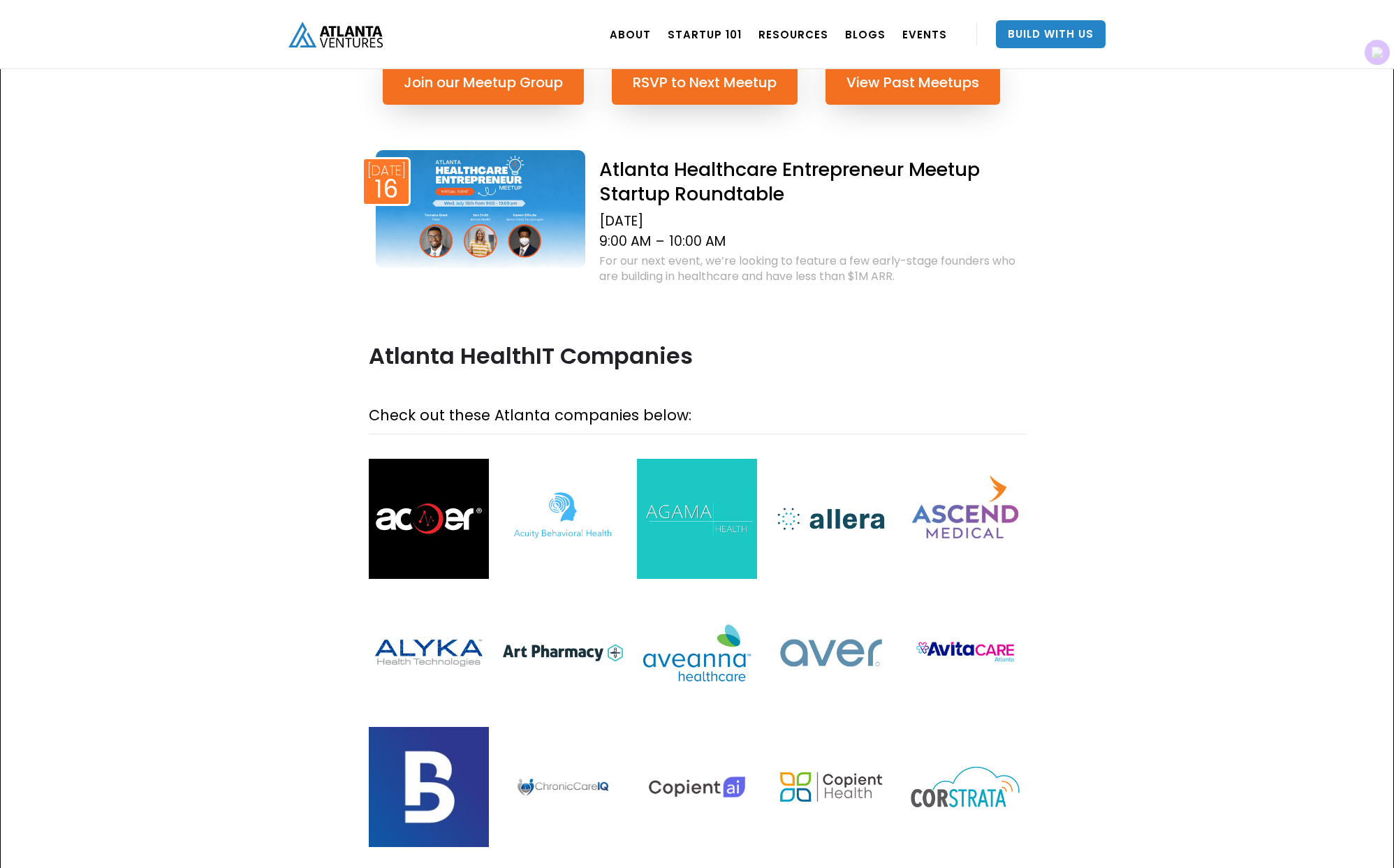
scroll to position [726, 0]
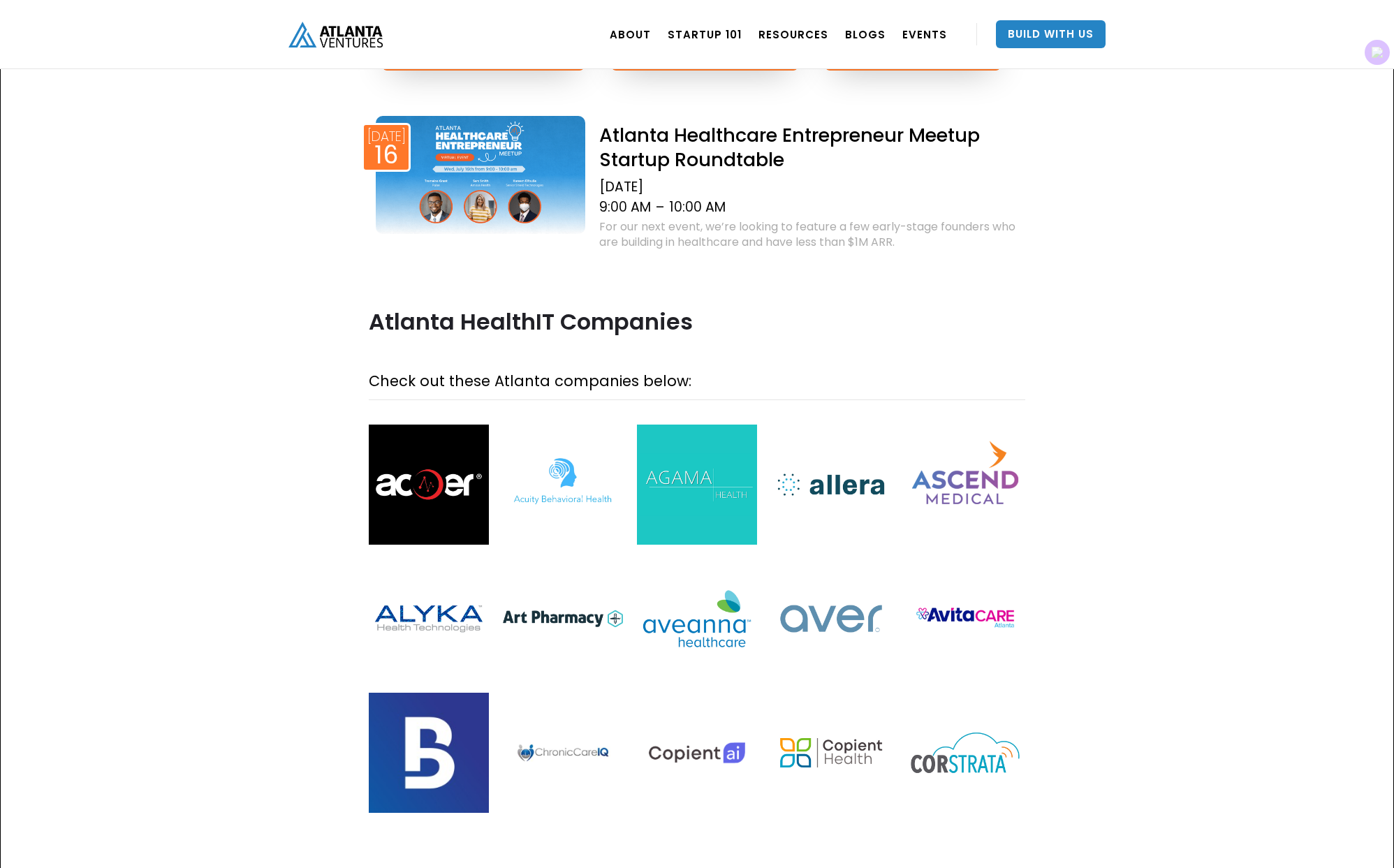
drag, startPoint x: 485, startPoint y: 314, endPoint x: 796, endPoint y: 322, distance: 311.1
click at [794, 370] on p "Check out these Atlanta companies below:" at bounding box center [697, 381] width 656 height 23
click at [796, 370] on p "Check out these Atlanta companies below:" at bounding box center [697, 381] width 656 height 23
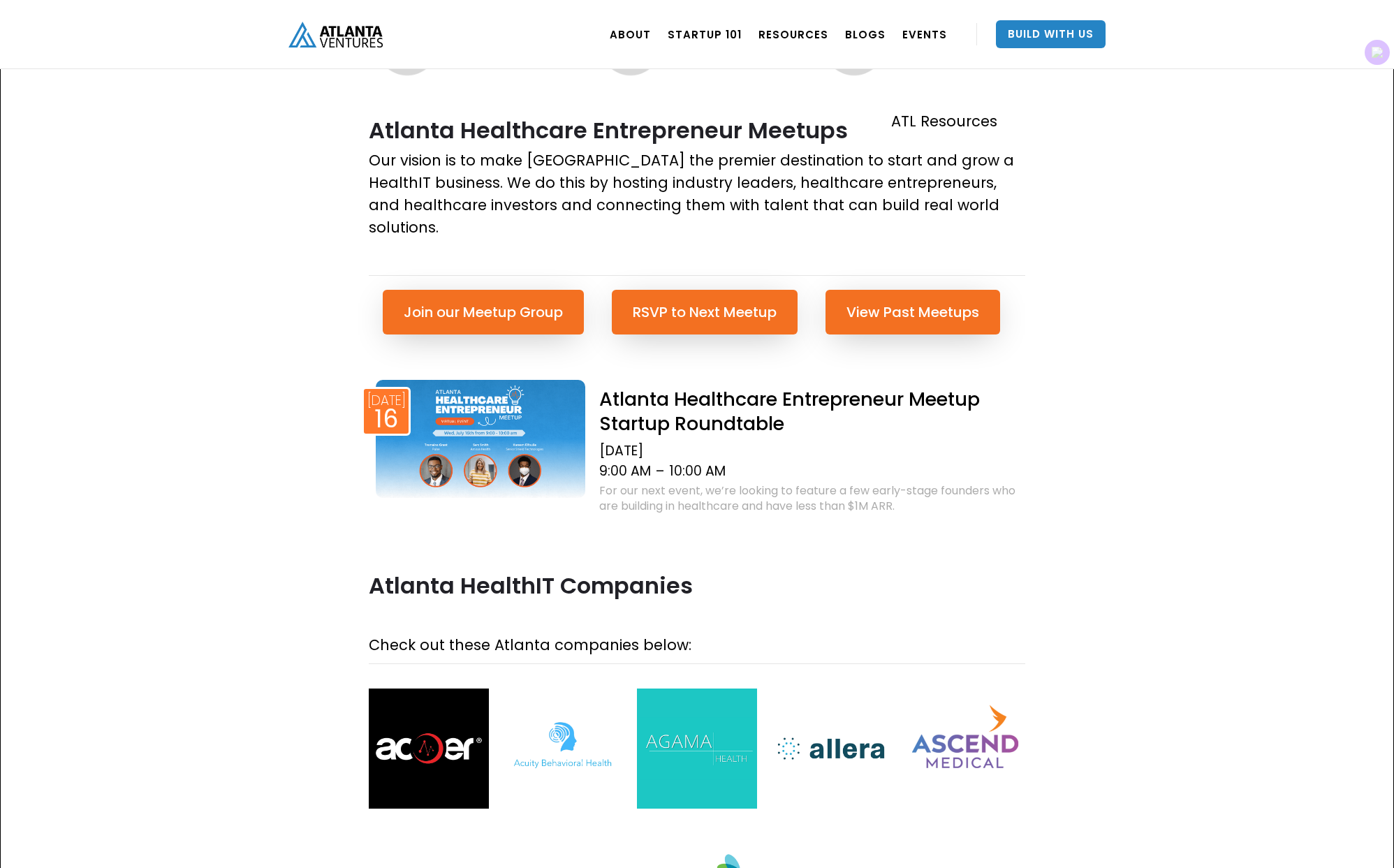
scroll to position [0, 0]
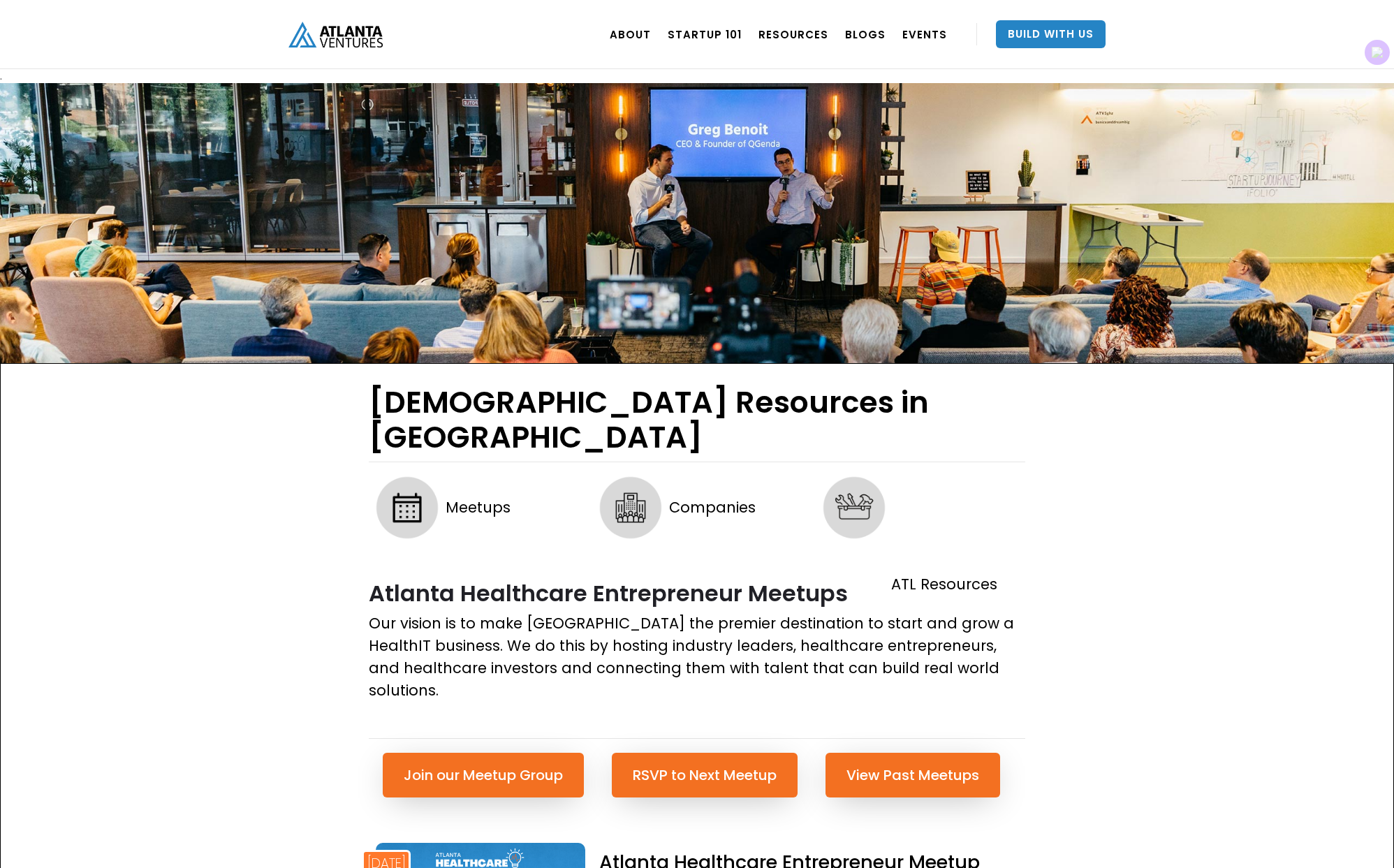
click at [348, 25] on img "home" at bounding box center [335, 34] width 95 height 26
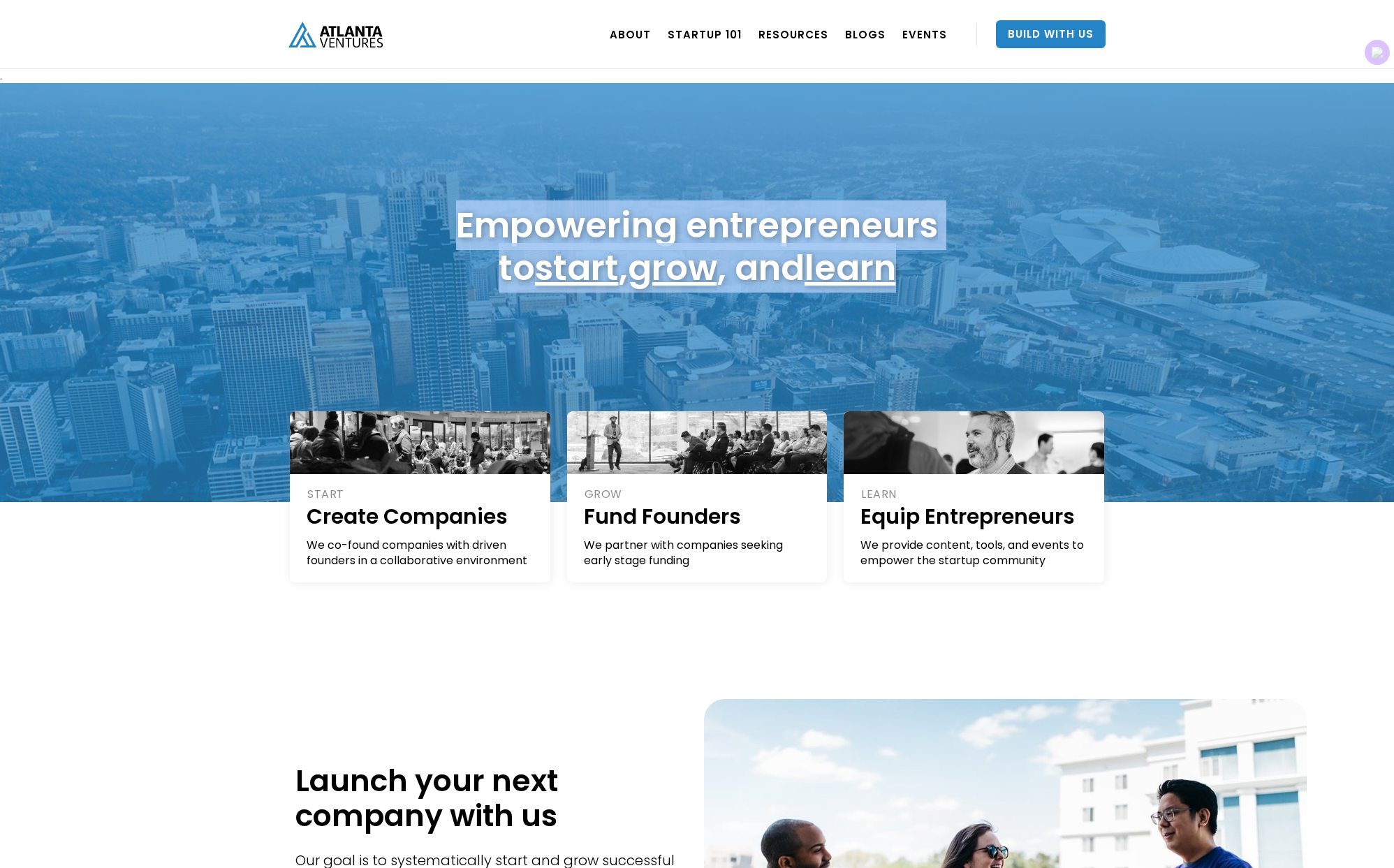
drag, startPoint x: 428, startPoint y: 215, endPoint x: 964, endPoint y: 274, distance: 539.2
click at [964, 274] on div "Empowering entrepreneurs to start , grow , and learn" at bounding box center [697, 246] width 817 height 99
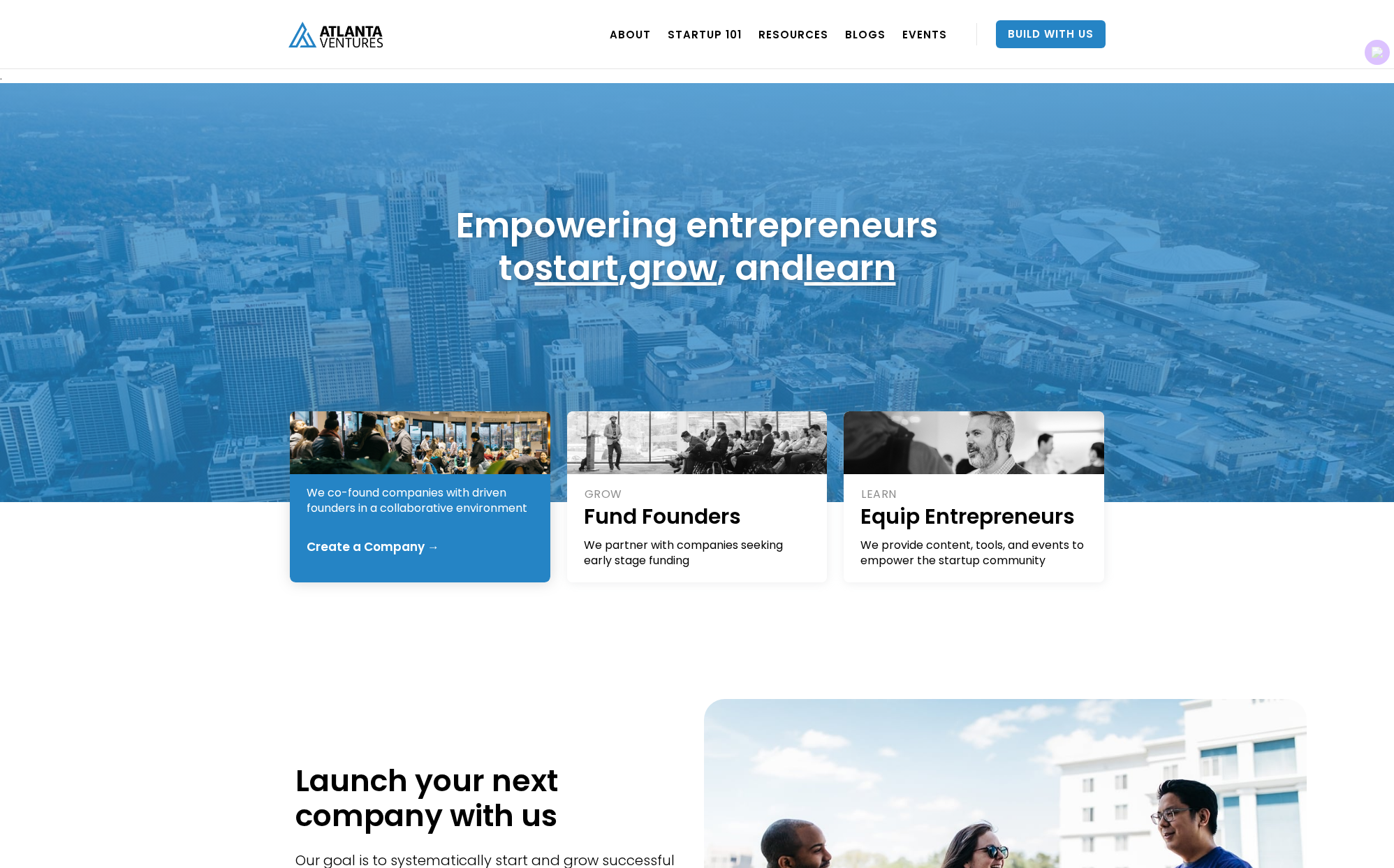
click at [424, 481] on div "START Create Companies We co-found companies with driven founders in a collabor…" at bounding box center [420, 475] width 228 height 82
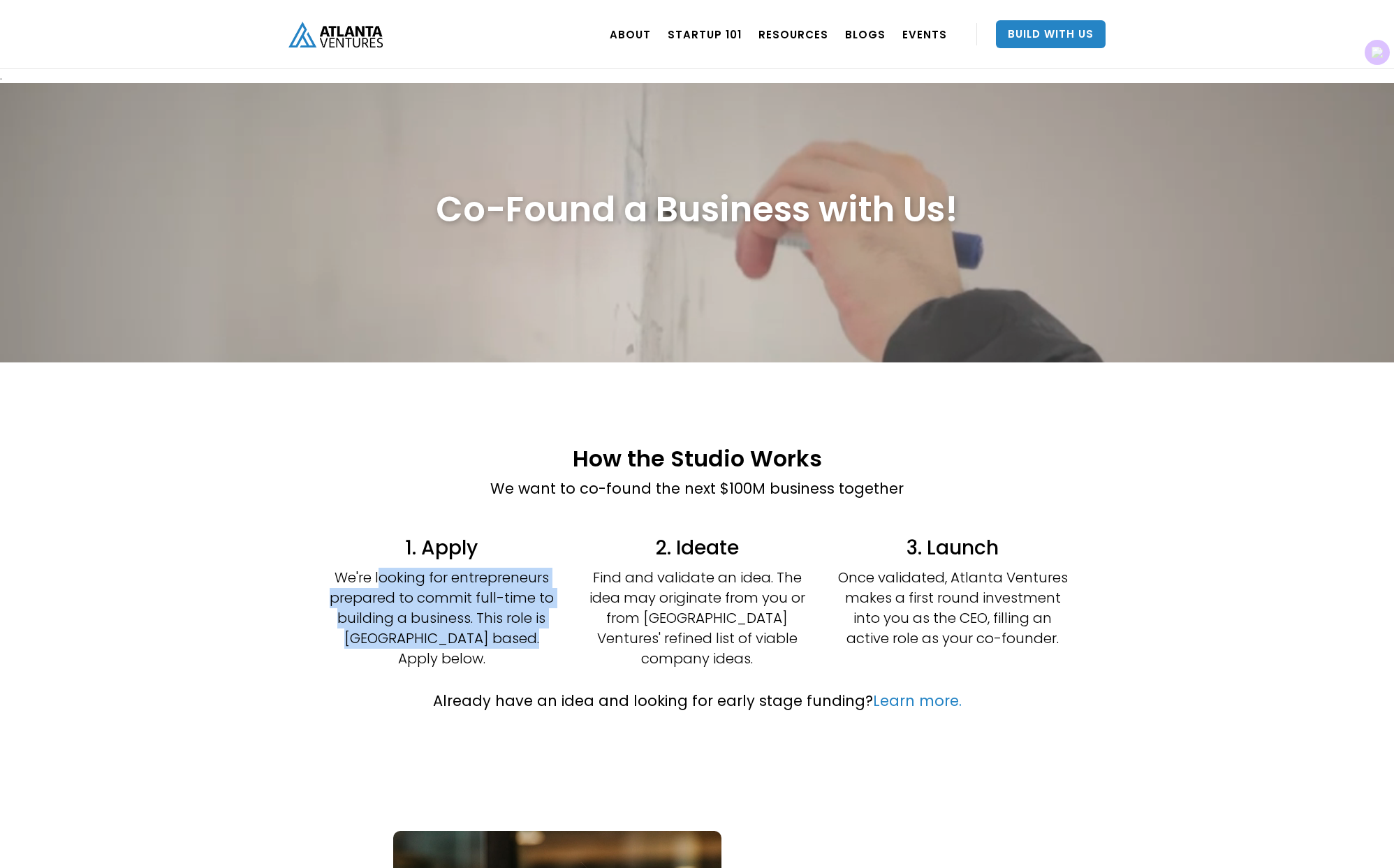
drag, startPoint x: 438, startPoint y: 578, endPoint x: 518, endPoint y: 635, distance: 98.2
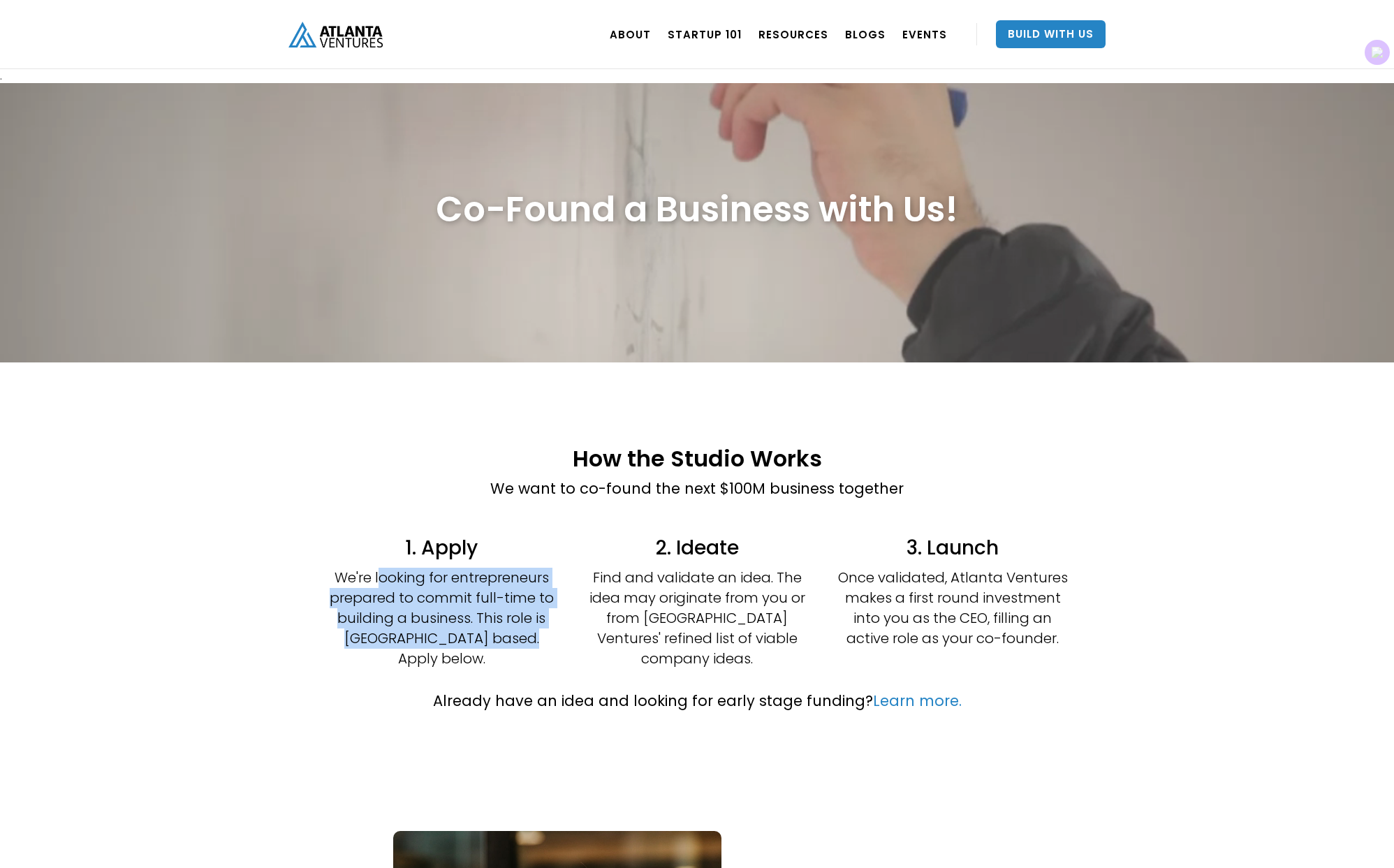
click at [518, 635] on p "We're looking for entrepreneurs prepared to commit full-time to building a busi…" at bounding box center [442, 618] width 231 height 101
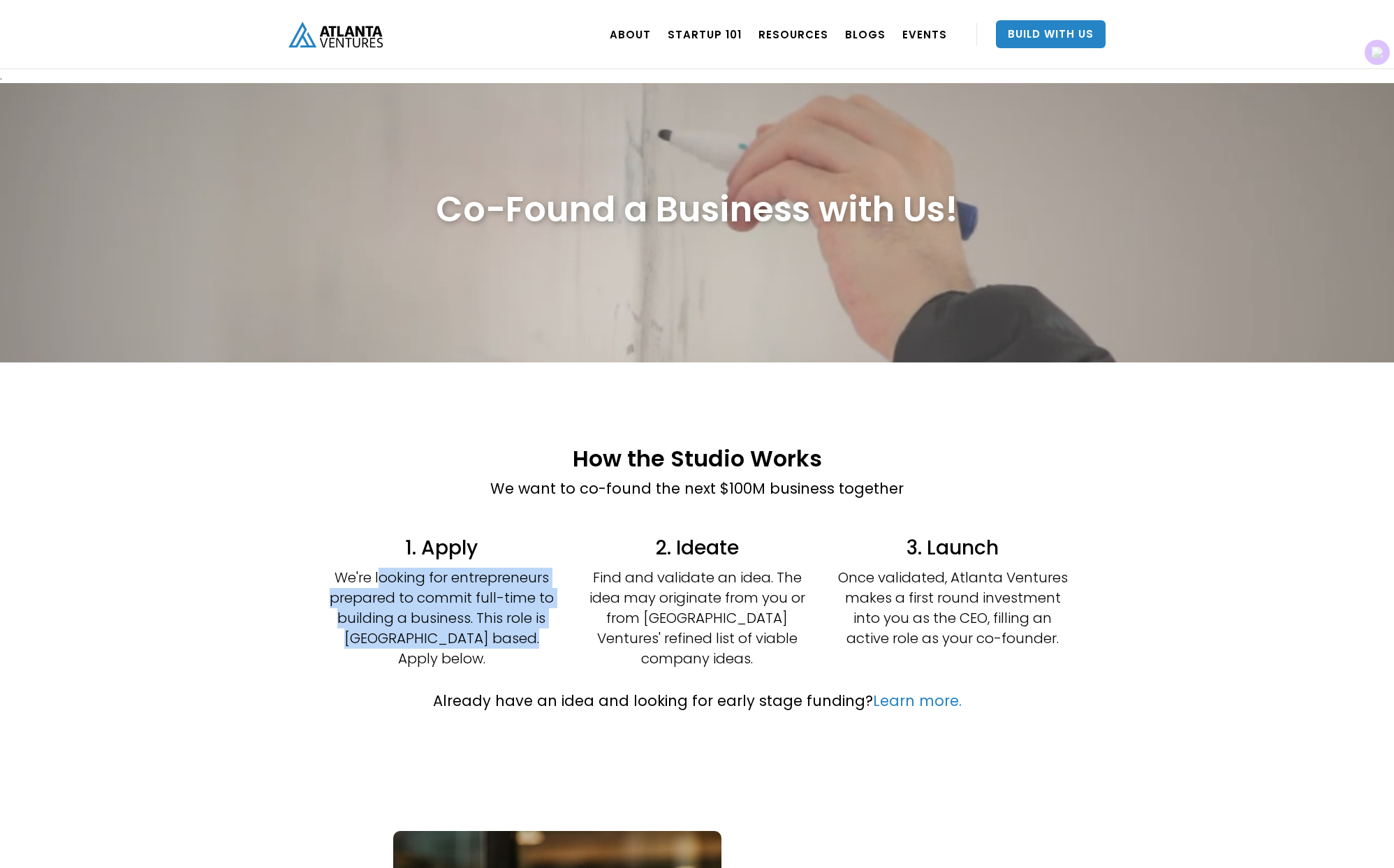
click at [518, 635] on p "We're looking for entrepreneurs prepared to commit full-time to building a busi…" at bounding box center [442, 618] width 231 height 101
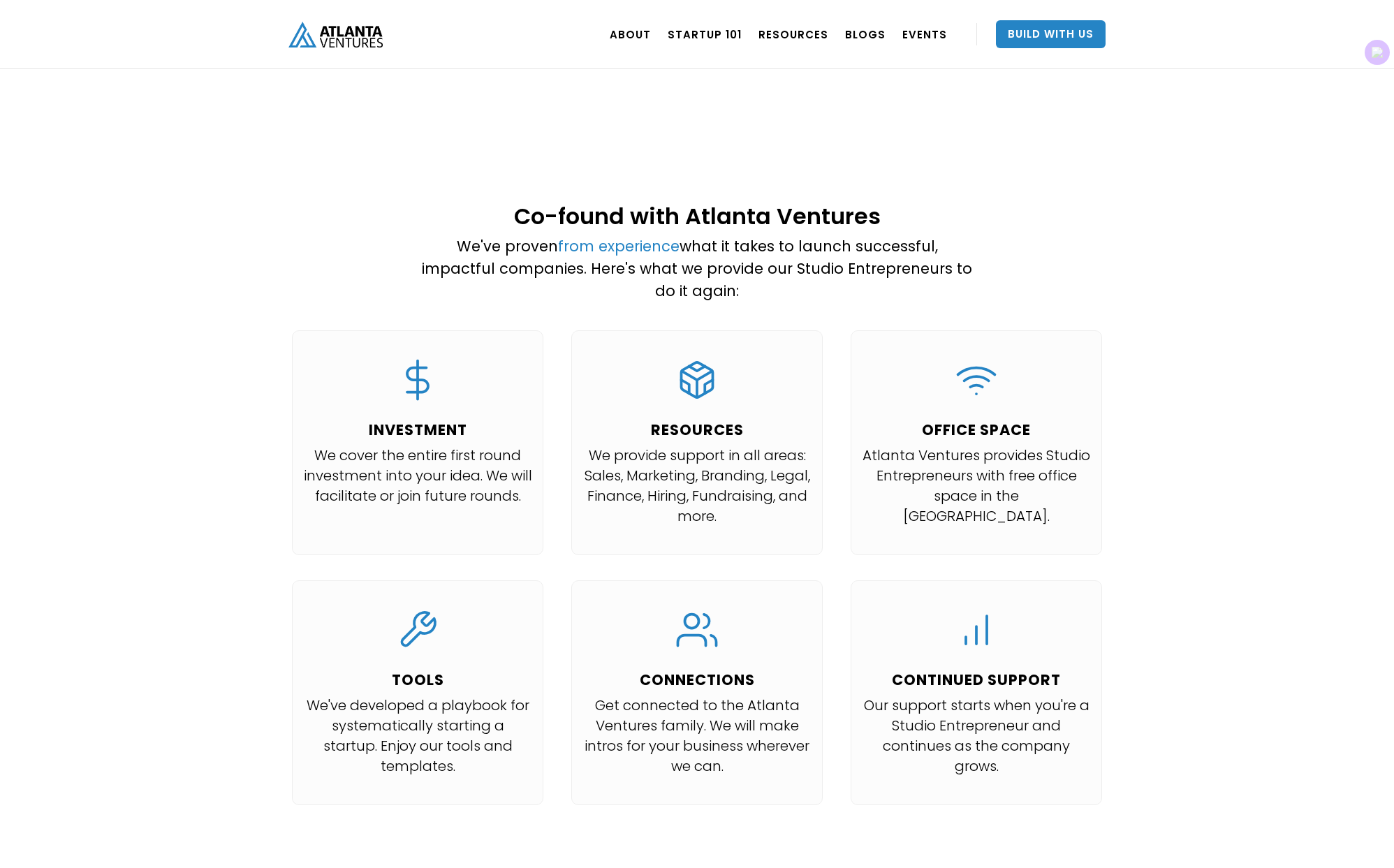
scroll to position [1203, 0]
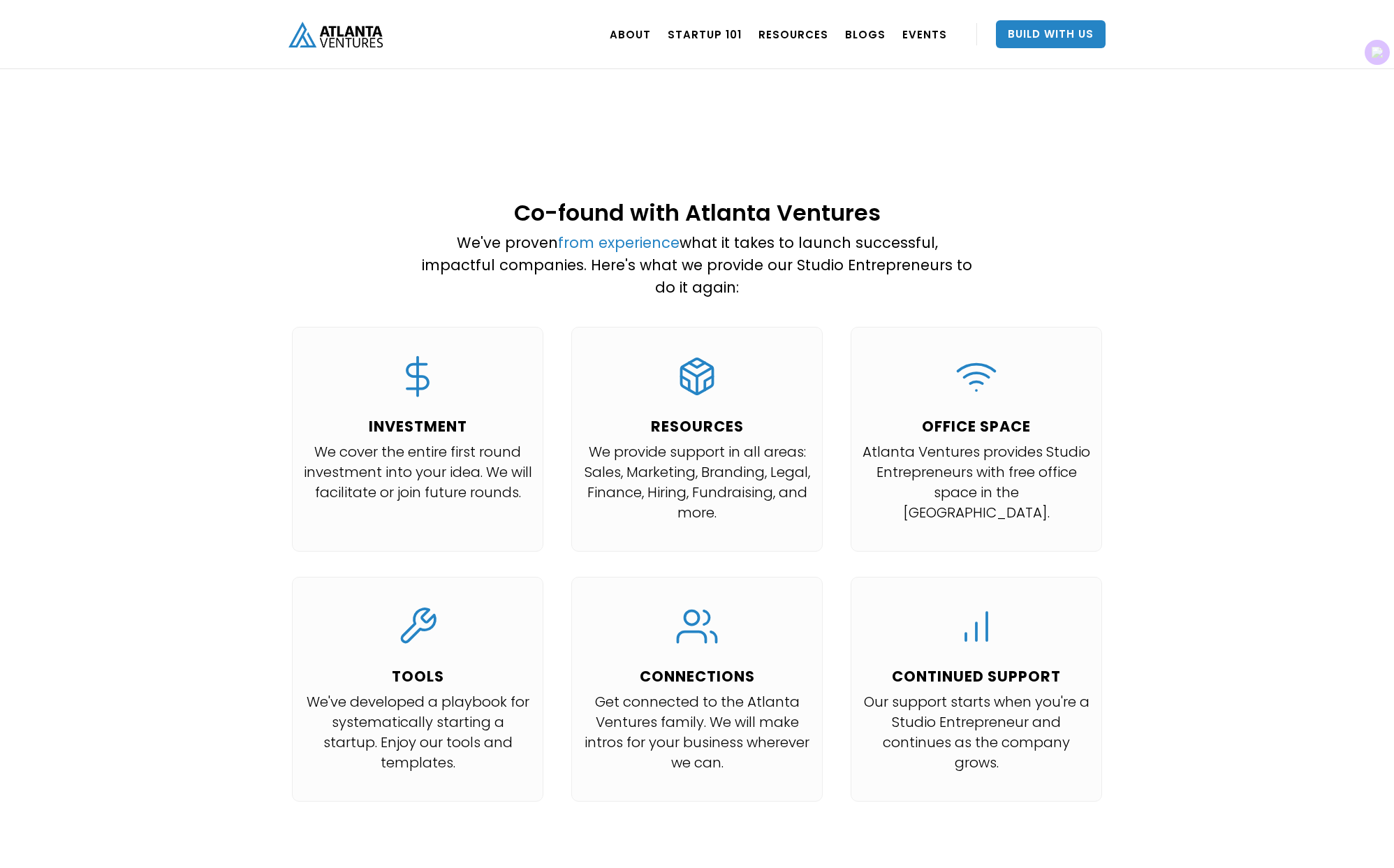
drag, startPoint x: 455, startPoint y: 222, endPoint x: 986, endPoint y: 252, distance: 531.8
click at [986, 252] on div "Co-found with Atlanta Ventures We've proven from experience what it takes to la…" at bounding box center [697, 507] width 859 height 640
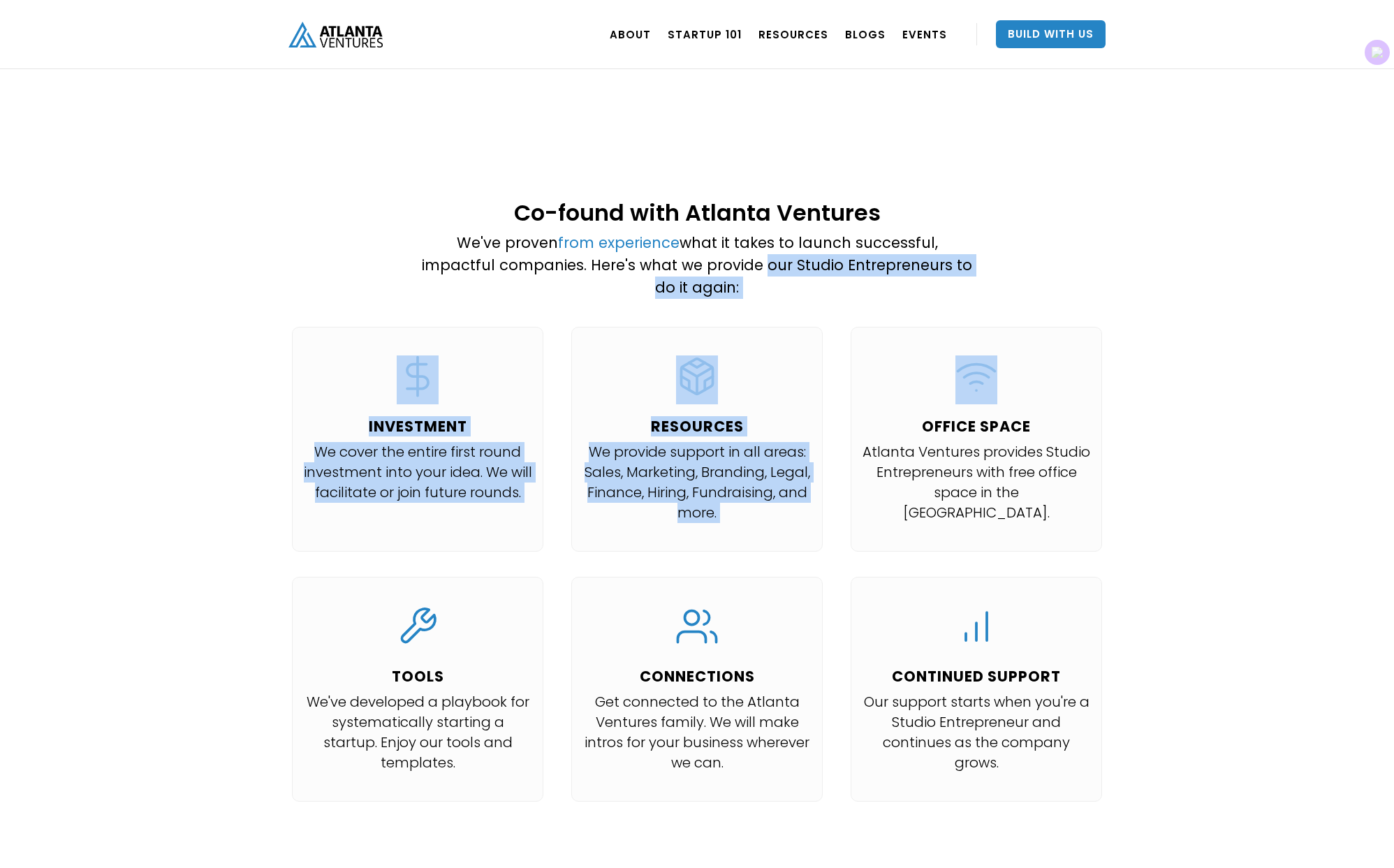
drag, startPoint x: 677, startPoint y: 234, endPoint x: 1061, endPoint y: 242, distance: 384.1
click at [1061, 242] on div "Co-found with Atlanta Ventures We've proven from experience what it takes to la…" at bounding box center [697, 507] width 859 height 640
drag, startPoint x: 526, startPoint y: 241, endPoint x: 1052, endPoint y: 248, distance: 526.0
click at [1052, 248] on div "Co-found with Atlanta Ventures We've proven from experience what it takes to la…" at bounding box center [697, 507] width 859 height 640
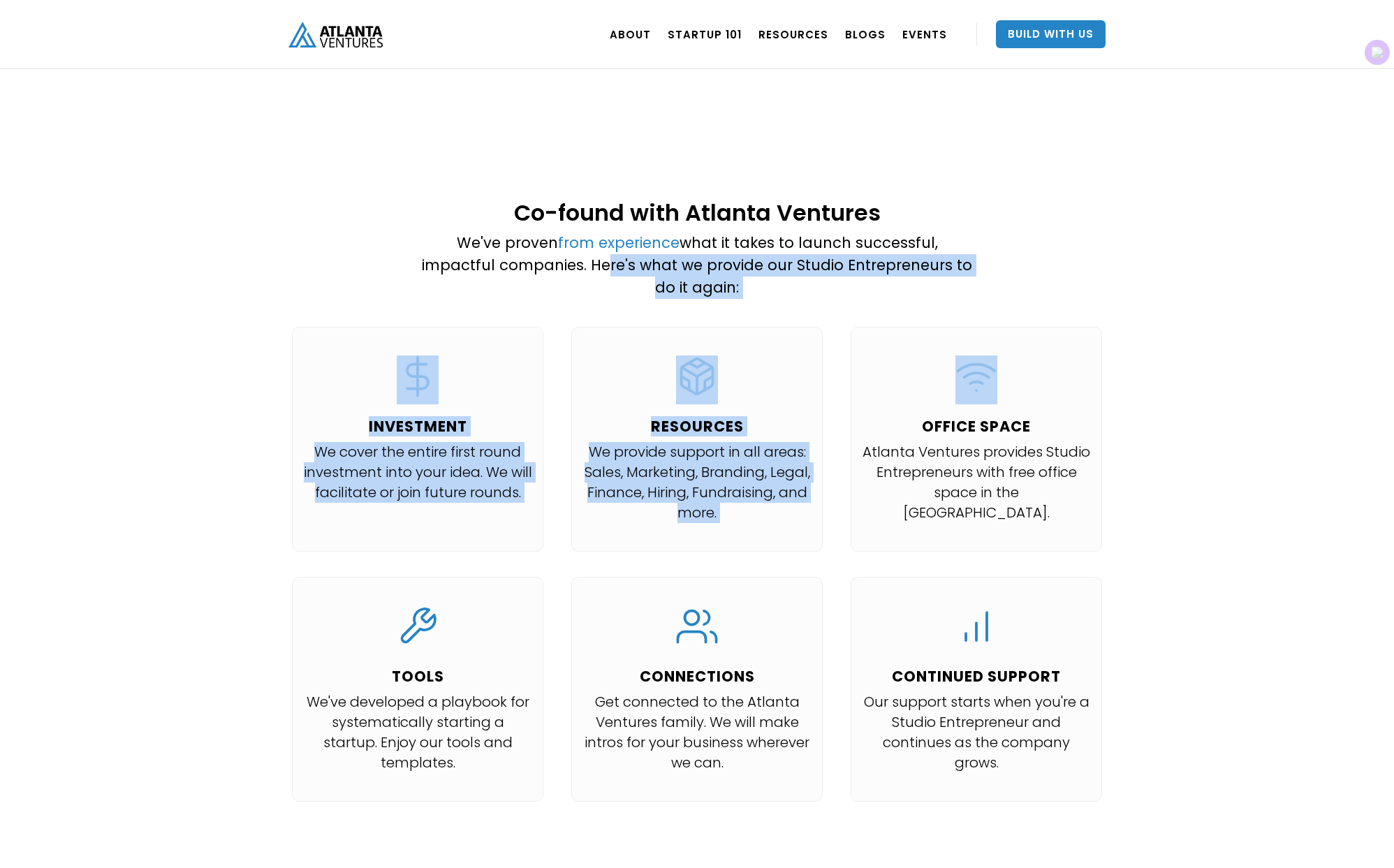
click at [1052, 248] on div "Co-found with Atlanta Ventures We've proven from experience what it takes to la…" at bounding box center [697, 507] width 859 height 640
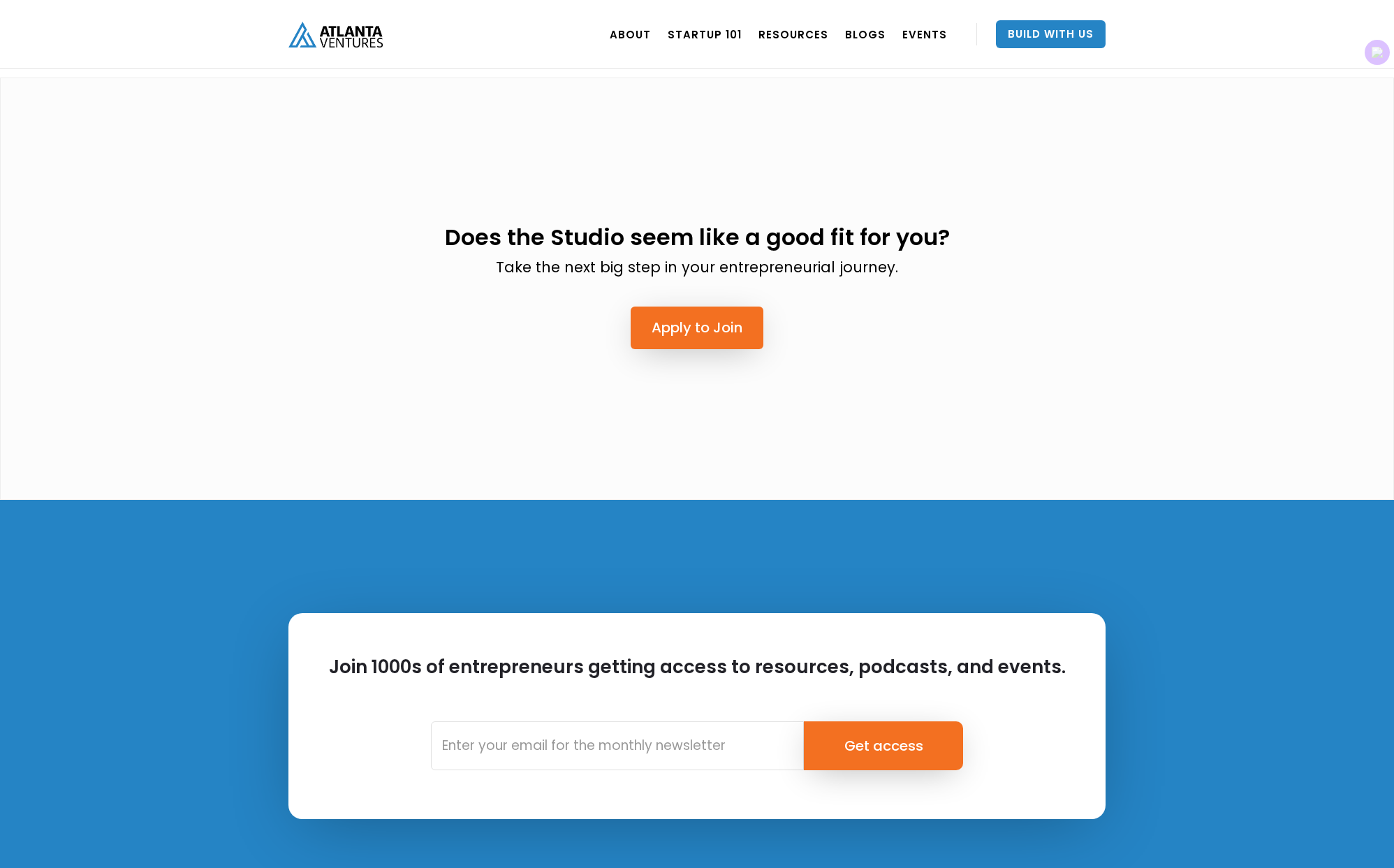
scroll to position [3468, 0]
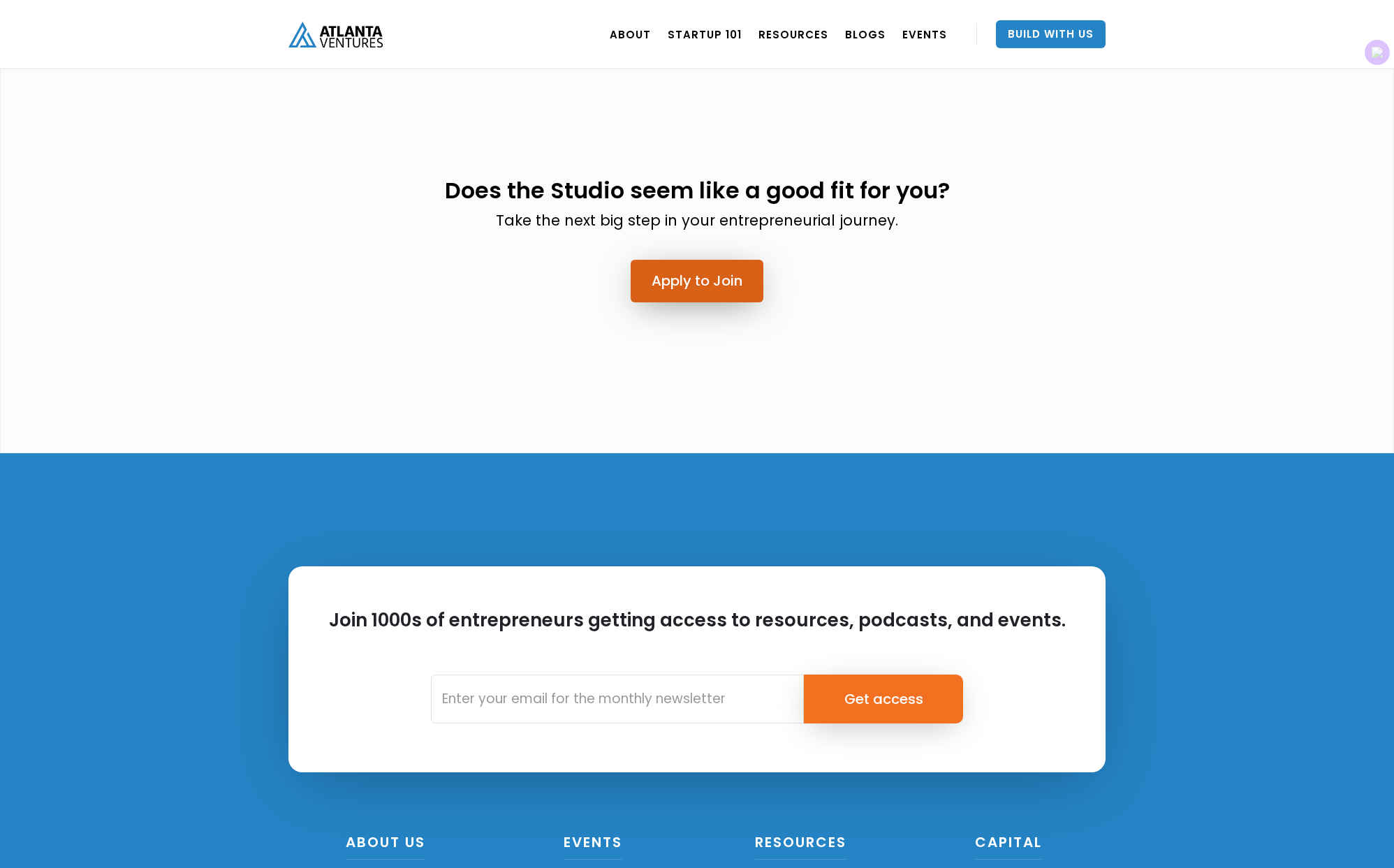
click at [720, 260] on link "Apply to Join" at bounding box center [696, 280] width 133 height 42
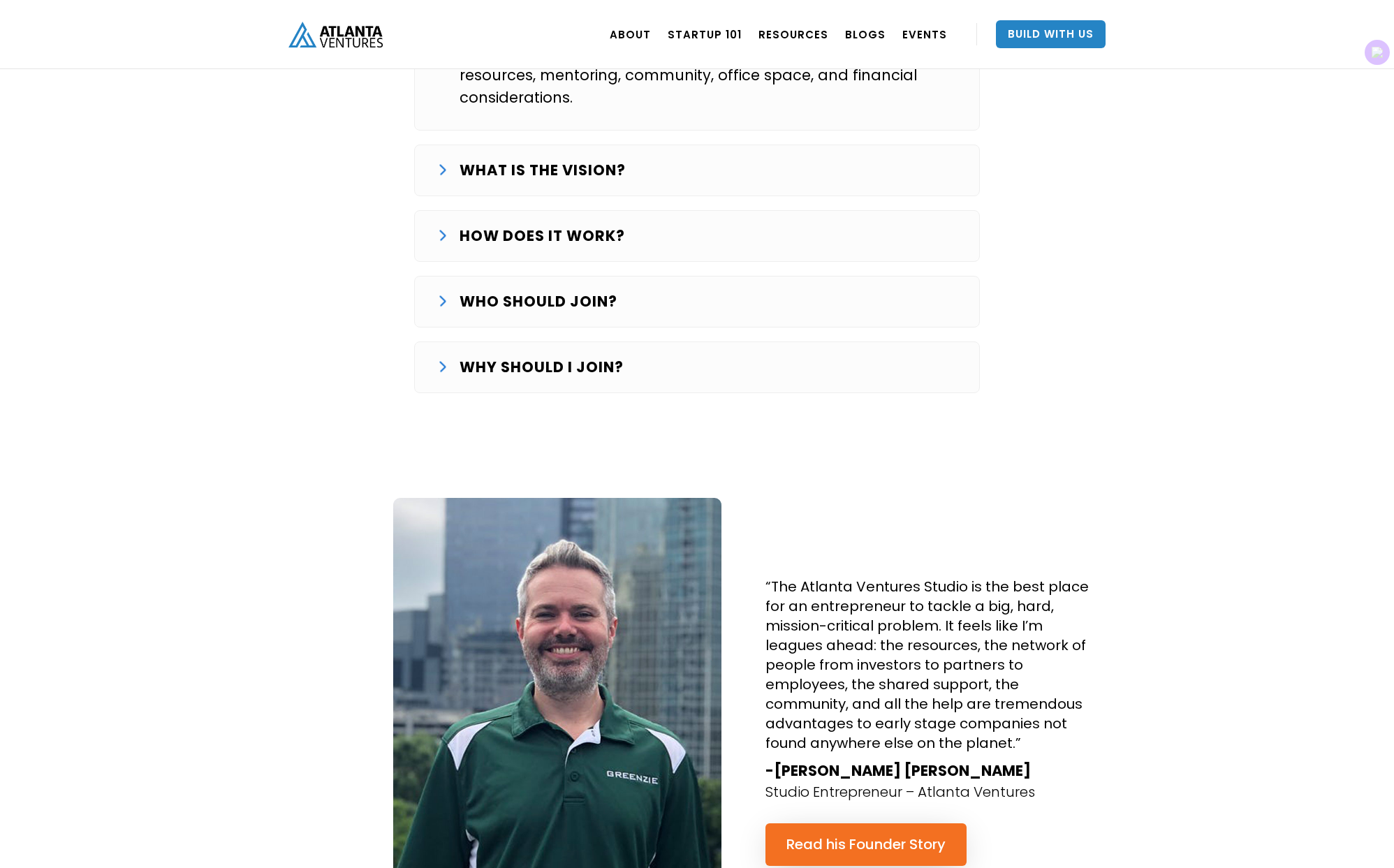
scroll to position [2499, 0]
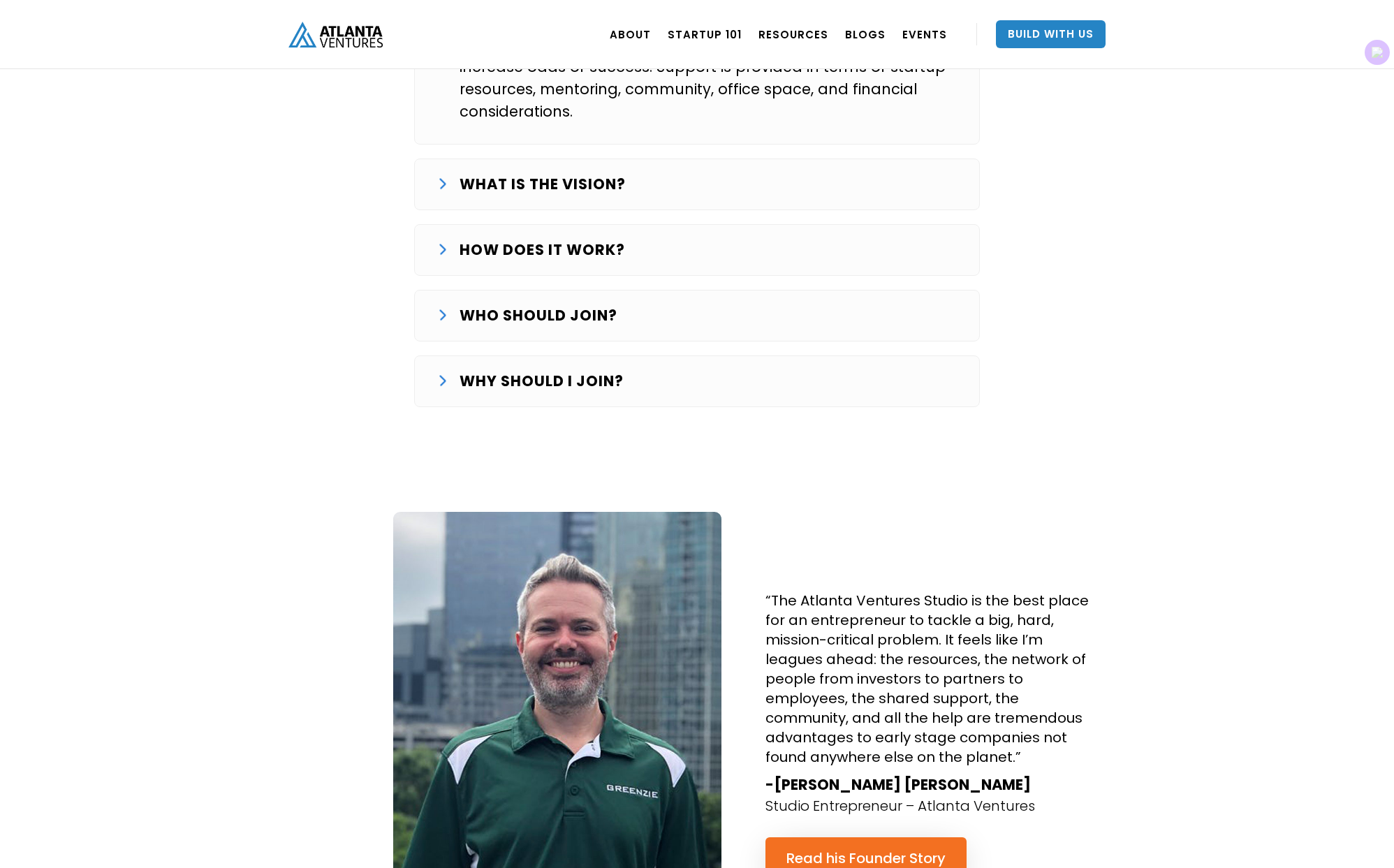
click at [527, 370] on strong "WHY SHOULD I JOIN?" at bounding box center [542, 380] width 164 height 20
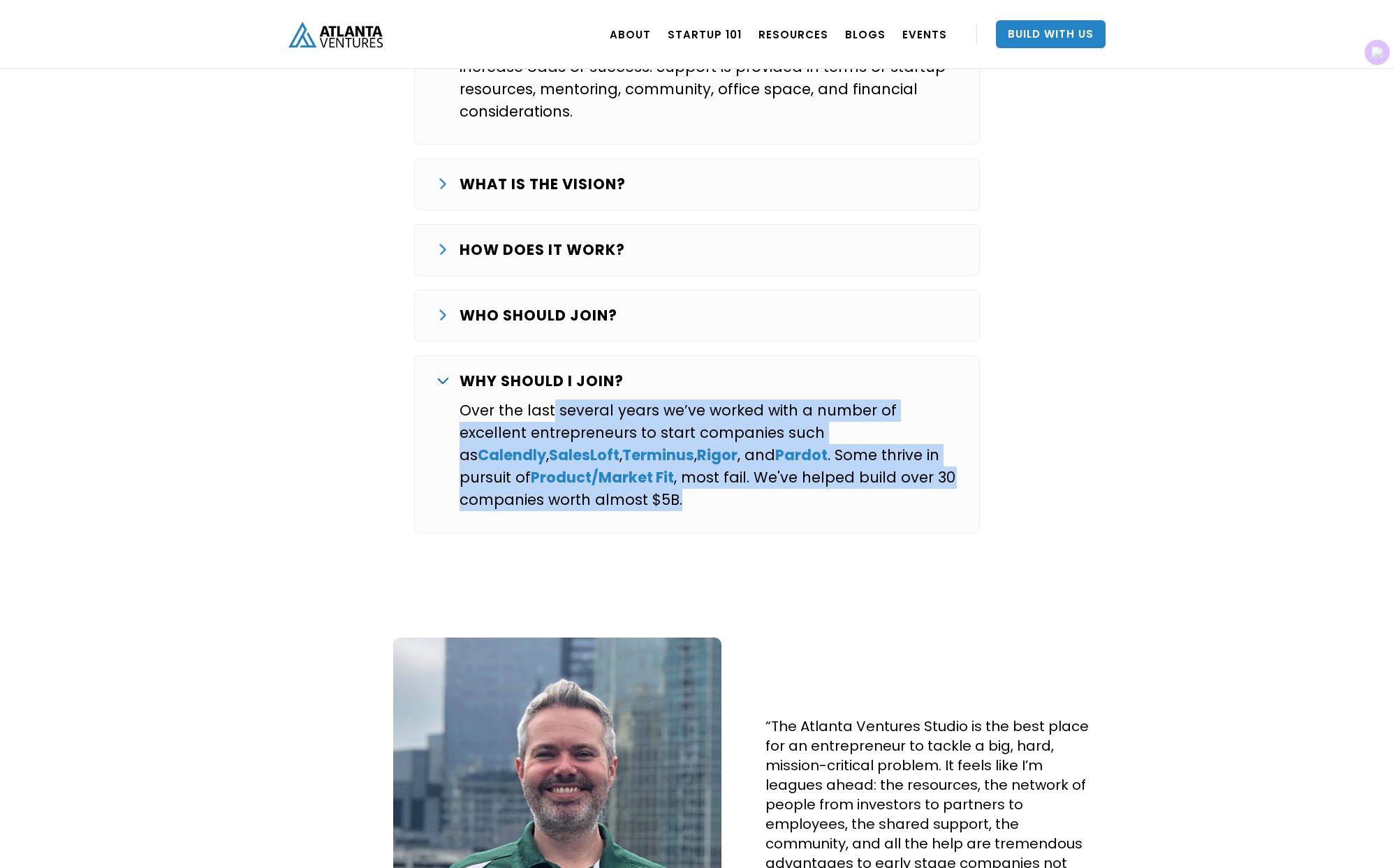
drag, startPoint x: 584, startPoint y: 345, endPoint x: 764, endPoint y: 448, distance: 207.4
click at [764, 448] on div "Over the last several years we’ve worked with a number of excellent entrepreneu…" at bounding box center [709, 454] width 498 height 125
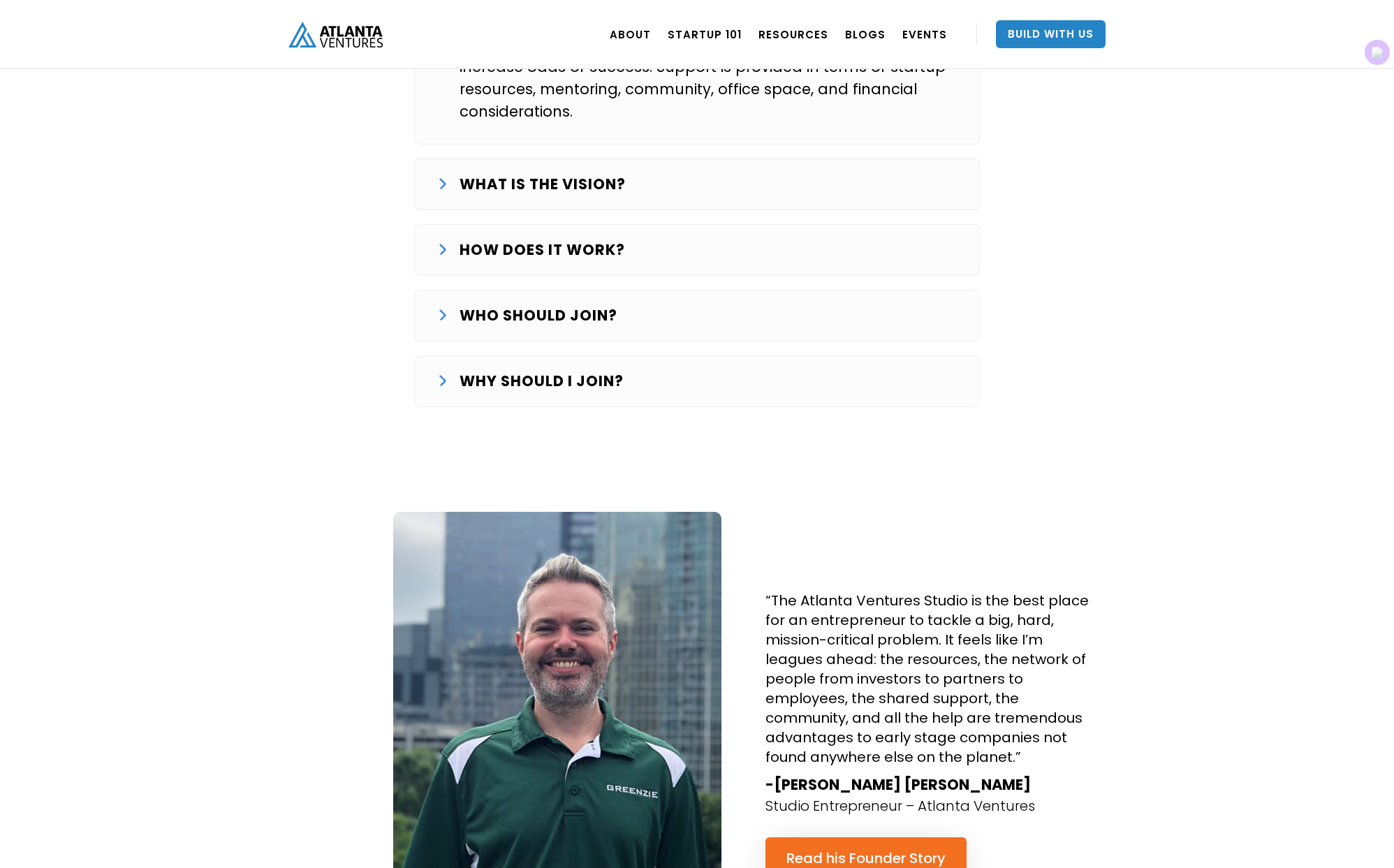
click at [557, 370] on strong "WHY SHOULD I JOIN?" at bounding box center [542, 380] width 164 height 20
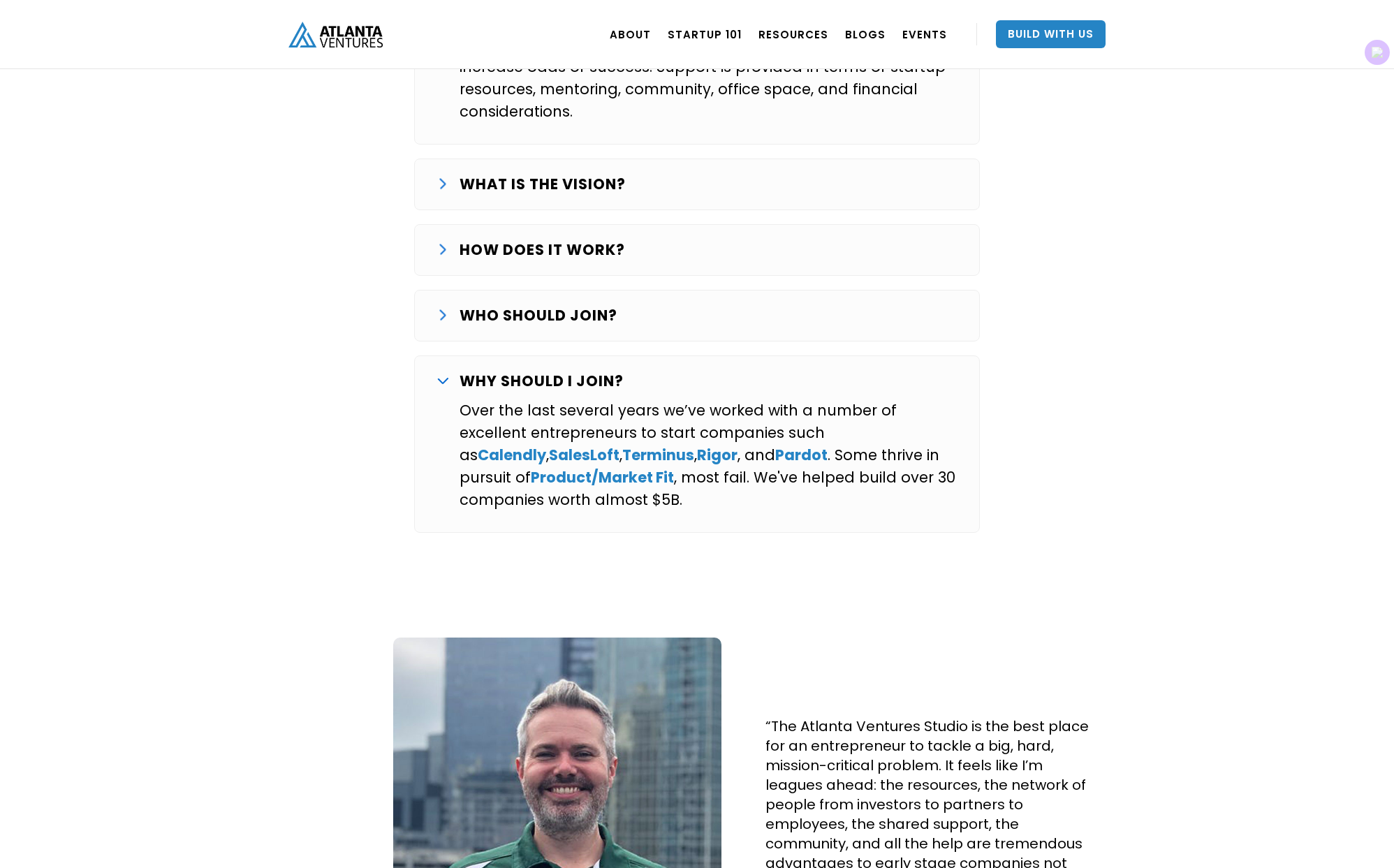
click at [548, 305] on p "WHO SHOULD JOIN?" at bounding box center [538, 315] width 158 height 23
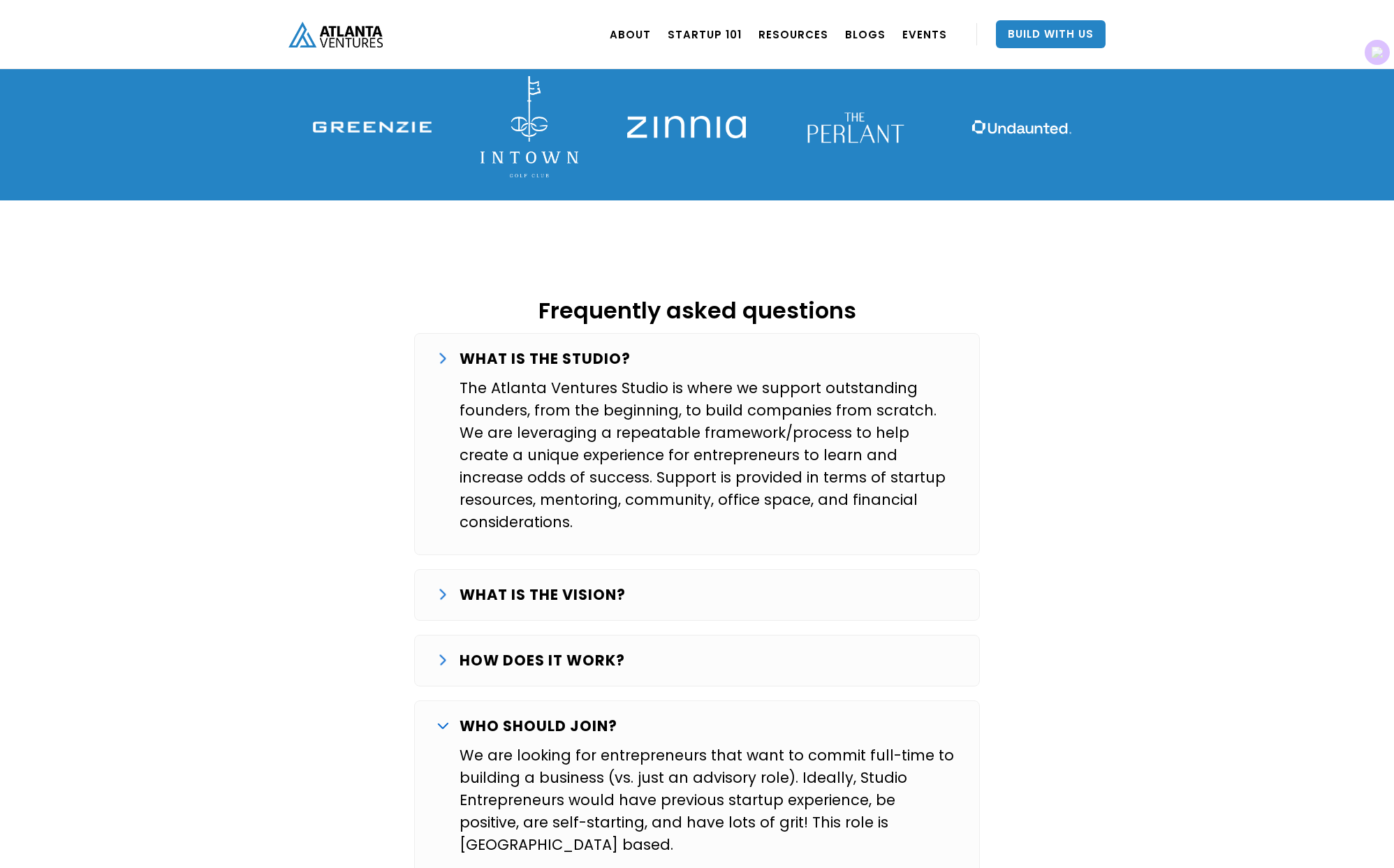
scroll to position [2114, 0]
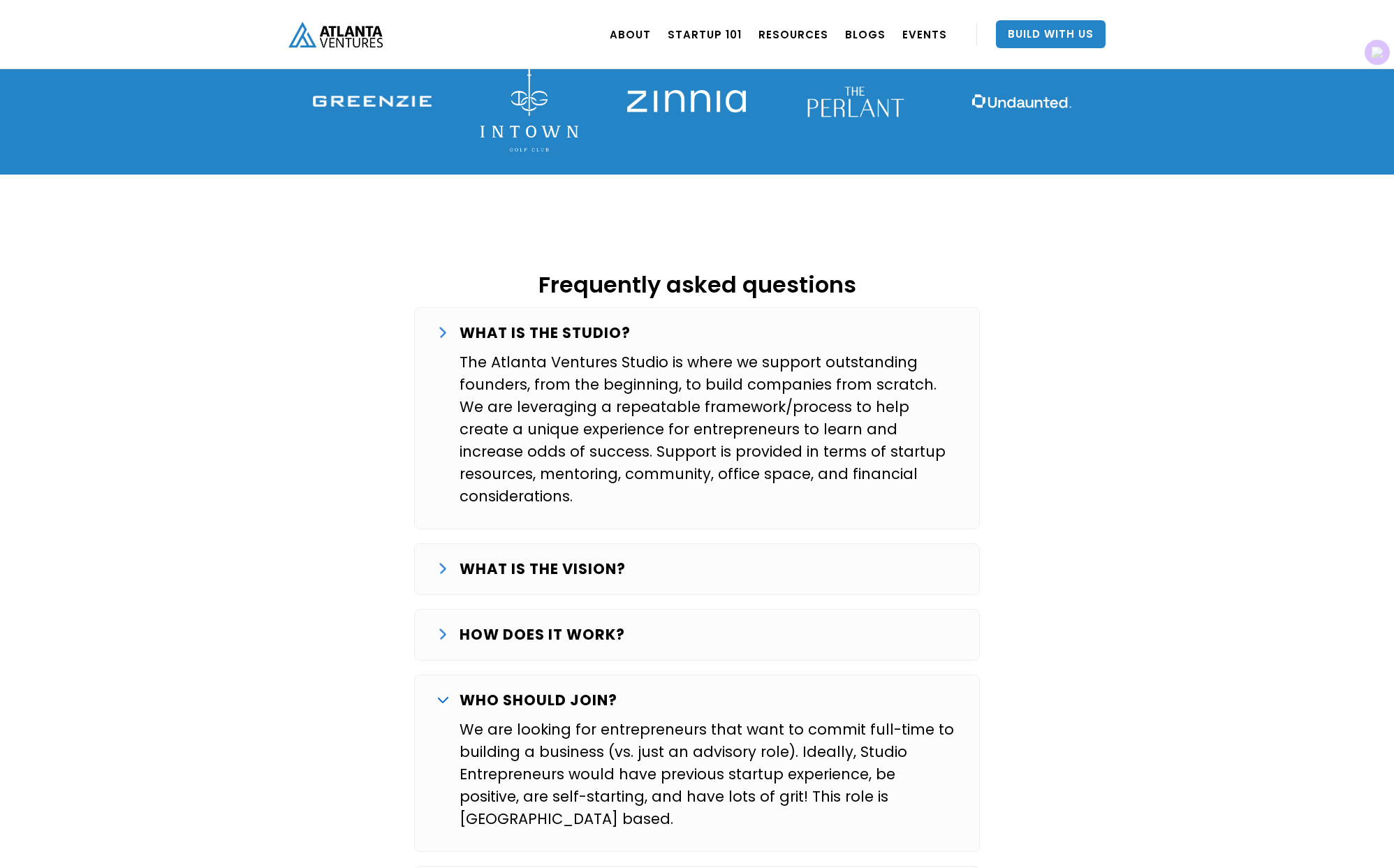
click at [736, 558] on div "WHAT IS THE VISION?" at bounding box center [697, 569] width 519 height 23
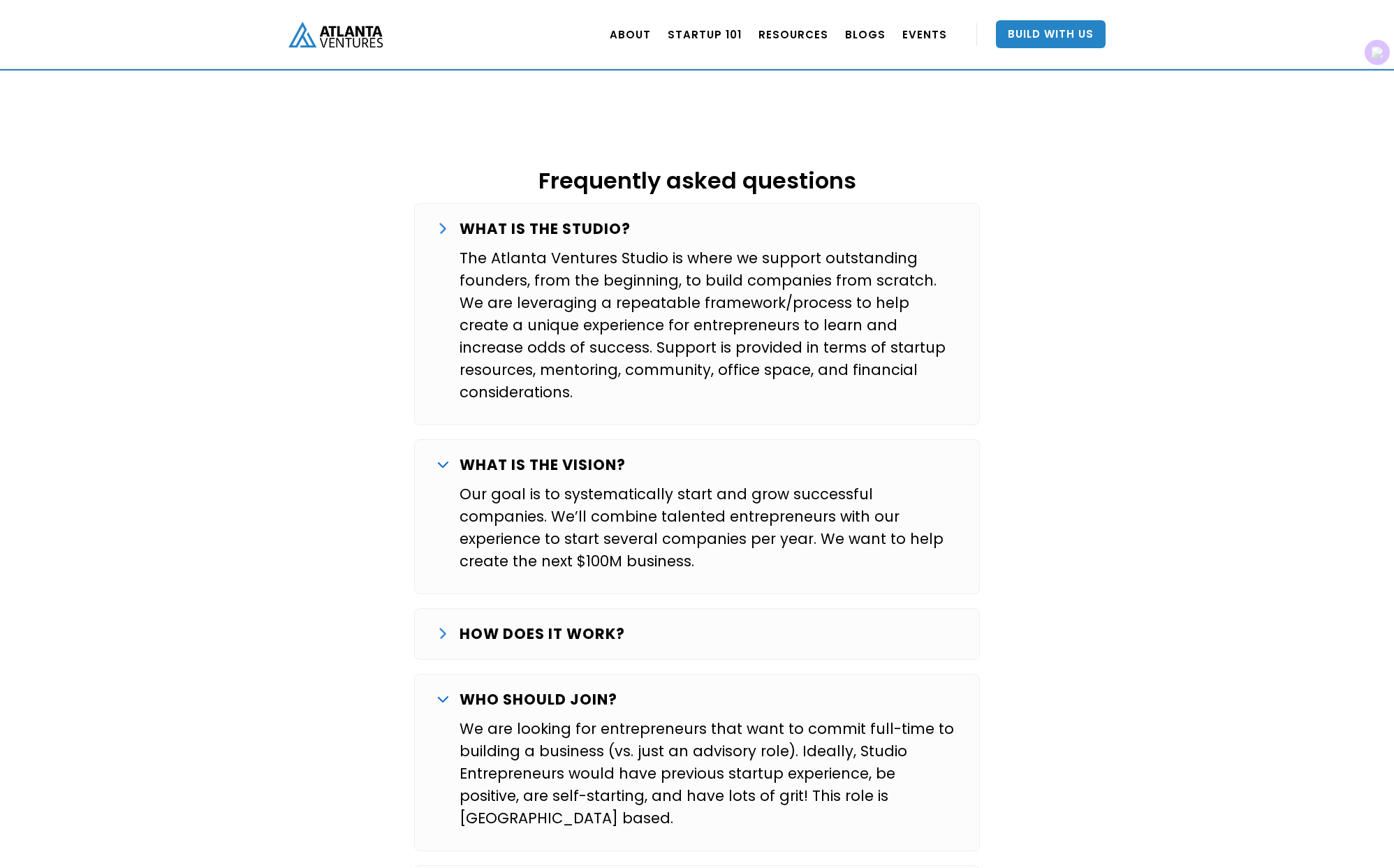
scroll to position [2232, 0]
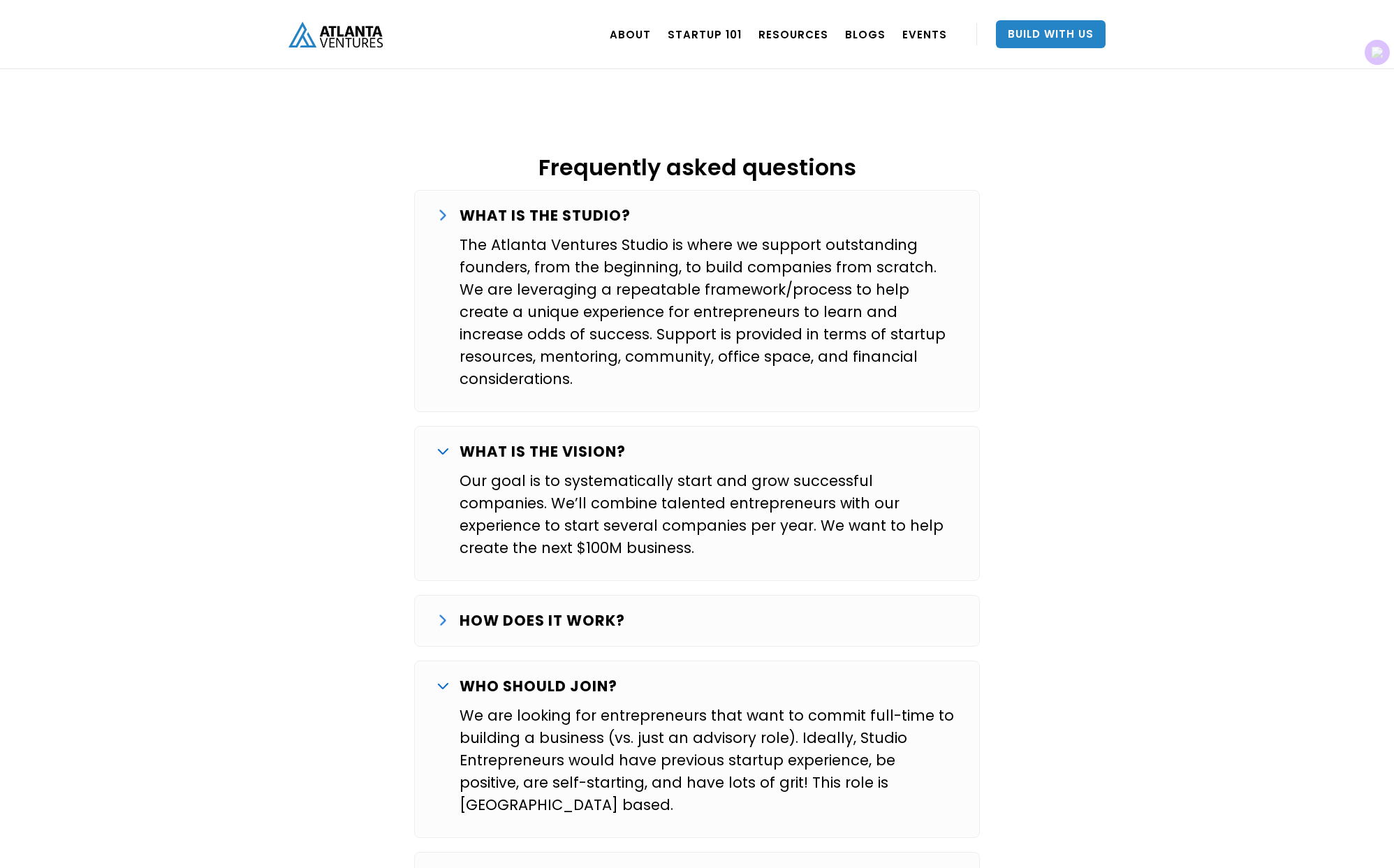
click at [599, 610] on strong "HOW DOES IT WORK?" at bounding box center [543, 620] width 166 height 20
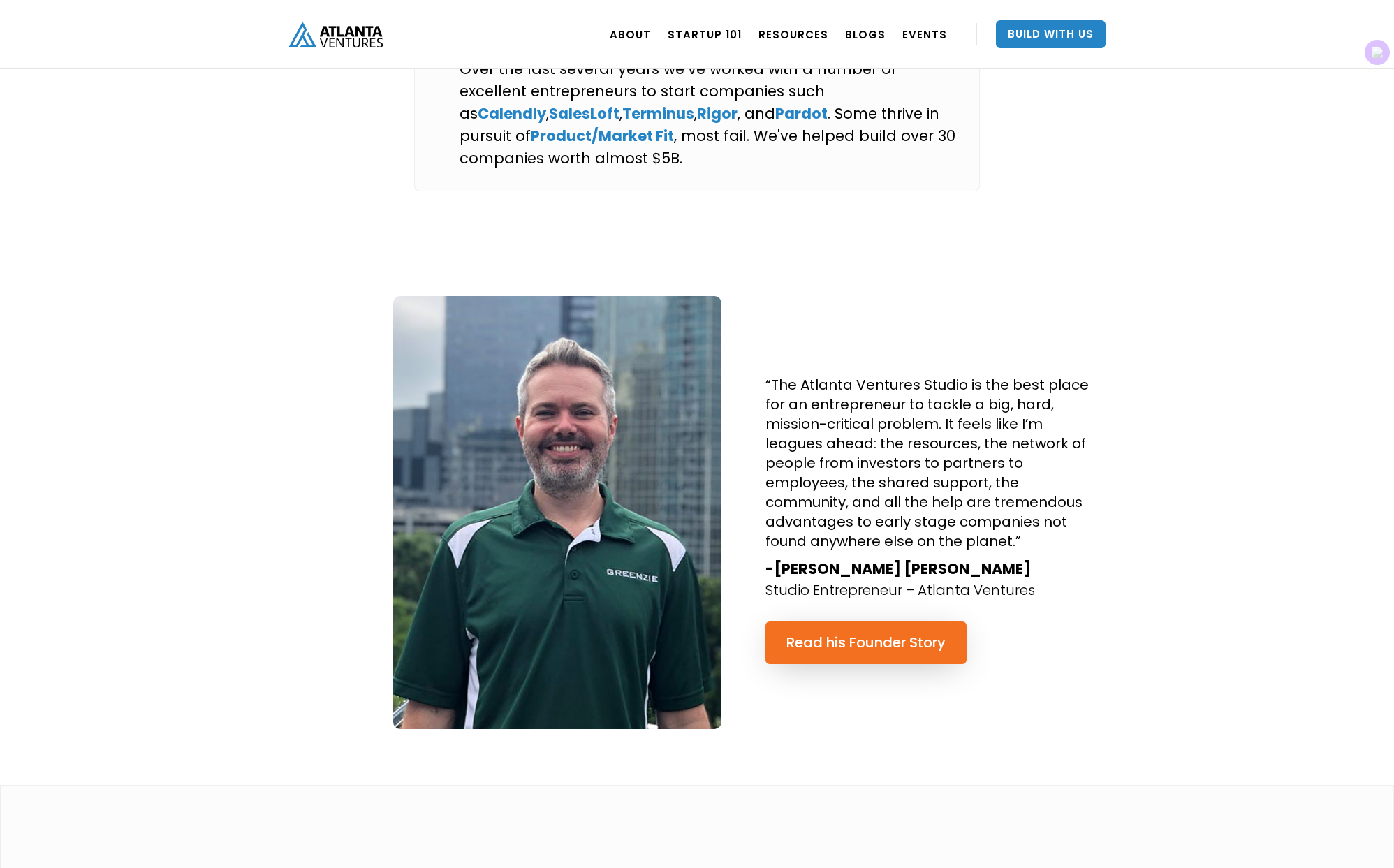
scroll to position [3254, 0]
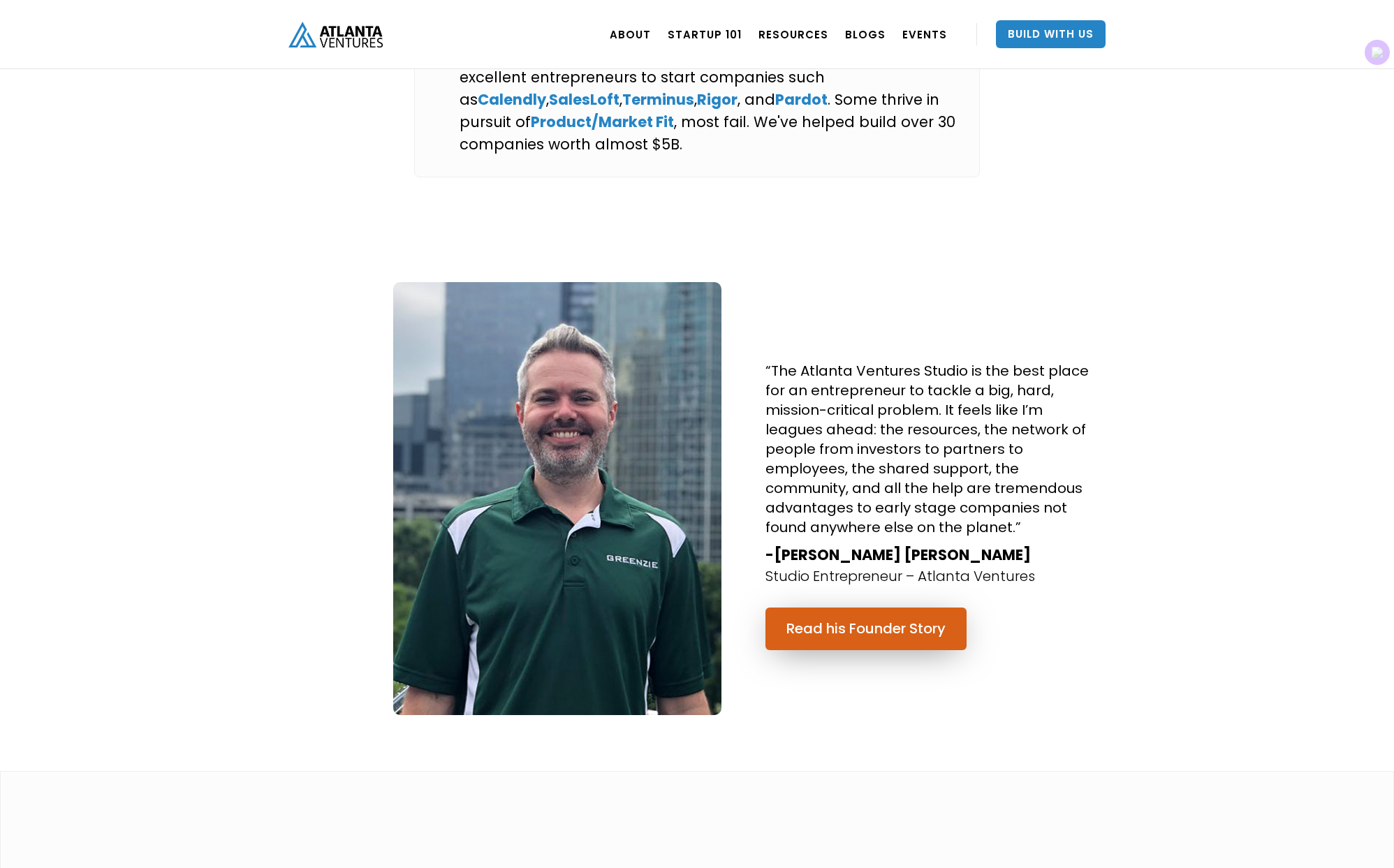
click at [844, 608] on link "Read his Founder Story" at bounding box center [866, 628] width 201 height 42
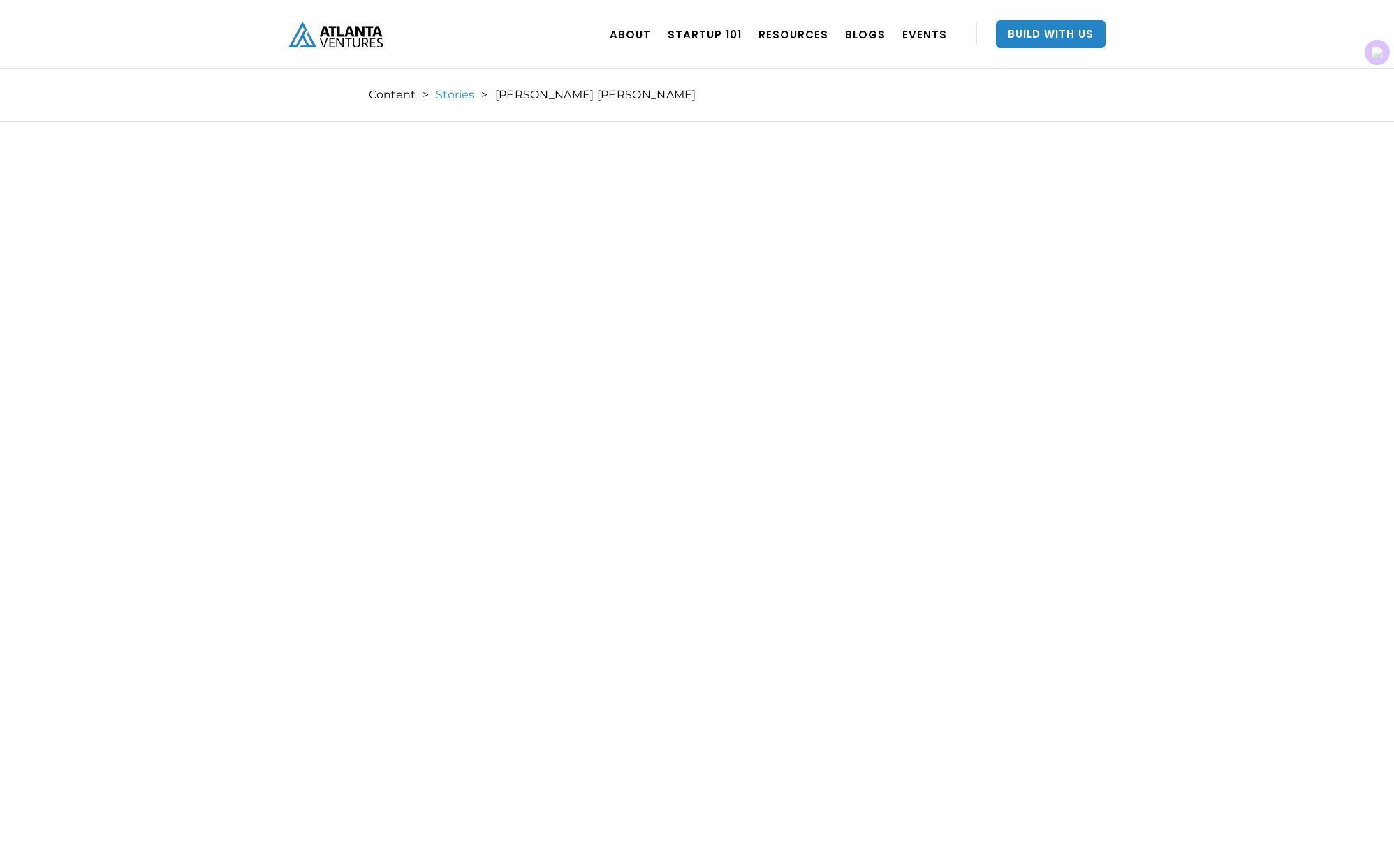
click at [457, 95] on link "Stories" at bounding box center [454, 95] width 39 height 14
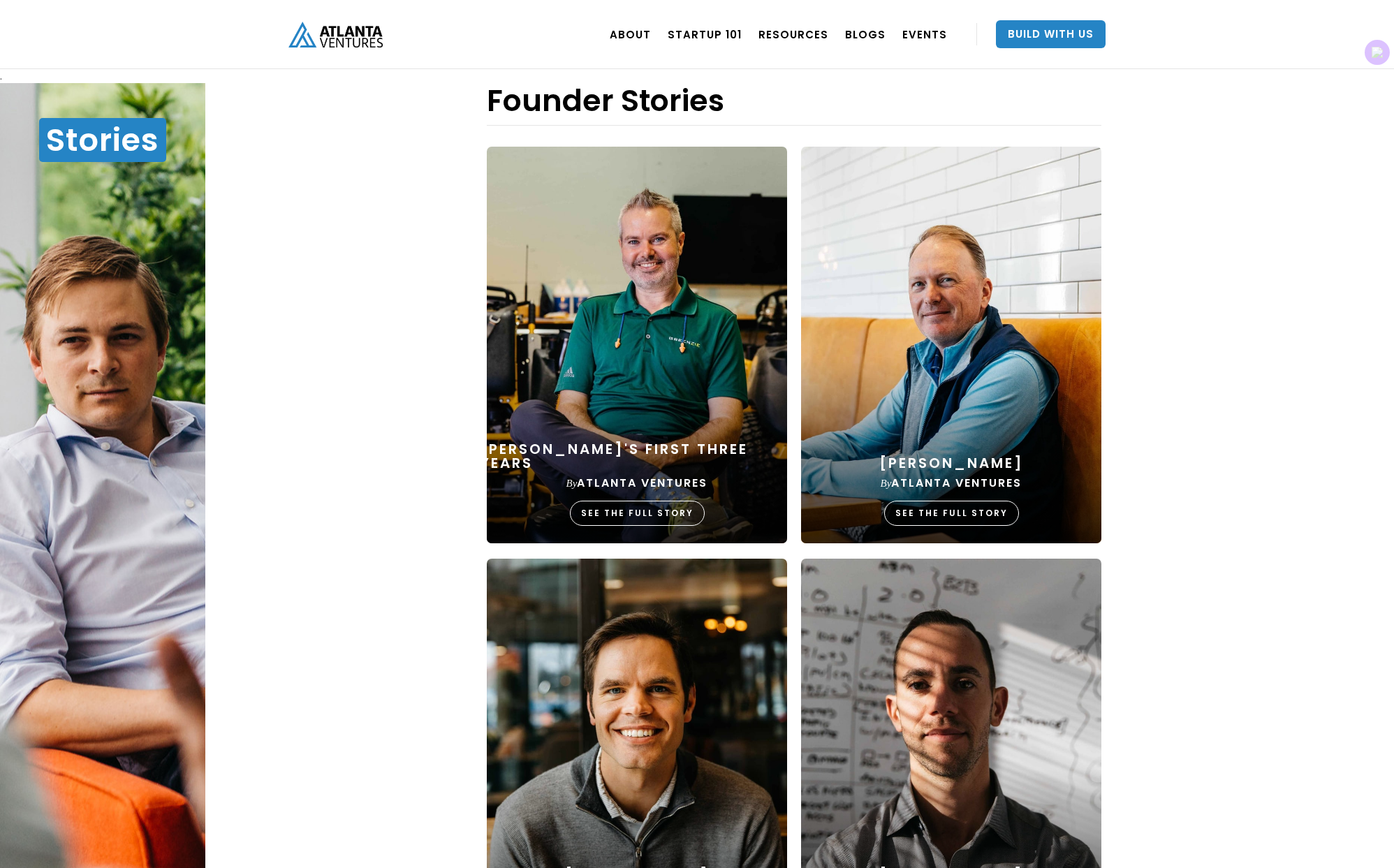
click at [963, 385] on link "[PERSON_NAME] by Atlanta Ventures SEE THE FULL STORY" at bounding box center [951, 352] width 315 height 411
